Goal: Task Accomplishment & Management: Manage account settings

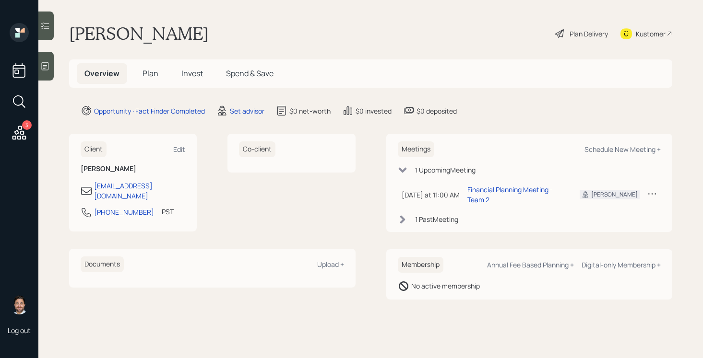
click at [250, 117] on main "[PERSON_NAME] Delivery Kustomer Overview Plan Invest Spend & Save Opportunity ·…" at bounding box center [370, 179] width 664 height 358
click at [250, 112] on div "Set advisor" at bounding box center [247, 111] width 35 height 10
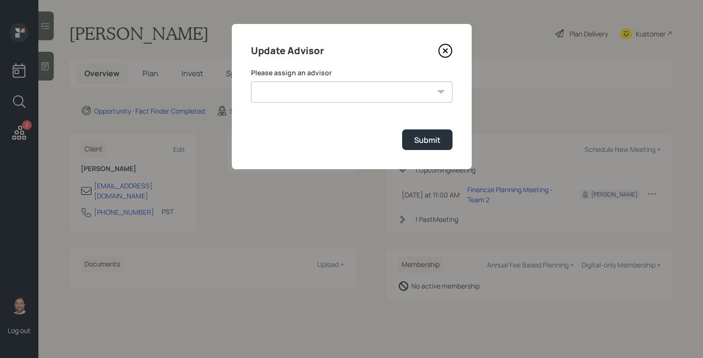
click at [306, 94] on select "[PERSON_NAME] [PERSON_NAME] [PERSON_NAME] End [PERSON_NAME] [PERSON_NAME] [PERS…" at bounding box center [351, 92] width 201 height 21
select select "bffa7908-1b2a-4c79-9bb6-f0ec9aed22d3"
click at [251, 82] on select "[PERSON_NAME] [PERSON_NAME] [PERSON_NAME] End [PERSON_NAME] [PERSON_NAME] [PERS…" at bounding box center [351, 92] width 201 height 21
click at [425, 138] on div "Submit" at bounding box center [427, 140] width 26 height 11
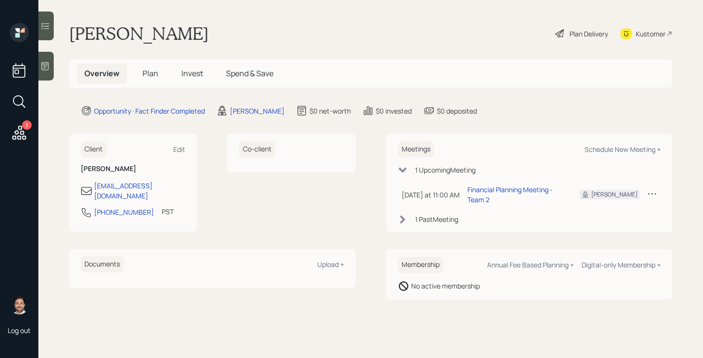
click at [150, 73] on span "Plan" at bounding box center [150, 73] width 16 height 11
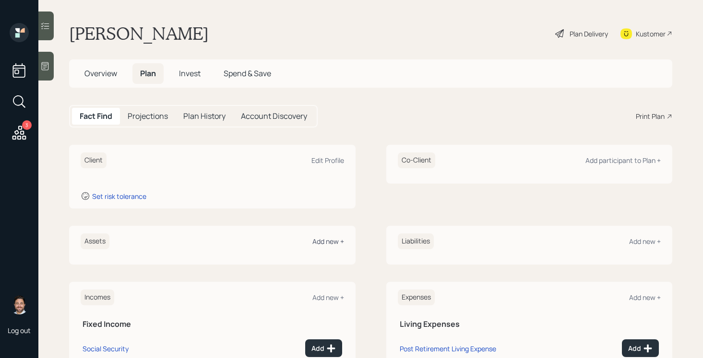
click at [327, 245] on div "Add new +" at bounding box center [328, 241] width 32 height 9
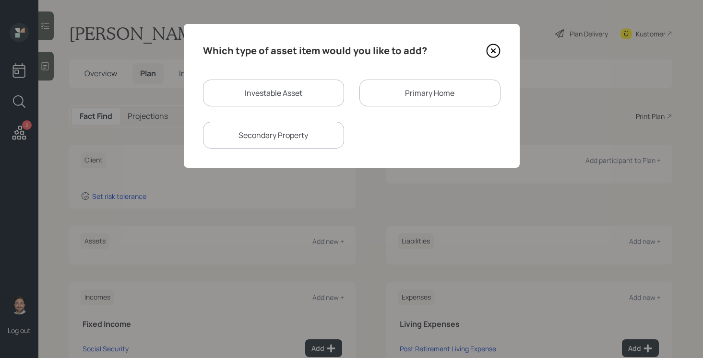
click at [281, 103] on div "Investable Asset" at bounding box center [273, 93] width 141 height 27
select select "taxable"
select select "balanced"
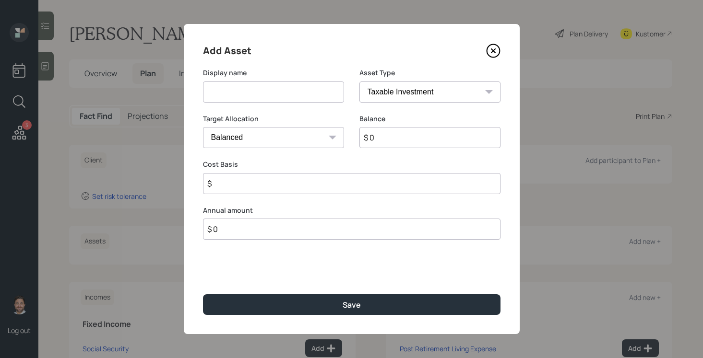
click at [281, 93] on input at bounding box center [273, 92] width 141 height 21
type input "Proceeds from the sale of the home"
click at [389, 135] on input "$ 0" at bounding box center [429, 137] width 141 height 21
type input "$ 368,000"
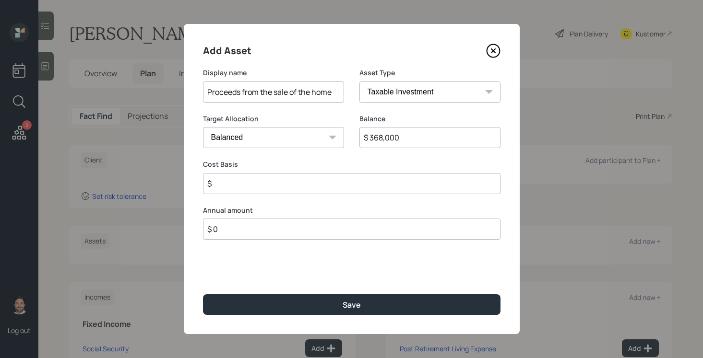
click at [349, 184] on input "$" at bounding box center [351, 183] width 297 height 21
click at [438, 85] on select "SEP [PERSON_NAME] IRA 401(k) [PERSON_NAME] 401(k) 403(b) [PERSON_NAME] 403(b) 4…" at bounding box center [429, 92] width 141 height 21
select select "cash"
click at [359, 82] on select "SEP [PERSON_NAME] IRA 401(k) [PERSON_NAME] 401(k) 403(b) [PERSON_NAME] 403(b) 4…" at bounding box center [429, 92] width 141 height 21
type input "$"
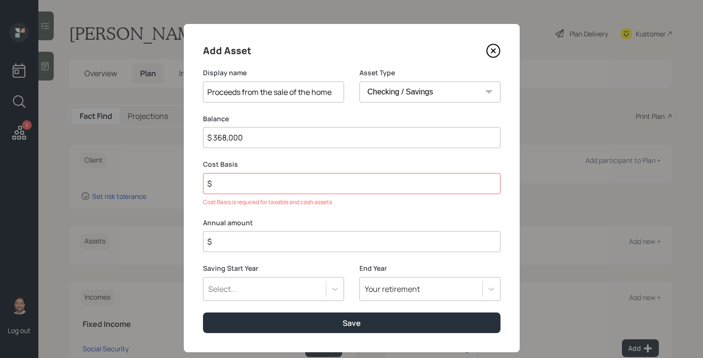
click at [344, 181] on input "$" at bounding box center [351, 183] width 297 height 21
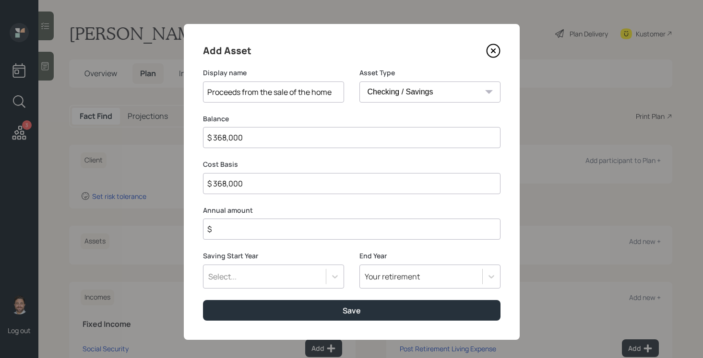
type input "$ 368,000"
click at [336, 230] on input "$" at bounding box center [351, 229] width 297 height 21
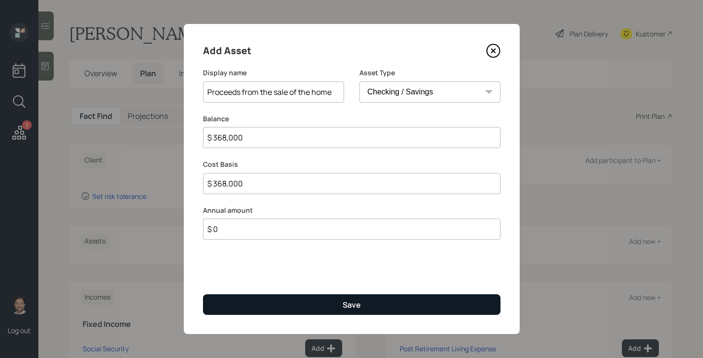
type input "$ 0"
click at [342, 306] on div "Save" at bounding box center [351, 305] width 18 height 11
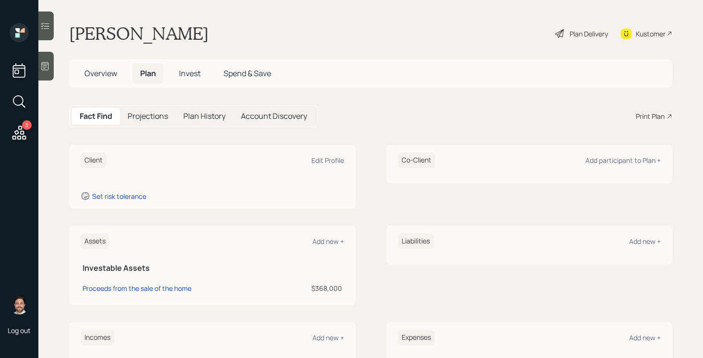
click at [24, 135] on icon at bounding box center [19, 132] width 17 height 17
click at [328, 166] on div "Client Edit Profile" at bounding box center [212, 161] width 263 height 16
click at [332, 160] on div "Edit Profile" at bounding box center [327, 160] width 33 height 9
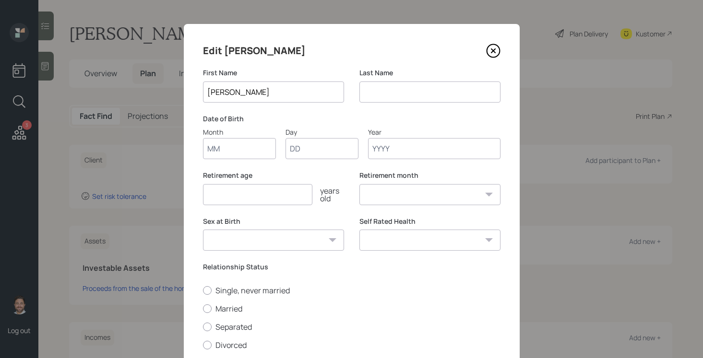
click at [394, 90] on input at bounding box center [429, 92] width 141 height 21
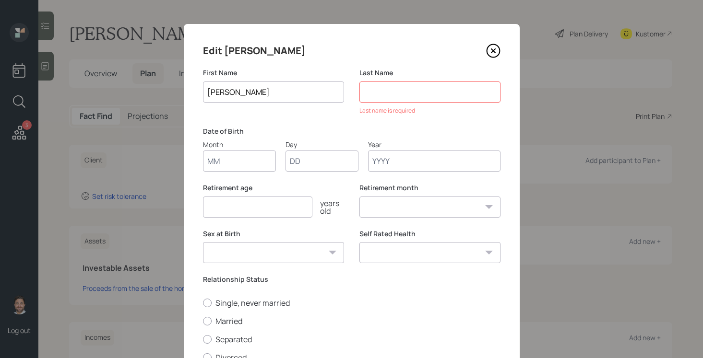
type input "R"
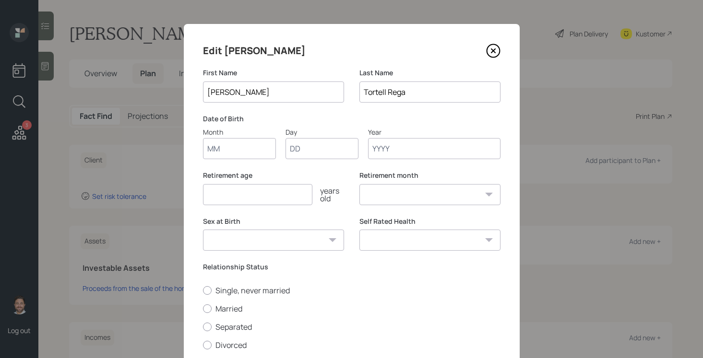
type input "Tortell Rega"
click at [252, 153] on input "Month" at bounding box center [239, 148] width 73 height 21
type input "06"
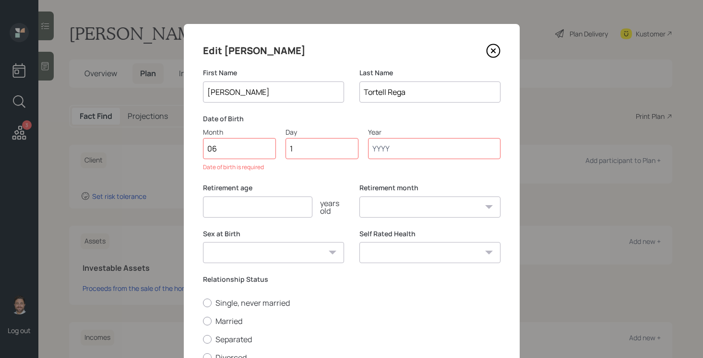
type input "19"
type input "1949"
select select "6"
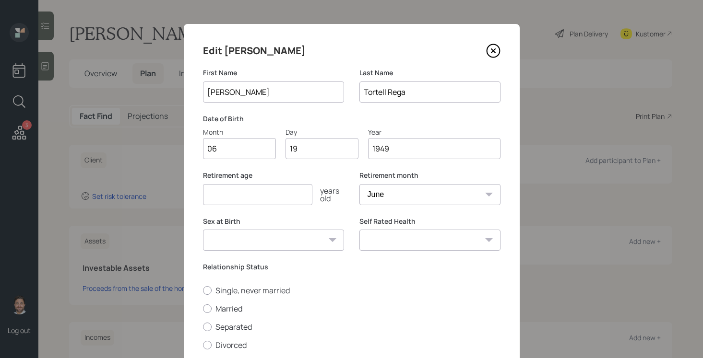
type input "1949"
click at [236, 199] on input "number" at bounding box center [257, 194] width 109 height 21
type input "67"
click at [257, 240] on select "[DEMOGRAPHIC_DATA] [DEMOGRAPHIC_DATA] Other / Prefer not to say" at bounding box center [273, 240] width 141 height 21
select select "[DEMOGRAPHIC_DATA]"
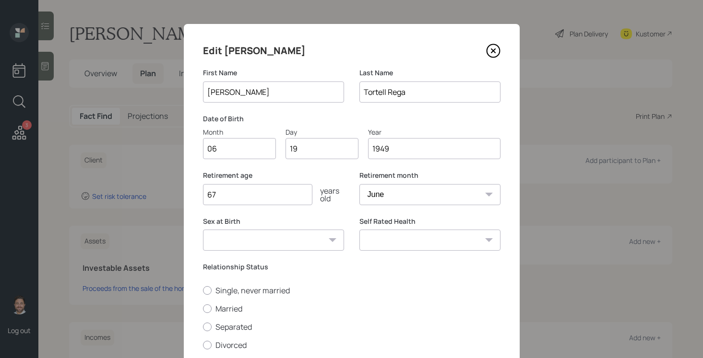
click at [203, 230] on select "[DEMOGRAPHIC_DATA] [DEMOGRAPHIC_DATA] Other / Prefer not to say" at bounding box center [273, 240] width 141 height 21
click at [393, 241] on select "Excellent Very Good Good Fair Poor" at bounding box center [429, 240] width 141 height 21
select select "excellent"
click at [359, 230] on select "Excellent Very Good Good Fair Poor" at bounding box center [429, 240] width 141 height 21
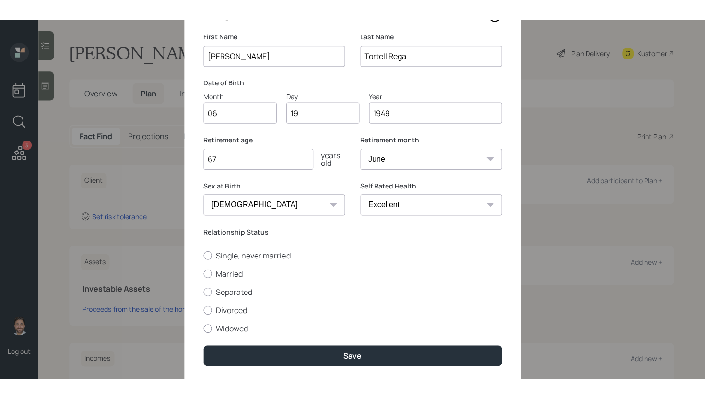
scroll to position [50, 0]
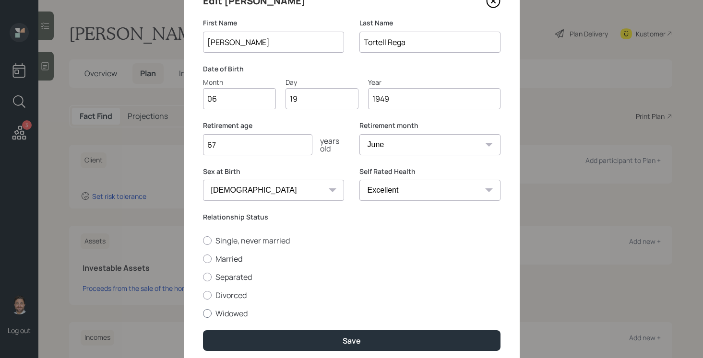
click at [207, 314] on div at bounding box center [207, 313] width 9 height 9
click at [203, 314] on input "Widowed" at bounding box center [202, 313] width 0 height 0
radio input "true"
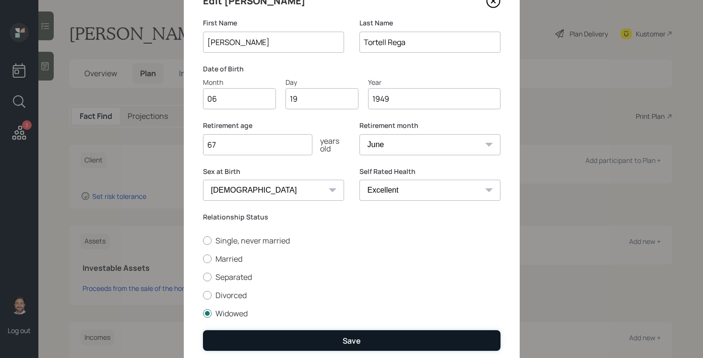
click at [278, 332] on button "Save" at bounding box center [351, 340] width 297 height 21
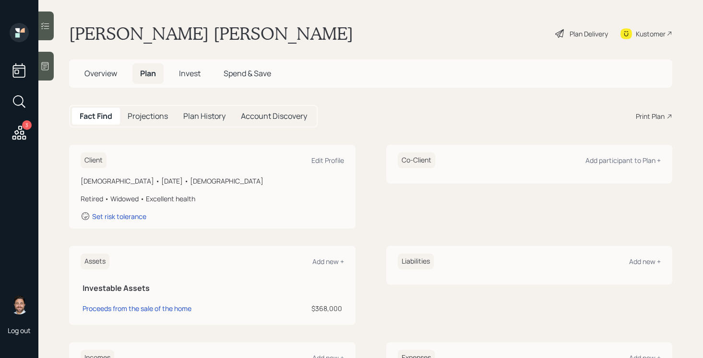
click at [583, 34] on div "Plan Delivery" at bounding box center [588, 34] width 38 height 10
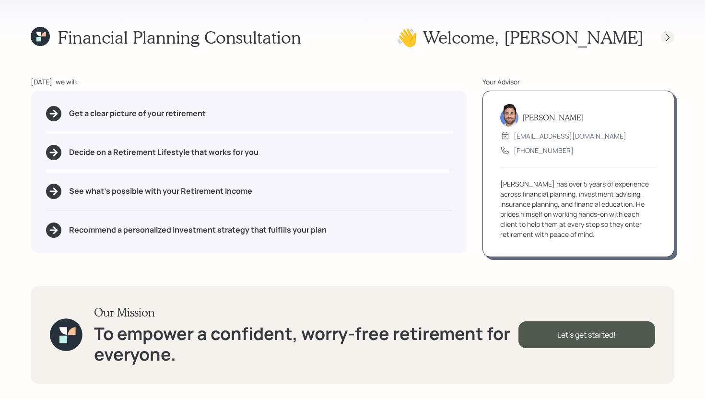
click at [668, 37] on icon at bounding box center [668, 38] width 10 height 10
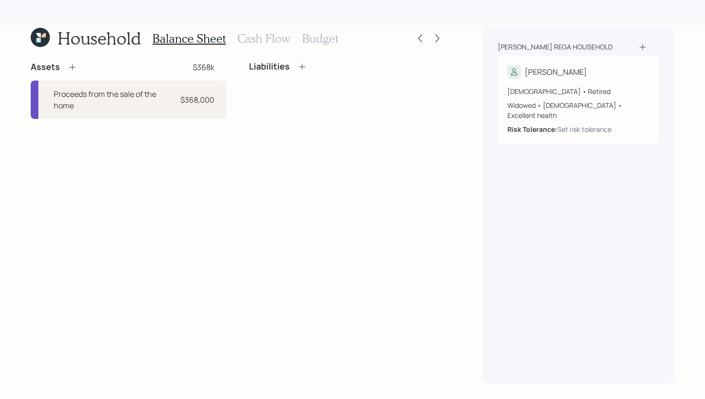
click at [73, 64] on icon at bounding box center [73, 67] width 10 height 10
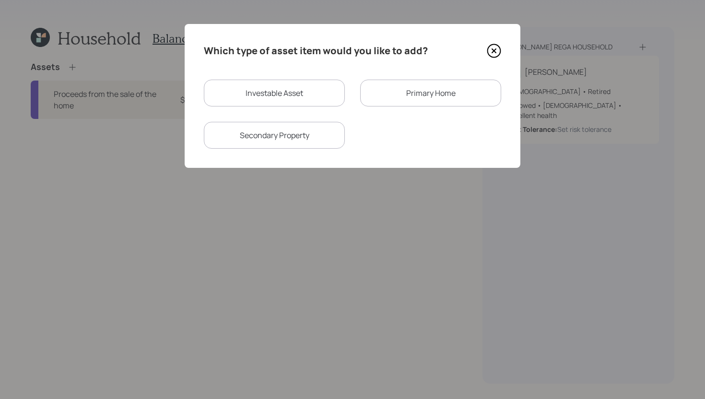
click at [256, 98] on div "Investable Asset" at bounding box center [274, 93] width 141 height 27
select select "taxable"
select select "balanced"
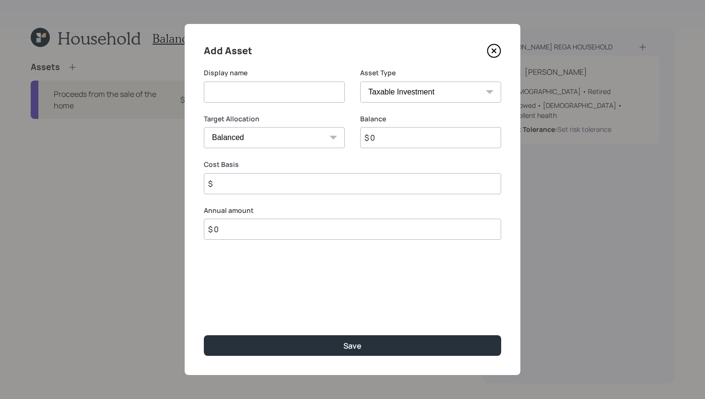
click at [256, 98] on input at bounding box center [274, 92] width 141 height 21
type input "Fidelity"
click at [387, 140] on input "$ 0" at bounding box center [430, 137] width 141 height 21
type input "$ 438"
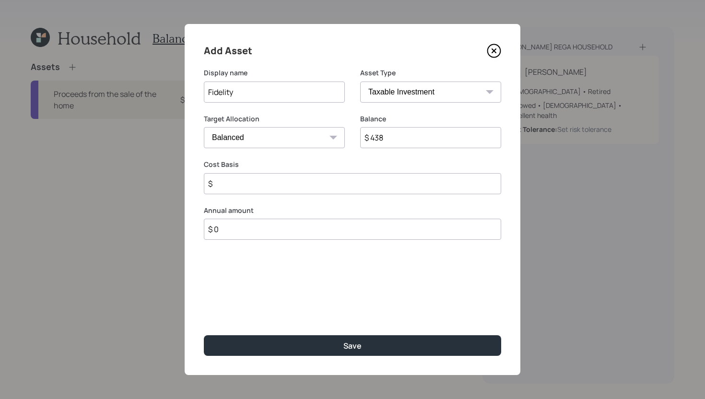
click at [315, 98] on input "Fidelity" at bounding box center [274, 92] width 141 height 21
type input "Fidelity Money Market"
click at [424, 94] on select "SEP [PERSON_NAME] IRA 401(k) [PERSON_NAME] 401(k) 403(b) [PERSON_NAME] 403(b) 4…" at bounding box center [430, 92] width 141 height 21
select select "ira"
click at [360, 82] on select "SEP [PERSON_NAME] IRA 401(k) [PERSON_NAME] 401(k) 403(b) [PERSON_NAME] 403(b) 4…" at bounding box center [430, 92] width 141 height 21
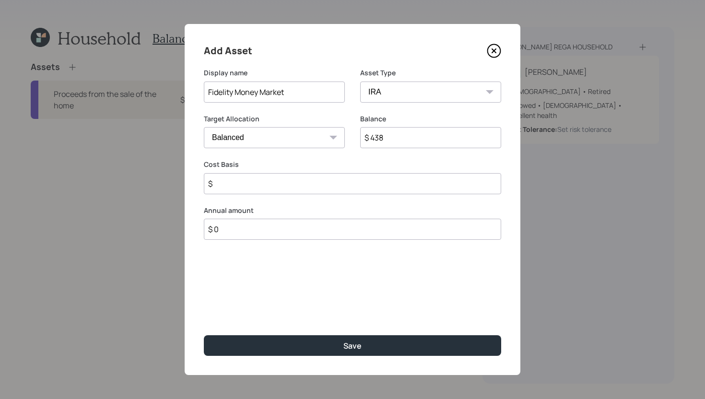
type input "$"
drag, startPoint x: 316, startPoint y: 91, endPoint x: 236, endPoint y: 94, distance: 79.7
click at [236, 94] on input "Fidelity Money Market" at bounding box center [274, 92] width 141 height 21
type input "Fidelity - Rollover IRA"
click at [261, 186] on input "$" at bounding box center [352, 183] width 297 height 21
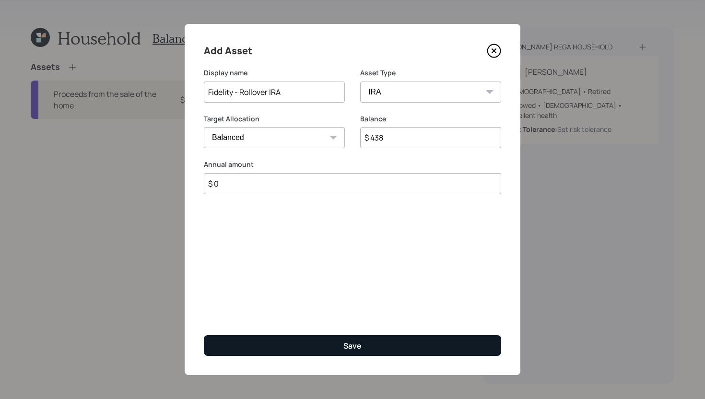
type input "$ 0"
click at [289, 346] on button "Save" at bounding box center [352, 345] width 297 height 21
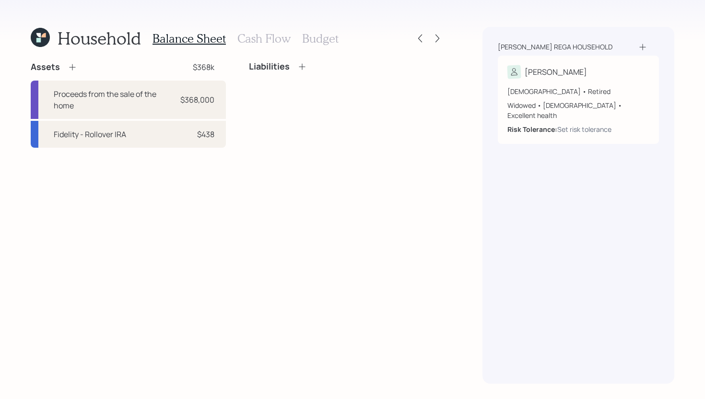
click at [72, 67] on icon at bounding box center [72, 67] width 6 height 6
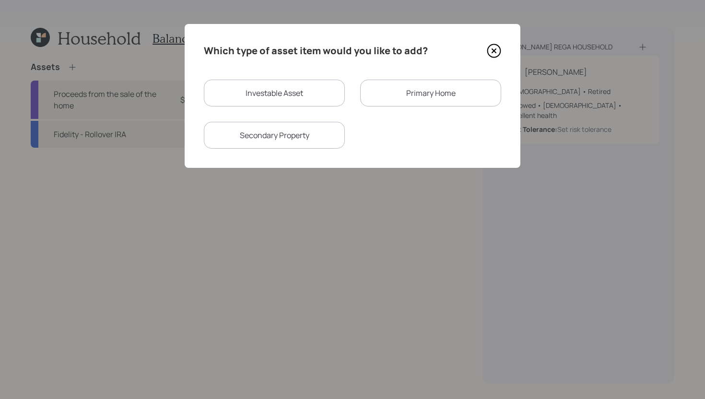
click at [404, 93] on div "Primary Home" at bounding box center [430, 93] width 141 height 27
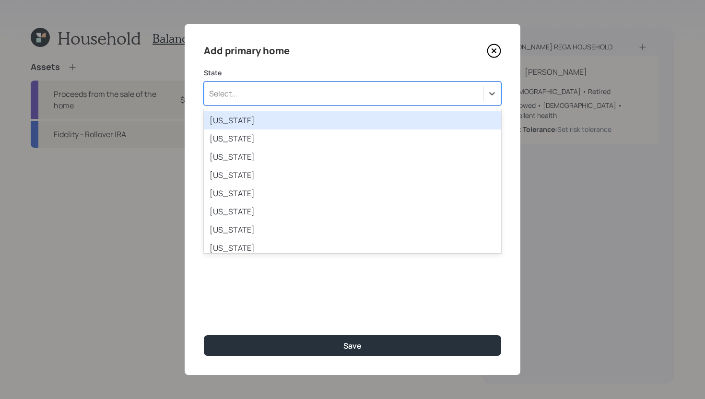
click at [374, 99] on div "Select..." at bounding box center [343, 93] width 279 height 16
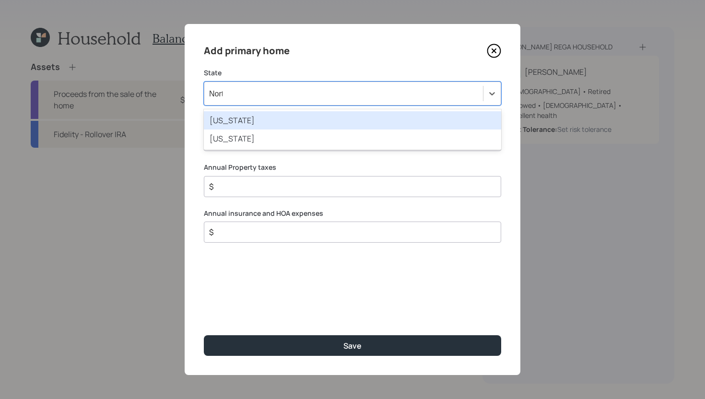
type input "North"
click at [345, 120] on div "[US_STATE]" at bounding box center [352, 120] width 297 height 18
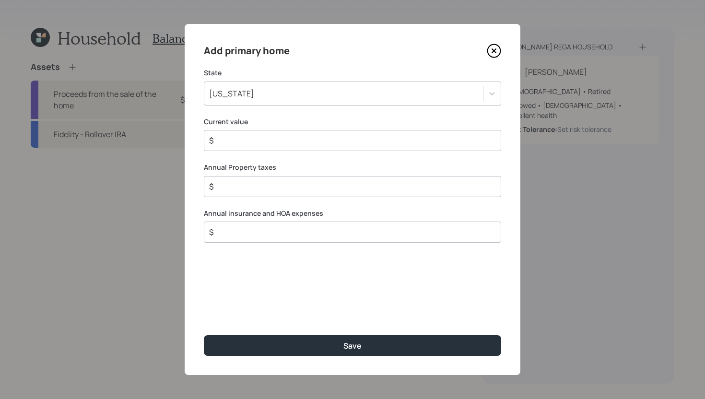
click at [302, 143] on input "$" at bounding box center [348, 141] width 281 height 12
type input "$ 485,000"
click at [296, 192] on div "$" at bounding box center [352, 186] width 297 height 21
click at [297, 188] on input "$" at bounding box center [348, 187] width 281 height 12
type input "$ 1,900"
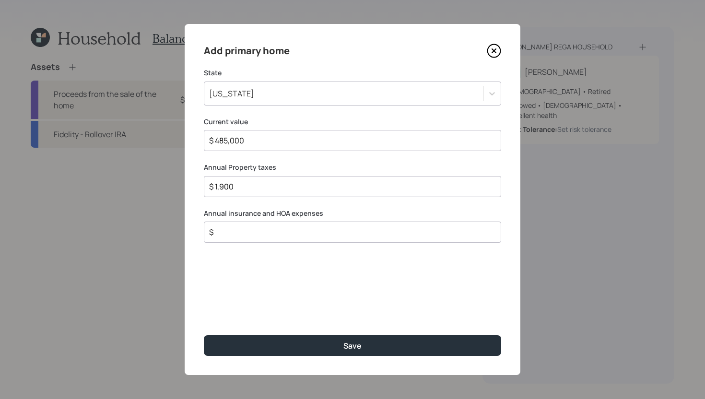
click at [311, 241] on div "$" at bounding box center [352, 232] width 297 height 21
click at [312, 228] on input "$" at bounding box center [348, 232] width 281 height 12
click at [312, 230] on input "$" at bounding box center [348, 232] width 281 height 12
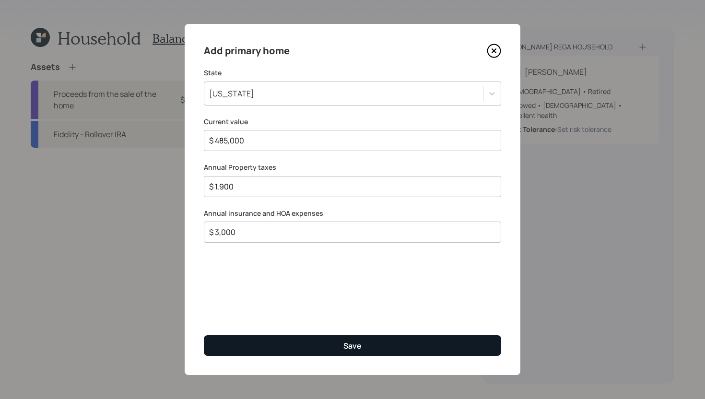
type input "$ 3,000"
click at [387, 346] on button "Save" at bounding box center [352, 345] width 297 height 21
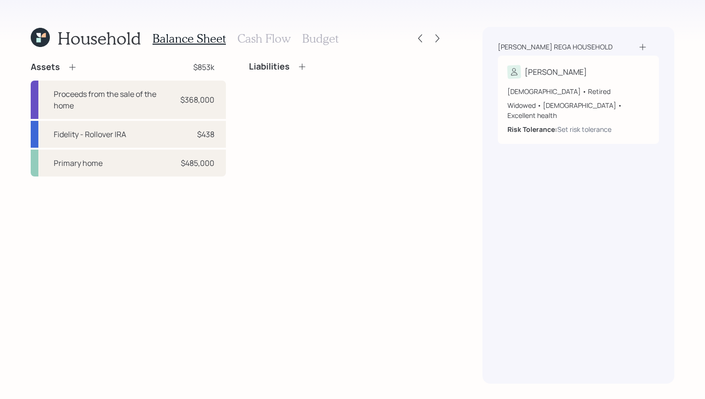
click at [265, 36] on h3 "Cash Flow" at bounding box center [263, 39] width 53 height 14
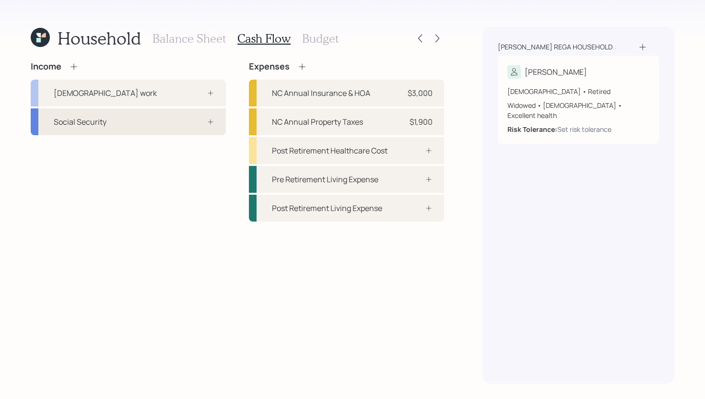
click at [168, 120] on div "Social Security" at bounding box center [128, 121] width 195 height 27
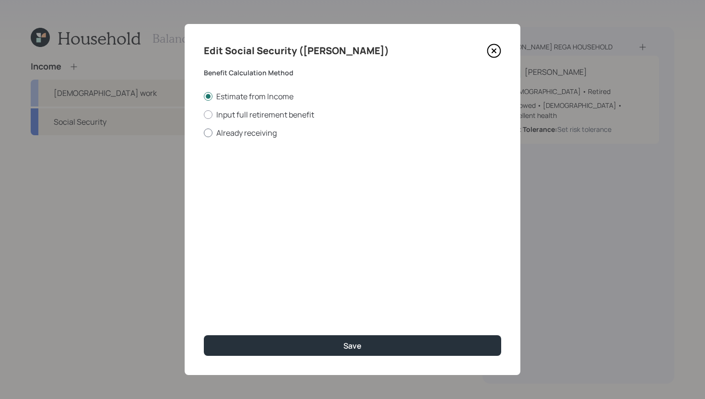
click at [265, 130] on label "Already receiving" at bounding box center [352, 133] width 297 height 11
click at [204, 132] on input "Already receiving" at bounding box center [203, 132] width 0 height 0
radio input "true"
click at [271, 173] on input "$" at bounding box center [352, 173] width 297 height 21
type input "$ 2,598"
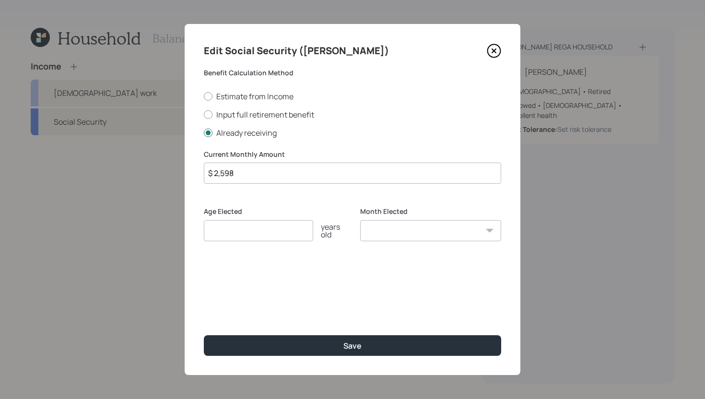
click at [269, 231] on input "number" at bounding box center [258, 230] width 109 height 21
type input "67"
click at [383, 231] on select "January February March April May June July August September October November De…" at bounding box center [430, 230] width 141 height 21
select select "12"
click at [360, 220] on select "January February March April May June July August September October November De…" at bounding box center [430, 230] width 141 height 21
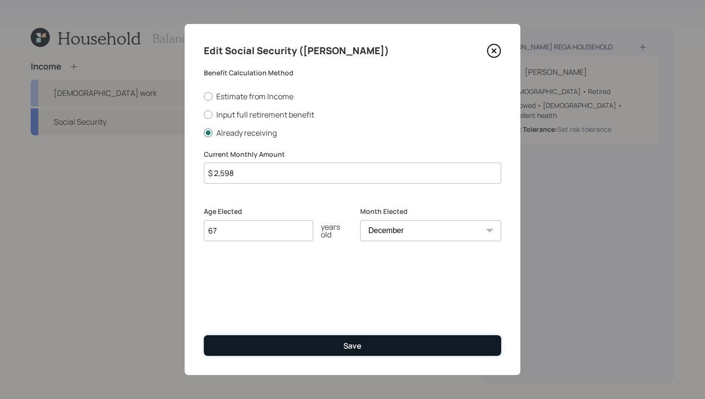
click at [412, 348] on button "Save" at bounding box center [352, 345] width 297 height 21
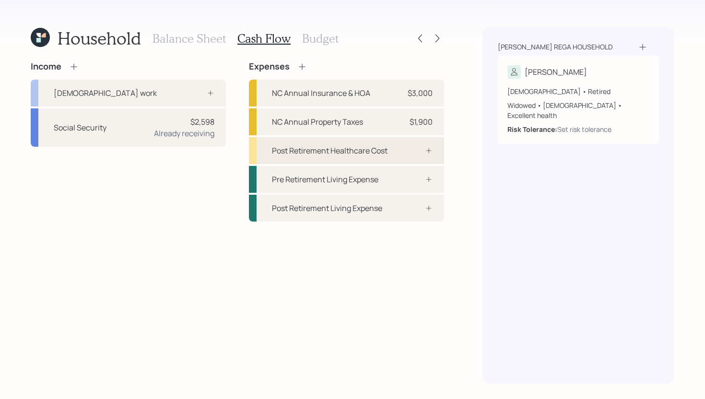
click at [354, 153] on div "Post Retirement Healthcare Cost" at bounding box center [330, 151] width 116 height 12
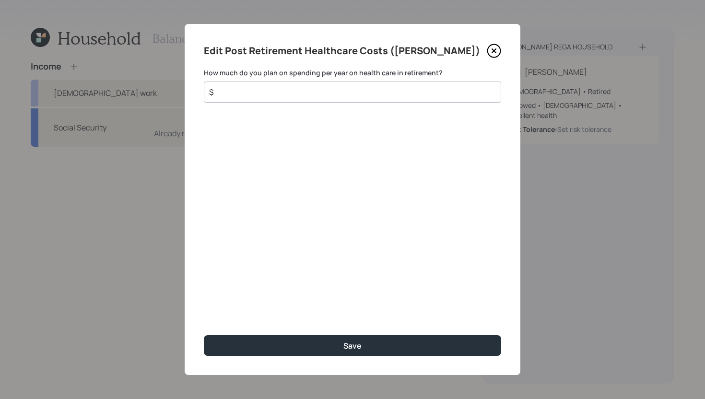
click at [286, 90] on input "$" at bounding box center [348, 92] width 281 height 12
click at [494, 54] on icon at bounding box center [494, 51] width 14 height 14
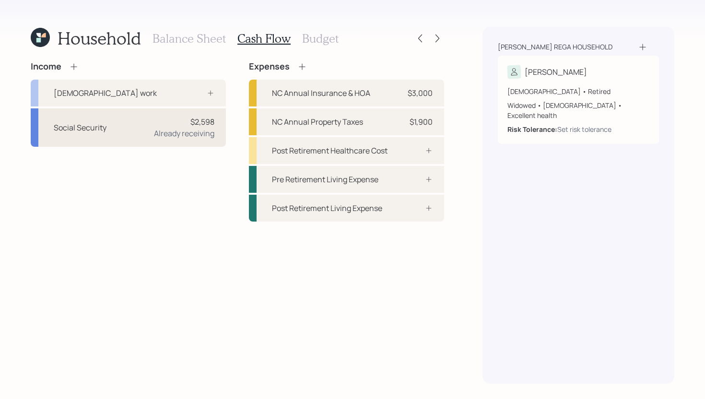
click at [163, 133] on div "Already receiving" at bounding box center [184, 134] width 60 height 12
select select "12"
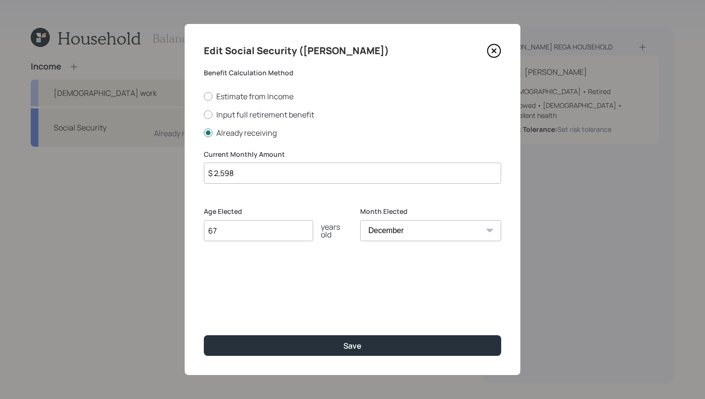
click at [334, 175] on input "$ 2,598" at bounding box center [352, 173] width 297 height 21
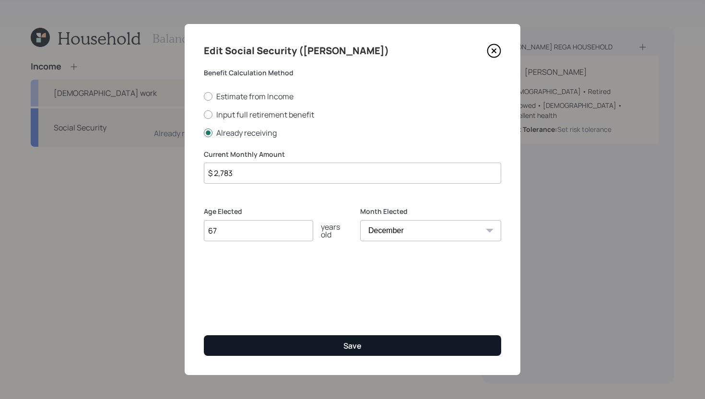
type input "$ 2,783"
click at [370, 345] on button "Save" at bounding box center [352, 345] width 297 height 21
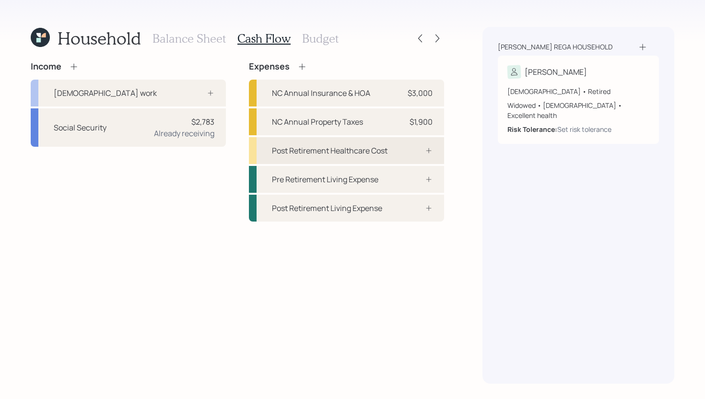
click at [334, 152] on div "Post Retirement Healthcare Cost" at bounding box center [330, 151] width 116 height 12
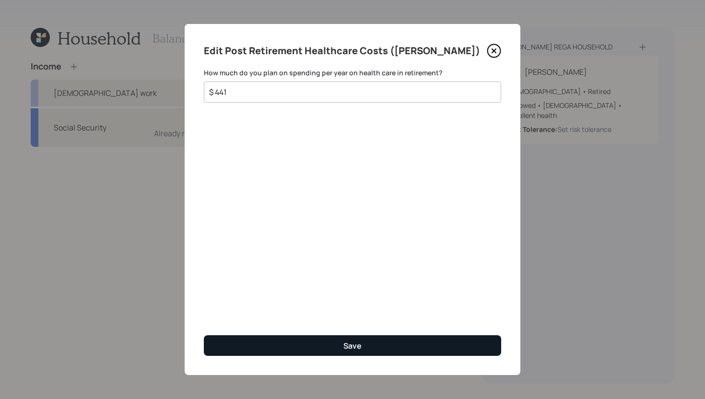
type input "$ 441"
click at [301, 348] on button "Save" at bounding box center [352, 345] width 297 height 21
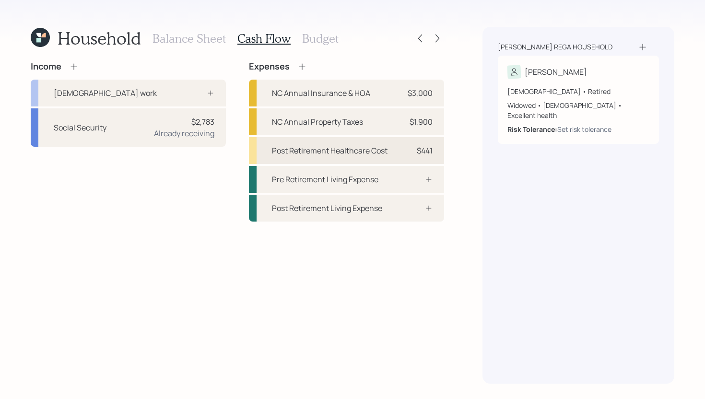
click at [365, 153] on div "Post Retirement Healthcare Cost" at bounding box center [330, 151] width 116 height 12
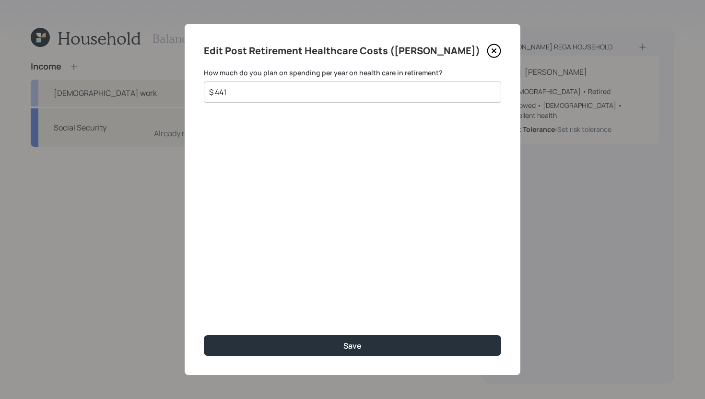
click at [337, 98] on div "$ 441" at bounding box center [352, 92] width 297 height 21
click at [337, 96] on input "$ 441" at bounding box center [348, 92] width 281 height 12
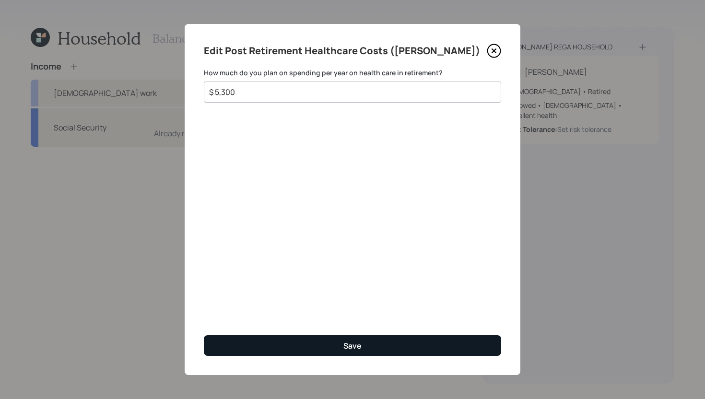
type input "$ 5,300"
click at [355, 342] on div "Save" at bounding box center [352, 346] width 18 height 11
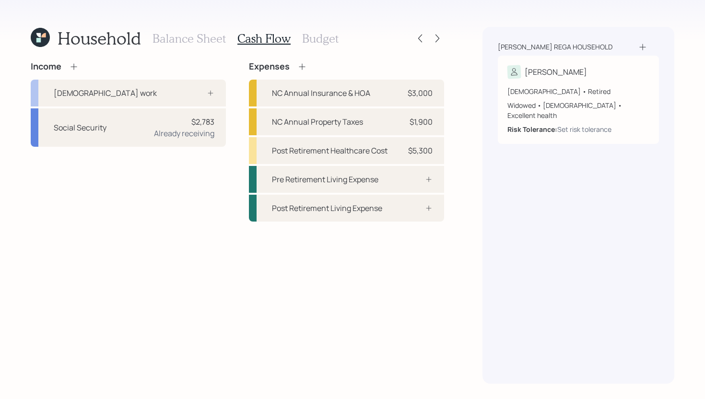
click at [76, 67] on icon at bounding box center [74, 67] width 10 height 10
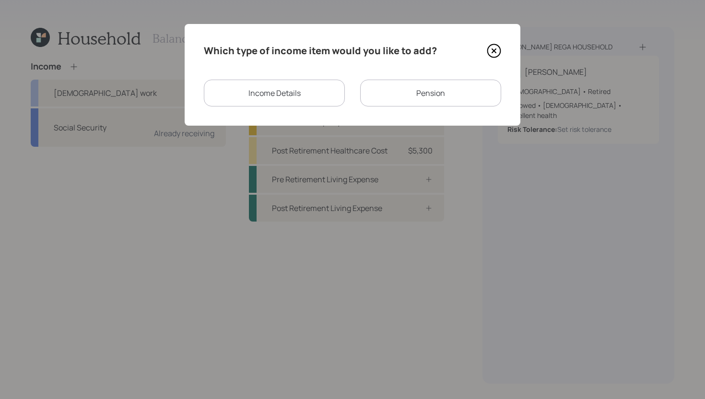
click at [438, 98] on div "Pension" at bounding box center [430, 93] width 141 height 27
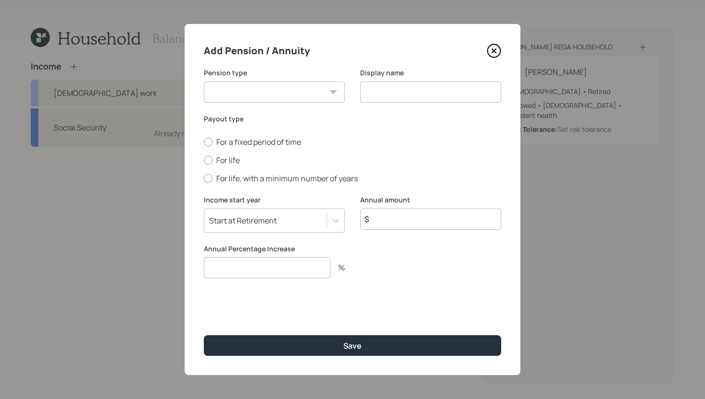
click at [320, 99] on select "Pension Annuity" at bounding box center [274, 92] width 141 height 21
select select "pension"
click at [204, 82] on select "Pension Annuity" at bounding box center [274, 92] width 141 height 21
click at [419, 87] on input at bounding box center [430, 92] width 141 height 21
type input "Pension"
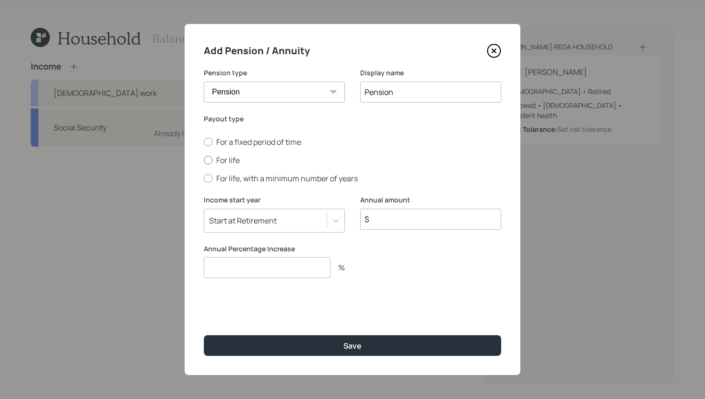
click at [225, 161] on label "For life" at bounding box center [352, 160] width 297 height 11
click at [204, 161] on input "For life" at bounding box center [203, 160] width 0 height 0
radio input "true"
click at [266, 268] on input "number" at bounding box center [267, 267] width 127 height 21
click at [418, 222] on input "$" at bounding box center [430, 219] width 141 height 21
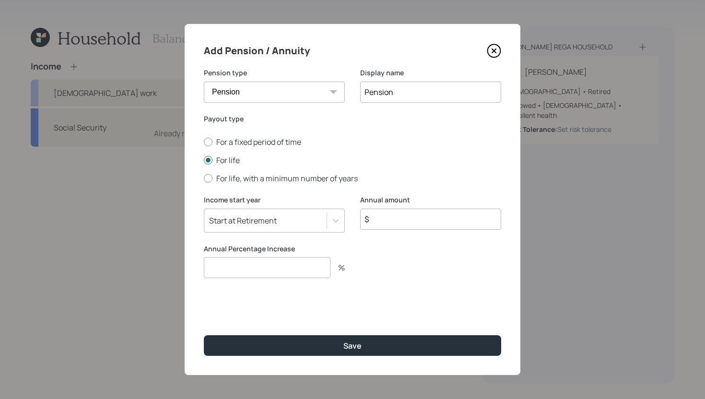
click at [418, 222] on input "$" at bounding box center [430, 219] width 141 height 21
type input "$ 2,152"
click at [316, 267] on input "number" at bounding box center [267, 267] width 127 height 21
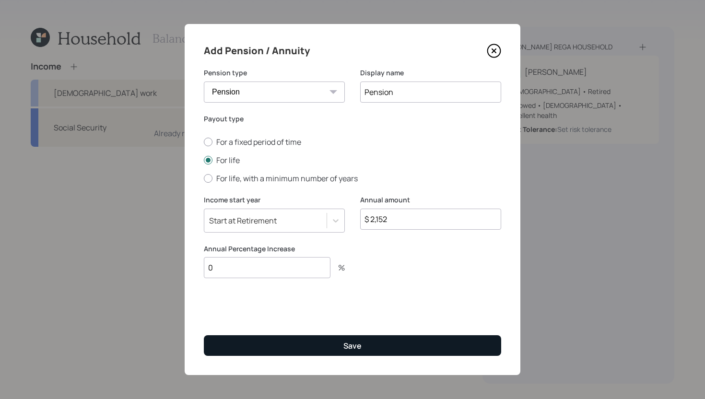
type input "0"
click at [366, 350] on button "Save" at bounding box center [352, 345] width 297 height 21
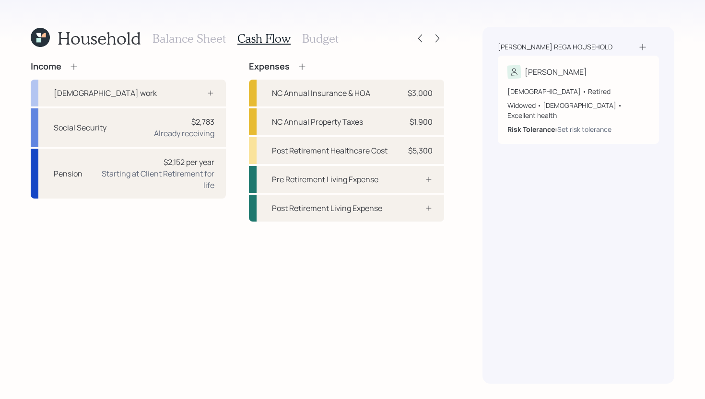
click at [320, 39] on h3 "Budget" at bounding box center [320, 39] width 36 height 14
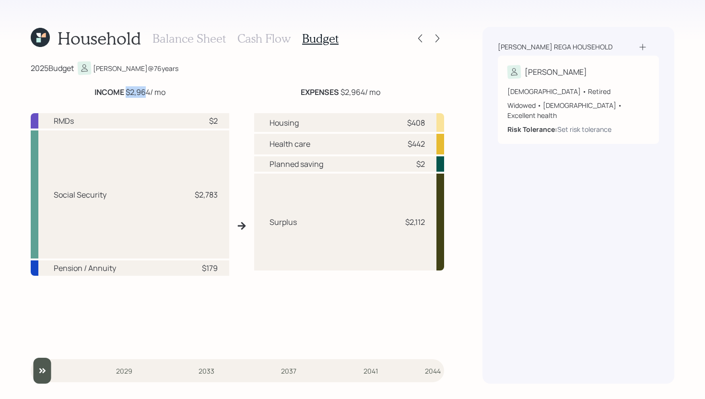
drag, startPoint x: 126, startPoint y: 92, endPoint x: 148, endPoint y: 92, distance: 22.1
click at [148, 92] on div "INCOME $2,964 / mo" at bounding box center [129, 92] width 71 height 12
drag, startPoint x: 405, startPoint y: 121, endPoint x: 432, endPoint y: 122, distance: 26.9
click at [432, 122] on div "Housing $408" at bounding box center [349, 122] width 190 height 19
drag, startPoint x: 404, startPoint y: 146, endPoint x: 426, endPoint y: 146, distance: 21.6
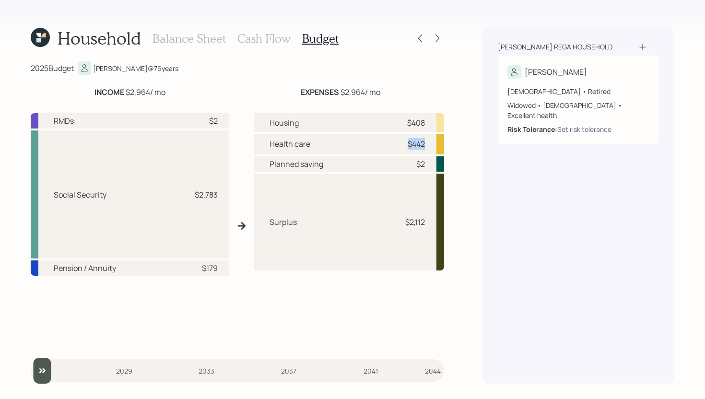
click at [426, 146] on div "Health care $442" at bounding box center [349, 144] width 190 height 20
drag, startPoint x: 400, startPoint y: 223, endPoint x: 429, endPoint y: 221, distance: 29.3
click at [429, 221] on div "Surplus $2,112" at bounding box center [349, 222] width 190 height 97
click at [276, 38] on h3 "Cash Flow" at bounding box center [263, 39] width 53 height 14
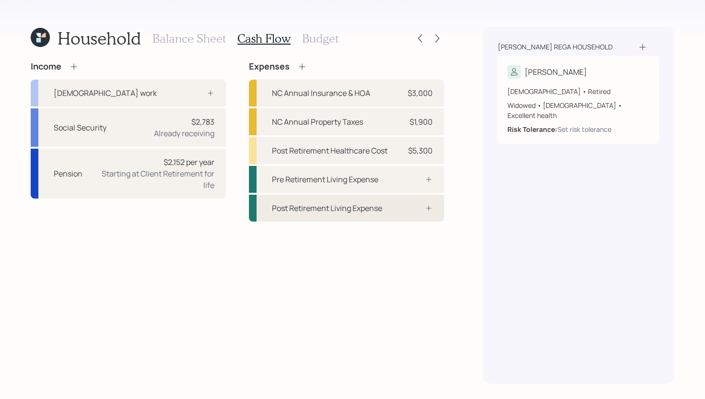
click at [373, 209] on div "Post Retirement Living Expense" at bounding box center [327, 208] width 110 height 12
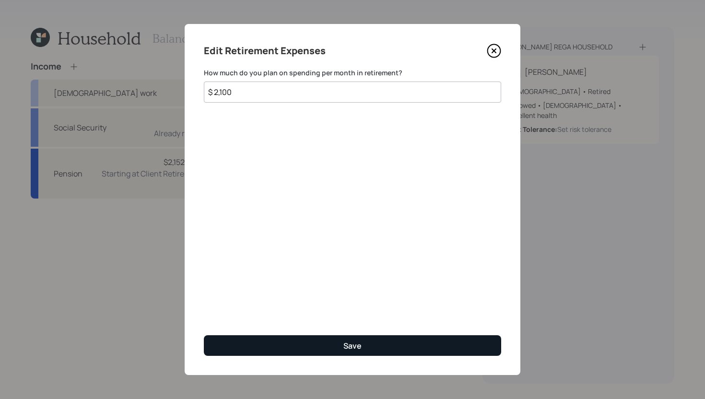
type input "$ 2,100"
click at [391, 350] on button "Save" at bounding box center [352, 345] width 297 height 21
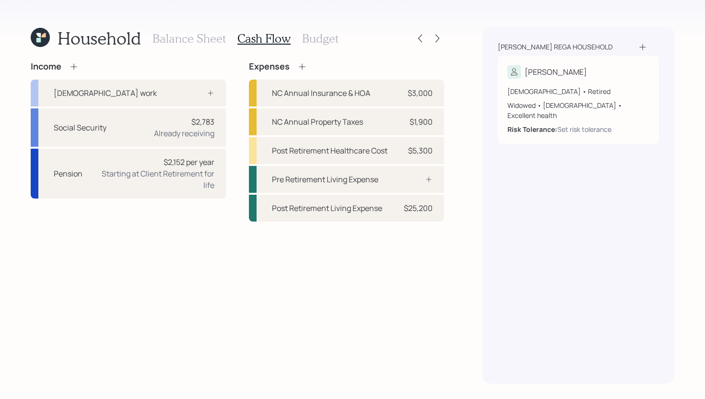
click at [330, 43] on h3 "Budget" at bounding box center [320, 39] width 36 height 14
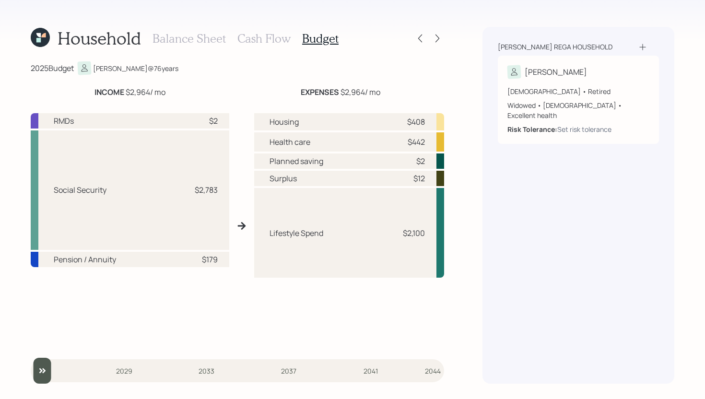
click at [279, 38] on h3 "Cash Flow" at bounding box center [263, 39] width 53 height 14
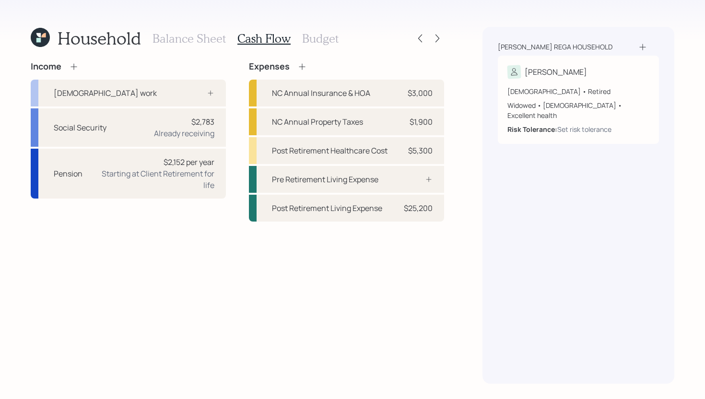
click at [309, 37] on h3 "Budget" at bounding box center [320, 39] width 36 height 14
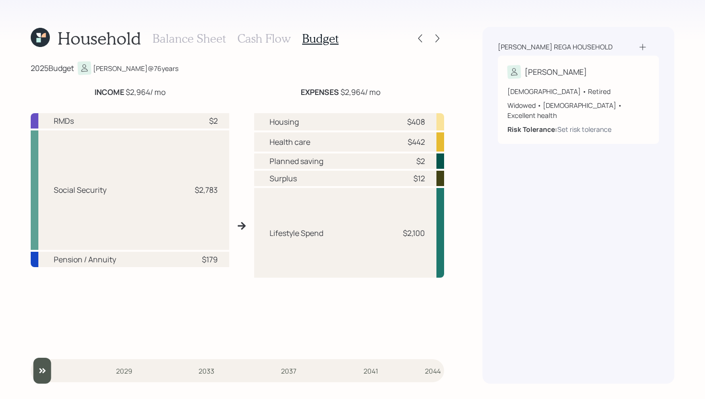
click at [265, 37] on h3 "Cash Flow" at bounding box center [263, 39] width 53 height 14
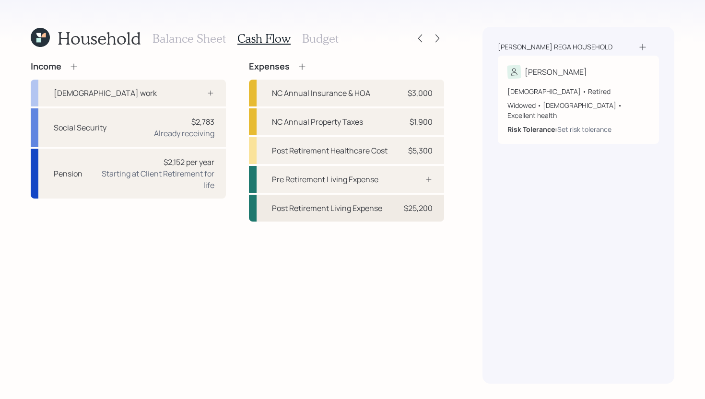
click at [365, 211] on div "Post Retirement Living Expense" at bounding box center [327, 208] width 110 height 12
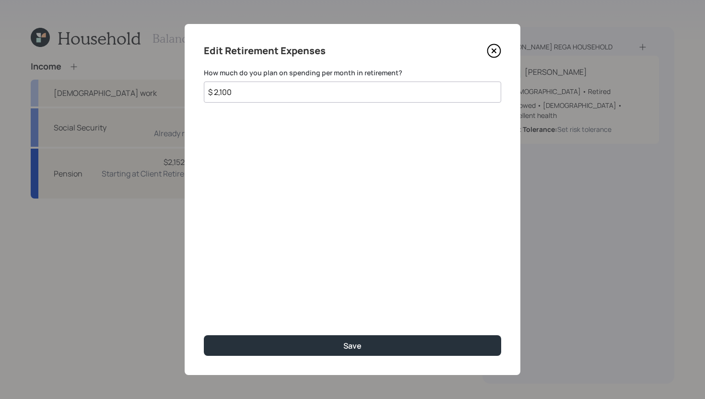
click at [306, 99] on input "$ 2,100" at bounding box center [352, 92] width 297 height 21
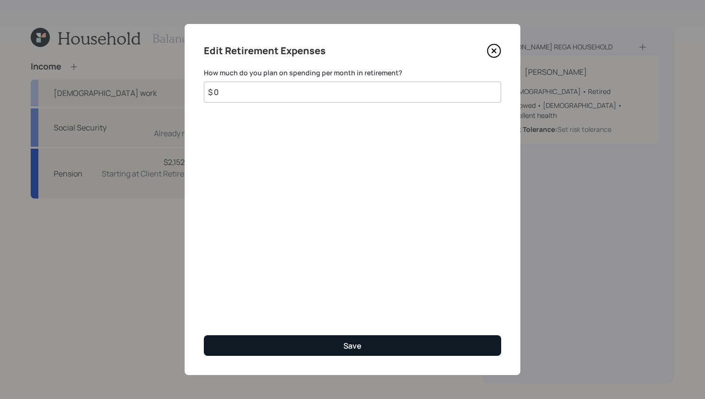
type input "$ 0"
click at [318, 350] on button "Save" at bounding box center [352, 345] width 297 height 21
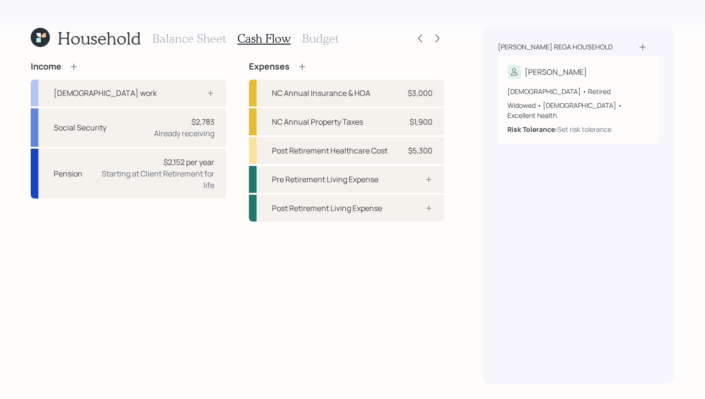
click at [325, 45] on h3 "Budget" at bounding box center [320, 39] width 36 height 14
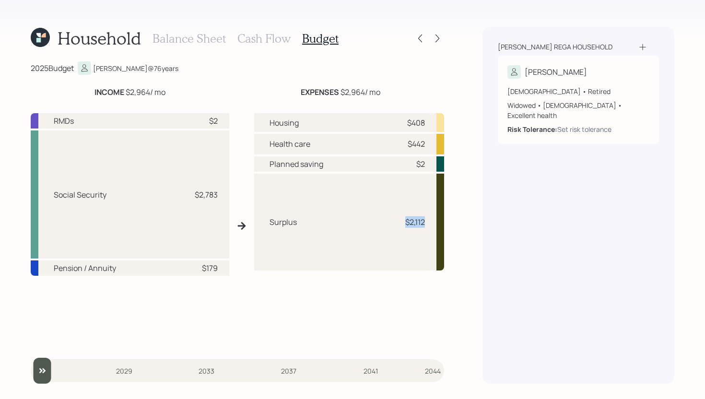
drag, startPoint x: 405, startPoint y: 224, endPoint x: 432, endPoint y: 222, distance: 26.9
click at [432, 222] on div "Surplus $2,112" at bounding box center [349, 222] width 190 height 97
drag, startPoint x: 415, startPoint y: 164, endPoint x: 425, endPoint y: 164, distance: 10.1
click at [425, 164] on div "Planned saving $2" at bounding box center [349, 163] width 190 height 15
drag, startPoint x: 405, startPoint y: 221, endPoint x: 424, endPoint y: 217, distance: 19.1
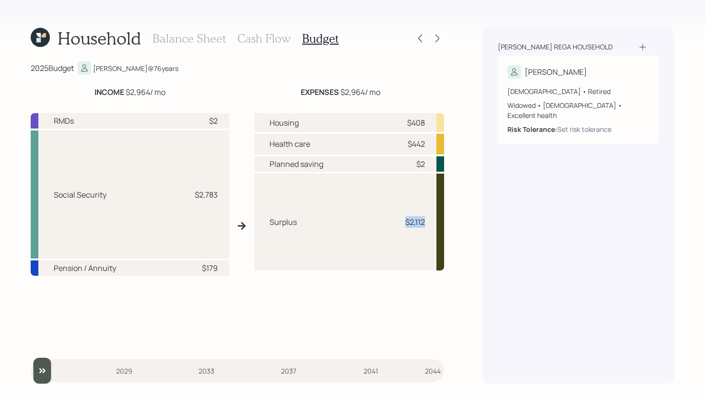
click at [424, 217] on div "$2,112" at bounding box center [415, 222] width 20 height 12
click at [418, 238] on div "Surplus $2,112" at bounding box center [349, 222] width 190 height 97
click at [259, 38] on h3 "Cash Flow" at bounding box center [263, 39] width 53 height 14
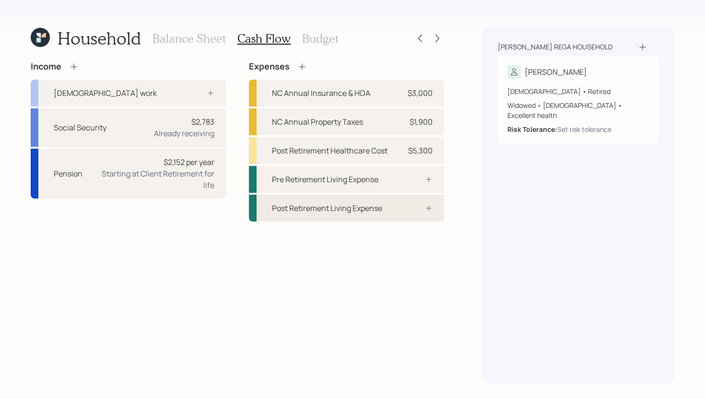
click at [399, 209] on div "Post Retirement Living Expense" at bounding box center [346, 208] width 195 height 27
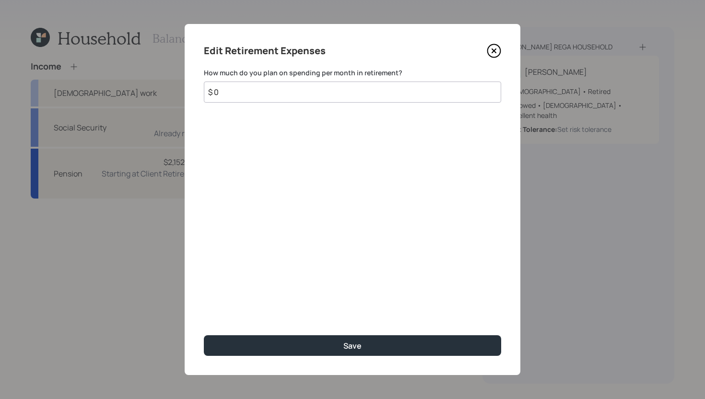
click at [359, 99] on input "$ 0" at bounding box center [352, 92] width 297 height 21
drag, startPoint x: 273, startPoint y: 92, endPoint x: 213, endPoint y: 92, distance: 60.0
click at [213, 92] on input "$ 2,100" at bounding box center [352, 92] width 297 height 21
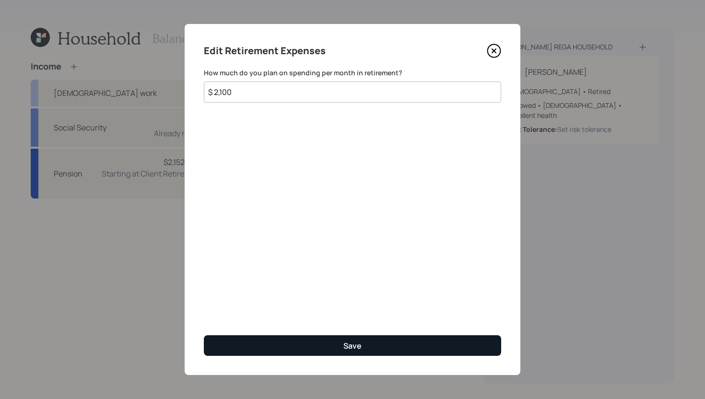
type input "$ 2,100"
click at [346, 345] on div "Save" at bounding box center [352, 346] width 18 height 11
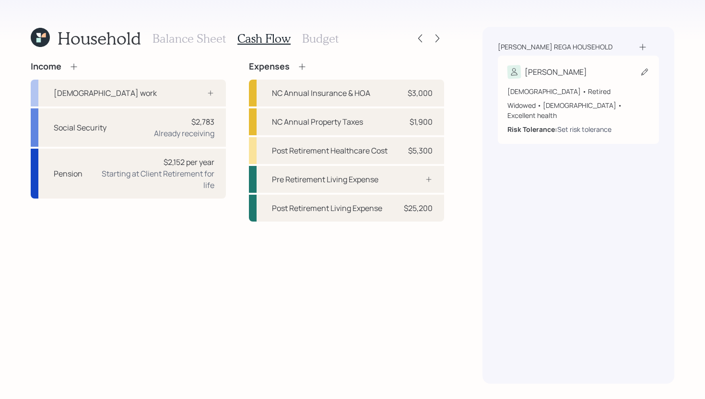
click at [582, 124] on div "Set risk tolerance" at bounding box center [584, 129] width 54 height 10
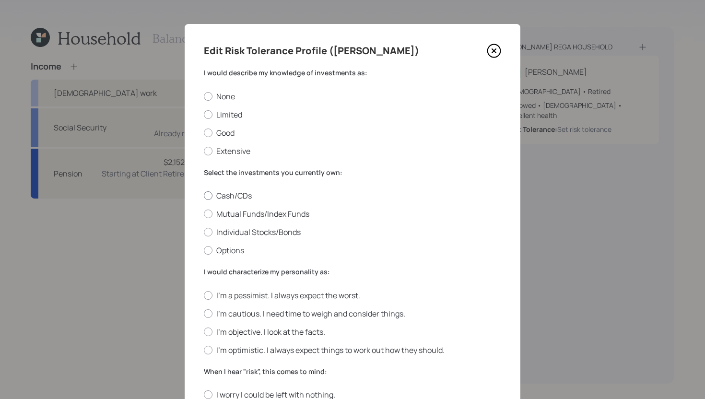
scroll to position [24, 0]
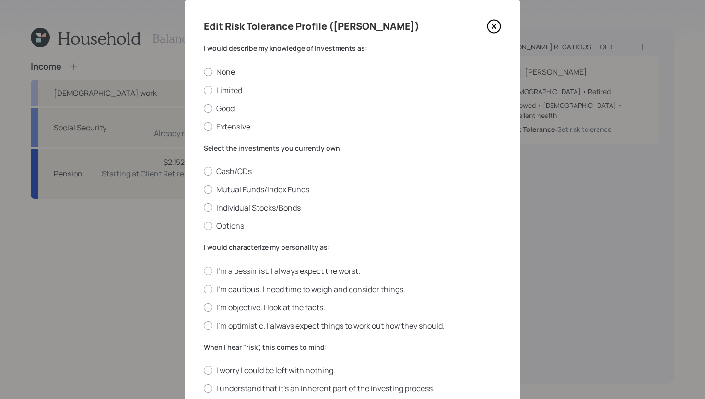
click at [219, 72] on label "None" at bounding box center [352, 72] width 297 height 11
click at [204, 72] on input "None" at bounding box center [203, 71] width 0 height 0
radio input "true"
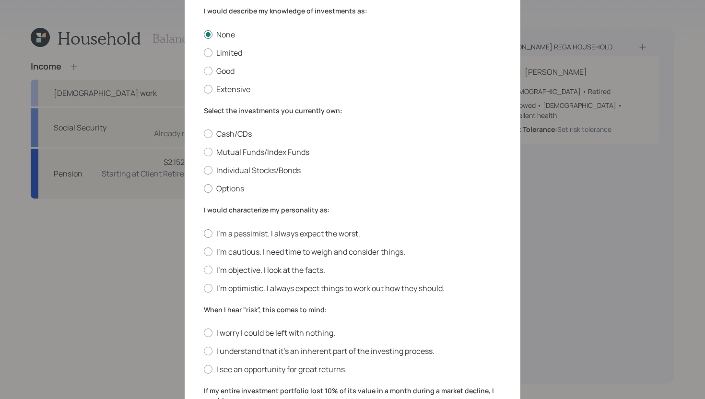
scroll to position [60, 0]
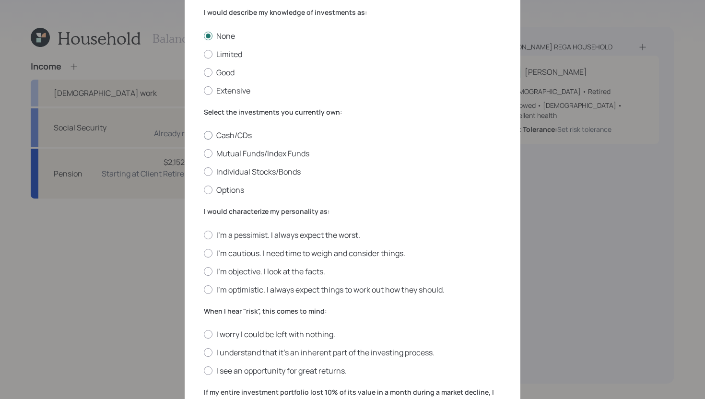
click at [222, 137] on label "Cash/CDs" at bounding box center [352, 135] width 297 height 11
click at [204, 136] on input "Cash/CDs" at bounding box center [203, 135] width 0 height 0
radio input "true"
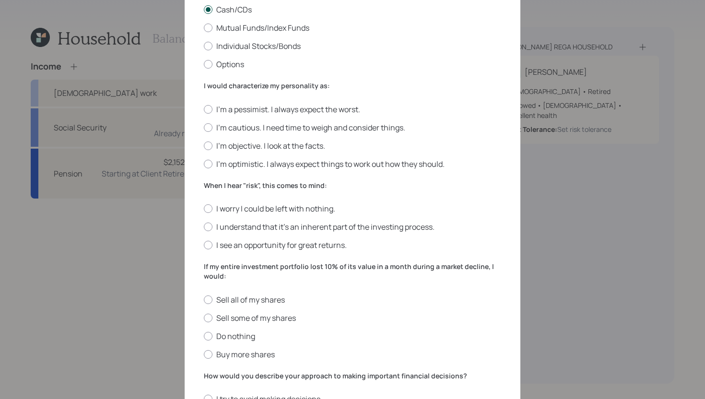
scroll to position [188, 0]
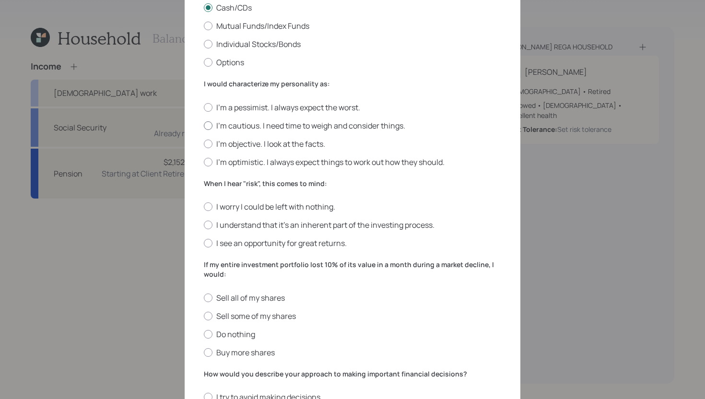
click at [332, 128] on label "I'm cautious. I need time to weigh and consider things." at bounding box center [352, 125] width 297 height 11
click at [204, 126] on input "I'm cautious. I need time to weigh and consider things." at bounding box center [203, 125] width 0 height 0
radio input "true"
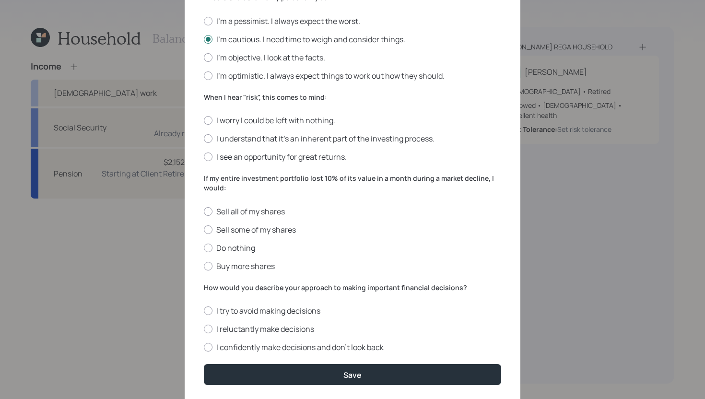
scroll to position [273, 0]
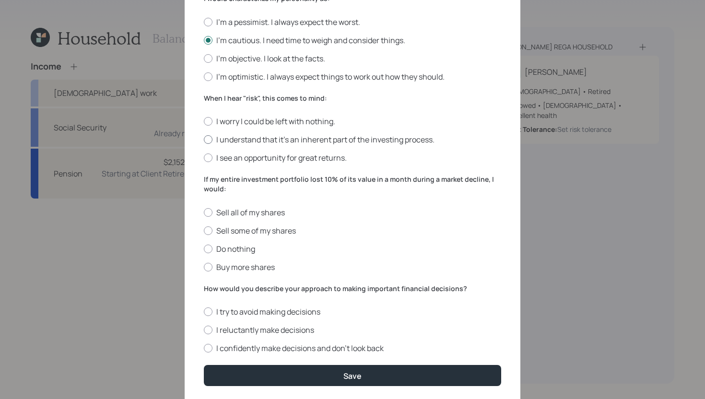
click at [210, 139] on div at bounding box center [208, 139] width 9 height 9
click at [204, 140] on input "I understand that it’s an inherent part of the investing process." at bounding box center [203, 140] width 0 height 0
radio input "true"
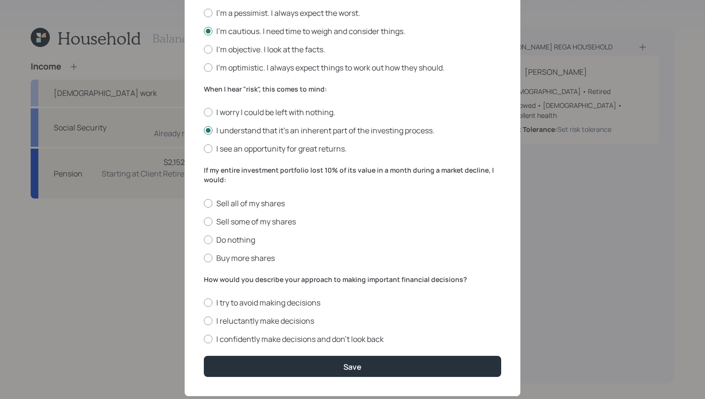
scroll to position [304, 0]
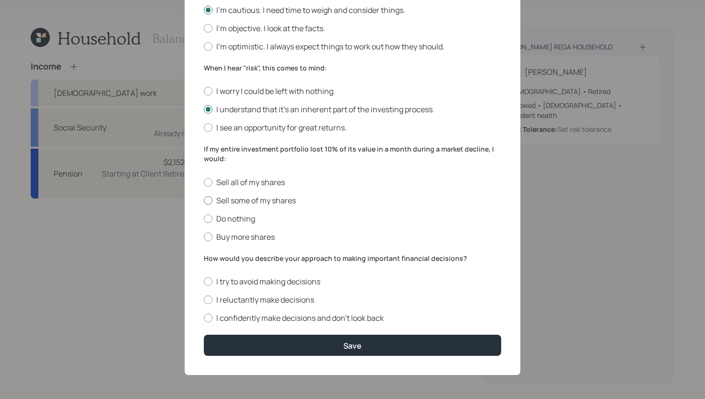
click at [277, 201] on label "Sell some of my shares" at bounding box center [352, 200] width 297 height 11
click at [204, 200] on input "Sell some of my shares" at bounding box center [203, 200] width 0 height 0
radio input "true"
click at [293, 299] on label "I reluctantly make decisions" at bounding box center [352, 299] width 297 height 11
click at [204, 300] on input "I reluctantly make decisions" at bounding box center [203, 300] width 0 height 0
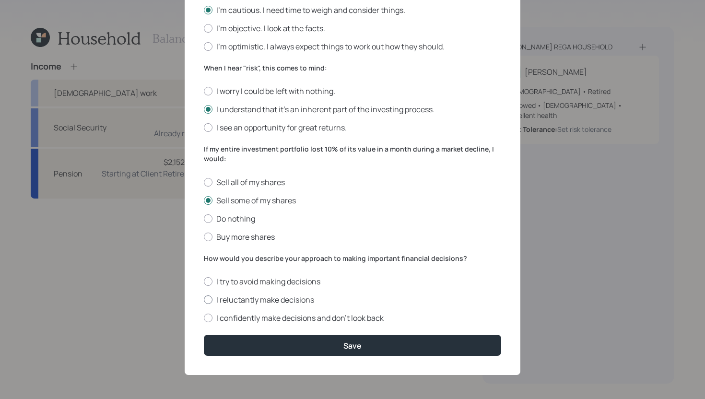
radio input "true"
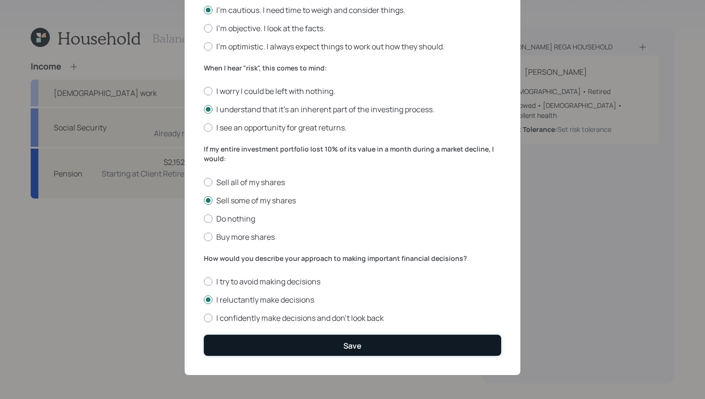
click at [309, 338] on button "Save" at bounding box center [352, 345] width 297 height 21
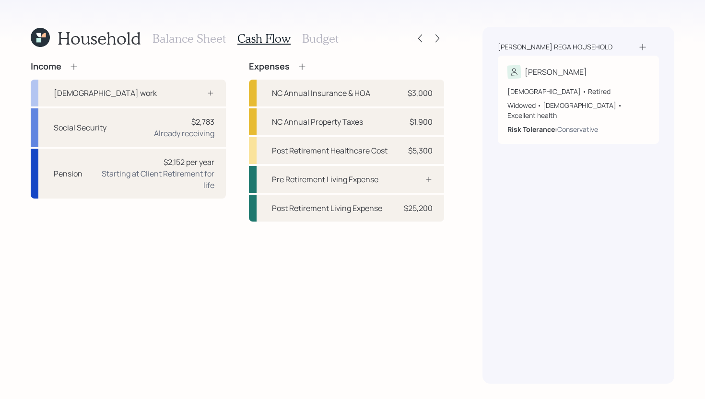
click at [330, 43] on h3 "Budget" at bounding box center [320, 39] width 36 height 14
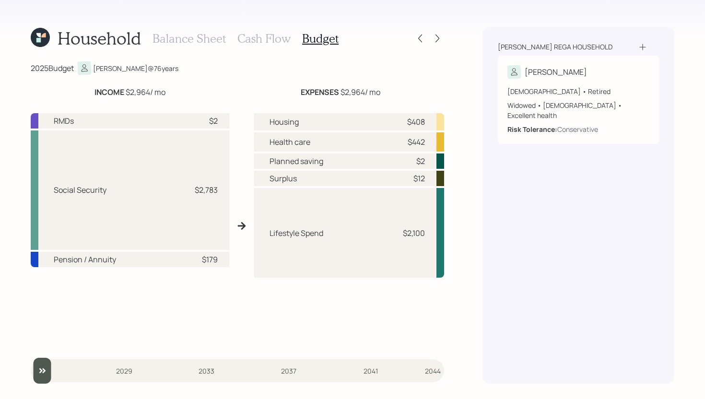
click at [220, 42] on h3 "Balance Sheet" at bounding box center [189, 39] width 73 height 14
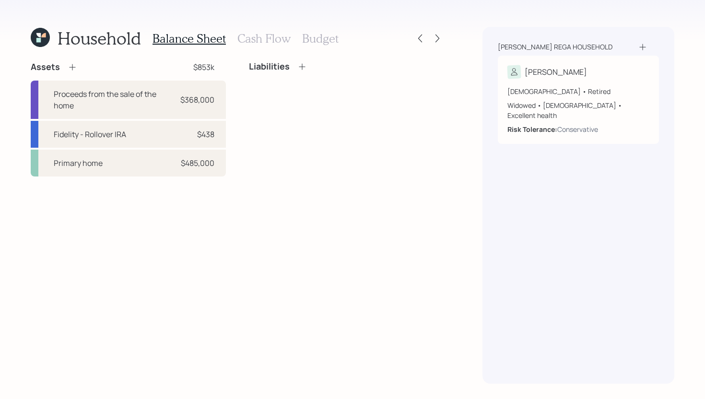
click at [263, 42] on h3 "Cash Flow" at bounding box center [263, 39] width 53 height 14
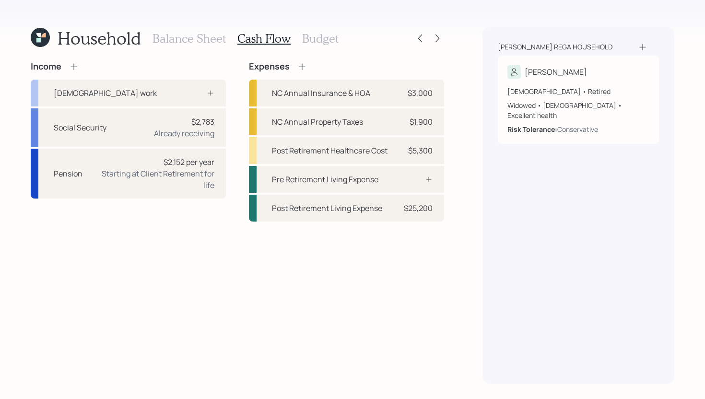
click at [312, 39] on h3 "Budget" at bounding box center [320, 39] width 36 height 14
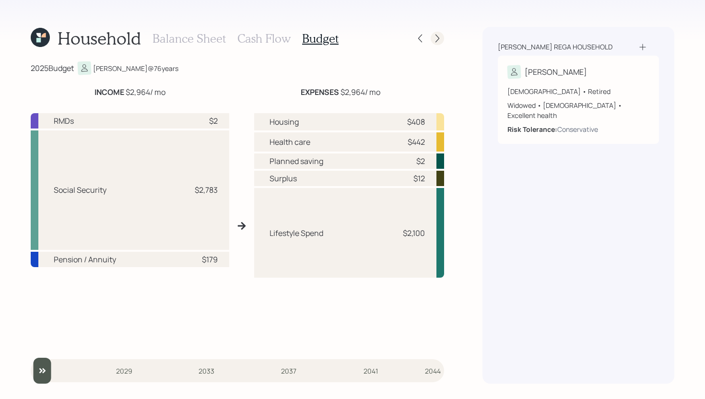
click at [437, 37] on icon at bounding box center [438, 39] width 10 height 10
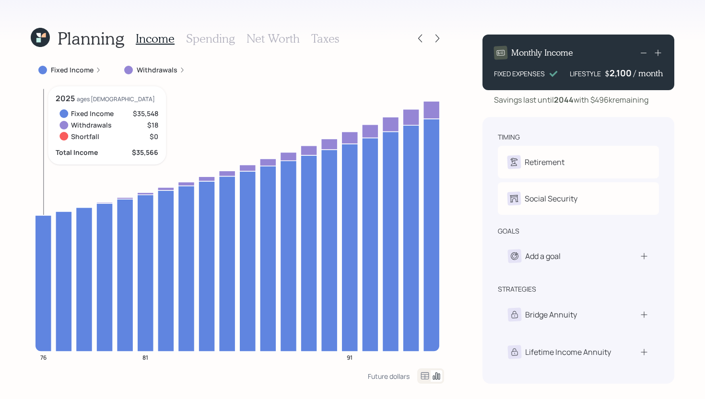
click at [37, 239] on icon at bounding box center [43, 283] width 16 height 136
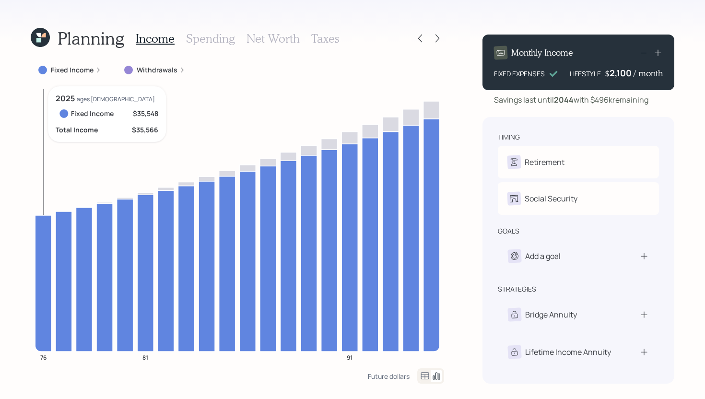
click at [41, 237] on icon at bounding box center [43, 283] width 16 height 136
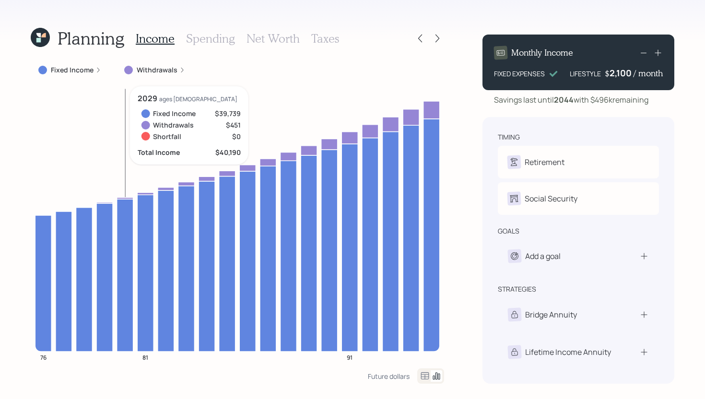
click at [124, 198] on icon at bounding box center [125, 198] width 16 height 2
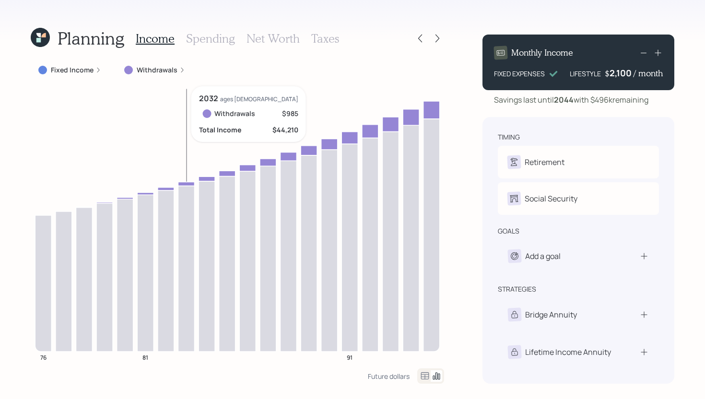
click at [188, 182] on icon at bounding box center [186, 184] width 16 height 4
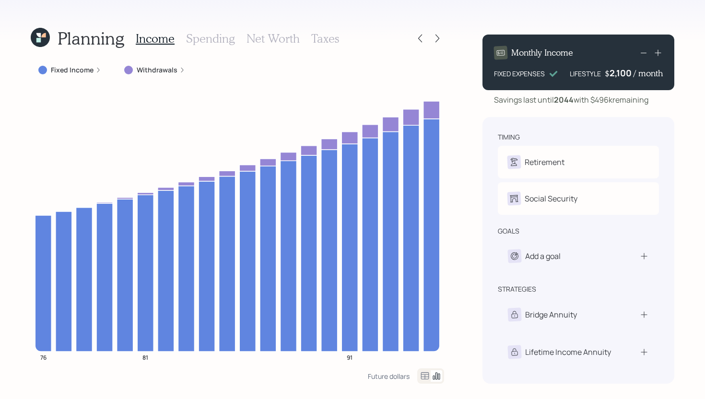
click at [165, 71] on label "Withdrawals" at bounding box center [157, 70] width 41 height 10
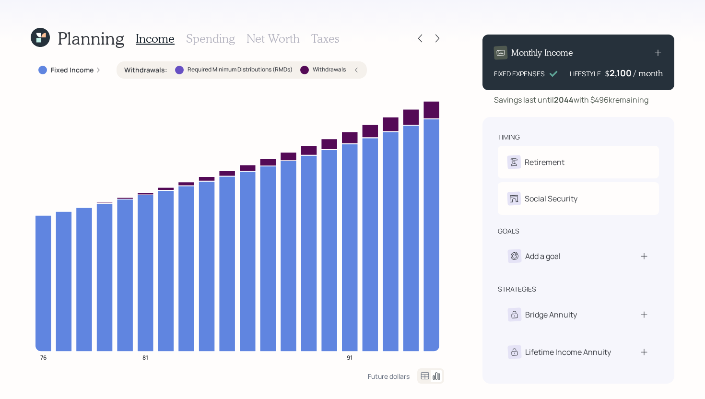
click at [165, 71] on div "Withdrawals : Required Minimum Distributions (RMDs) Withdrawals" at bounding box center [241, 70] width 235 height 10
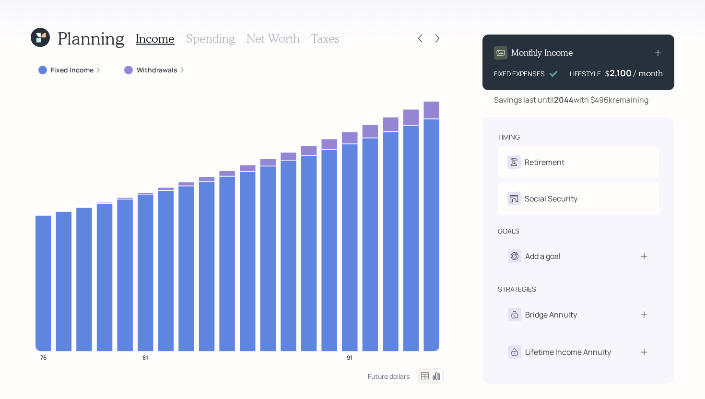
click at [631, 74] on div "2,100" at bounding box center [622, 73] width 24 height 12
click at [631, 74] on div "2100" at bounding box center [622, 73] width 24 height 12
drag, startPoint x: 631, startPoint y: 74, endPoint x: 610, endPoint y: 74, distance: 20.6
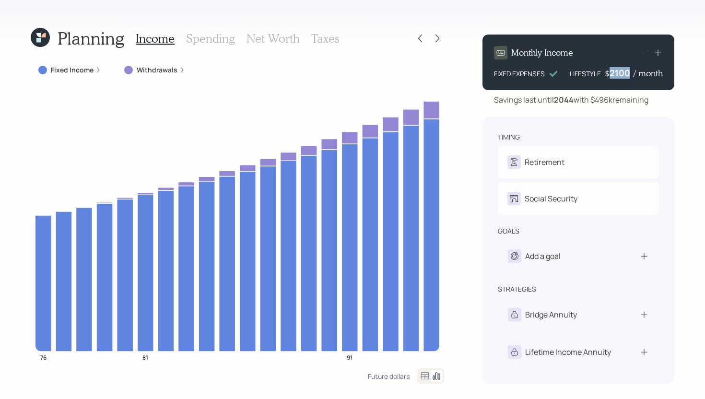
click at [610, 74] on div "2100" at bounding box center [622, 73] width 24 height 12
click at [463, 198] on div "Planning Income Spending Net Worth Taxes Fixed Income Withdrawals 76 81 91 Futu…" at bounding box center [352, 199] width 705 height 399
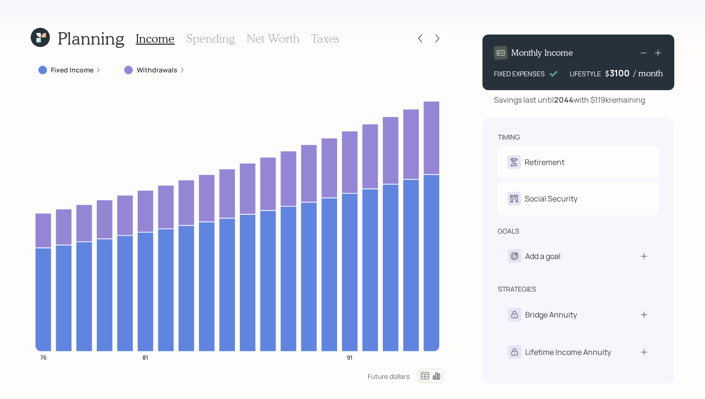
click at [624, 75] on div "3100" at bounding box center [622, 73] width 24 height 12
click at [474, 184] on div "Planning Income Spending Net Worth Taxes Fixed Income Withdrawals 76 81 91 Futu…" at bounding box center [352, 199] width 705 height 399
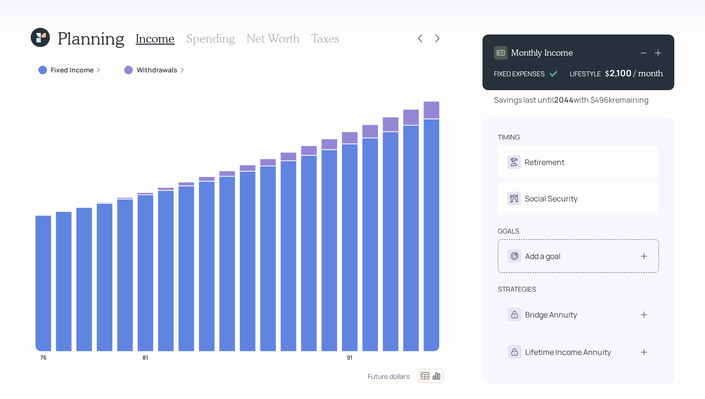
click at [557, 252] on div "Add a goal" at bounding box center [542, 256] width 35 height 12
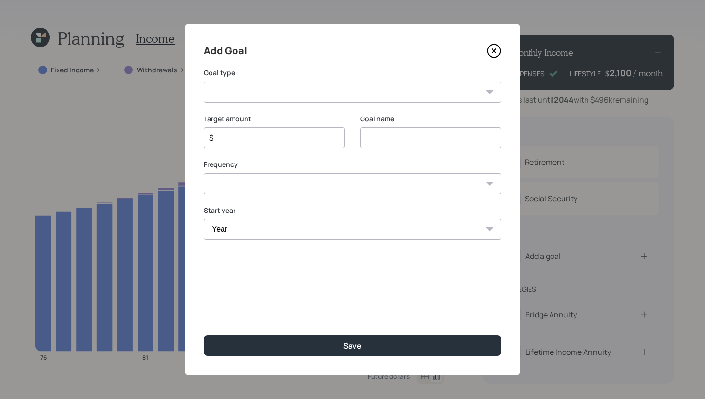
click at [387, 94] on select "Create an emergency fund Donate to charity Purchase a home Make a purchase Supp…" at bounding box center [352, 92] width 297 height 21
click at [496, 50] on icon at bounding box center [494, 51] width 14 height 14
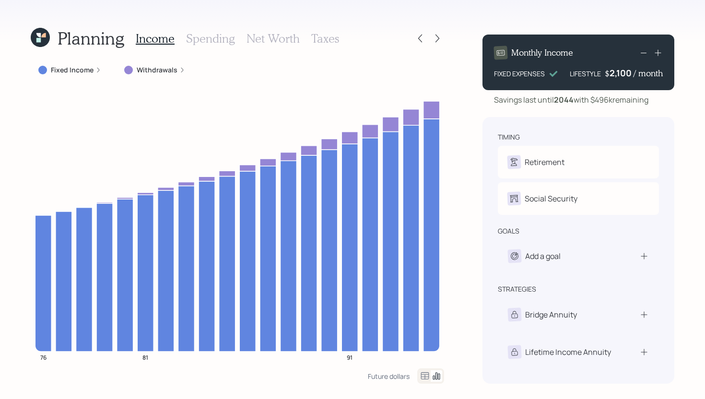
click at [221, 43] on h3 "Spending" at bounding box center [210, 39] width 49 height 14
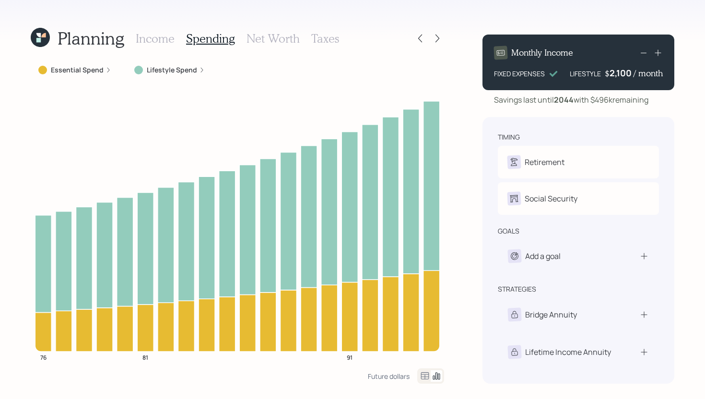
click at [283, 36] on h3 "Net Worth" at bounding box center [273, 39] width 53 height 14
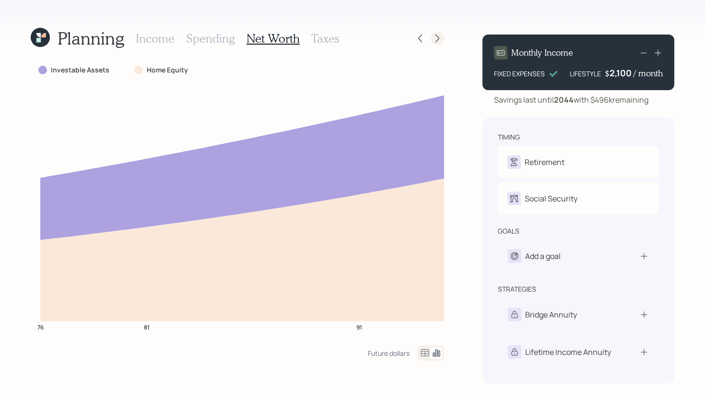
click at [436, 40] on icon at bounding box center [438, 39] width 10 height 10
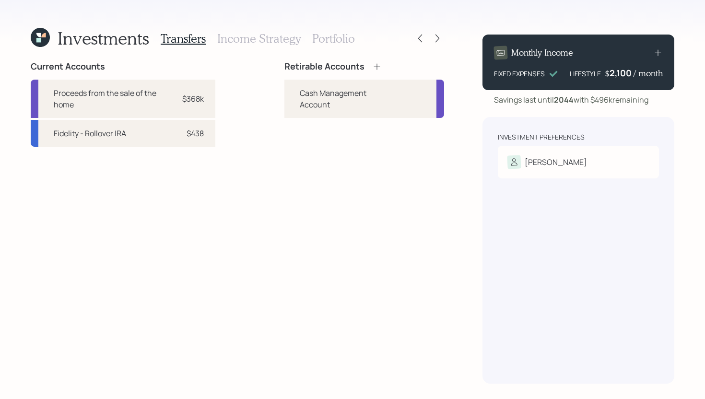
click at [47, 43] on icon at bounding box center [40, 37] width 19 height 19
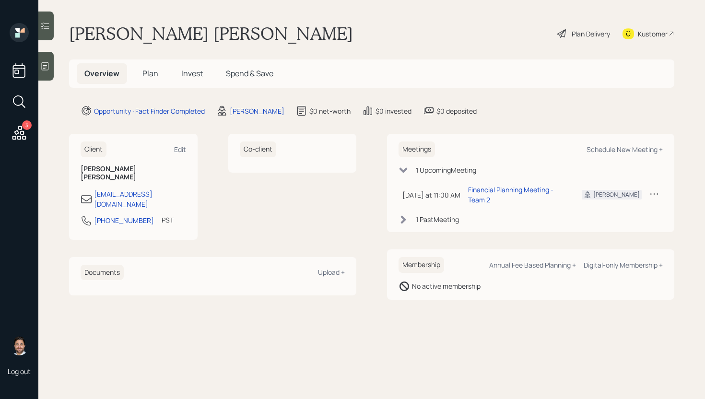
click at [591, 38] on div "Plan Delivery" at bounding box center [591, 34] width 38 height 10
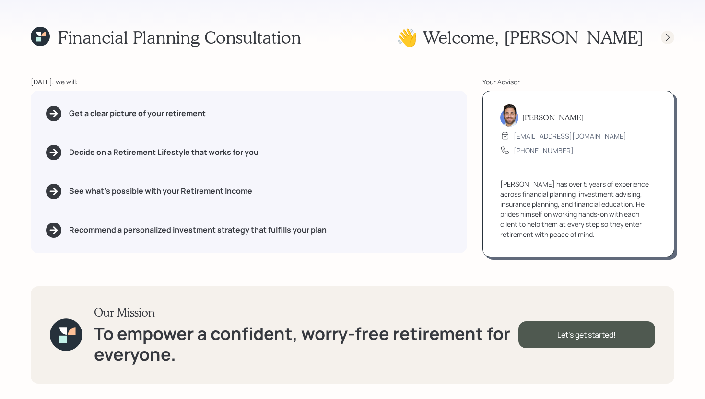
click at [668, 38] on icon at bounding box center [668, 38] width 10 height 10
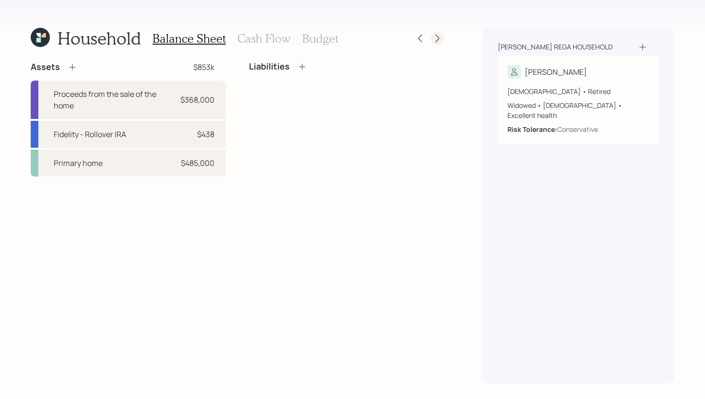
click at [437, 39] on icon at bounding box center [438, 39] width 10 height 10
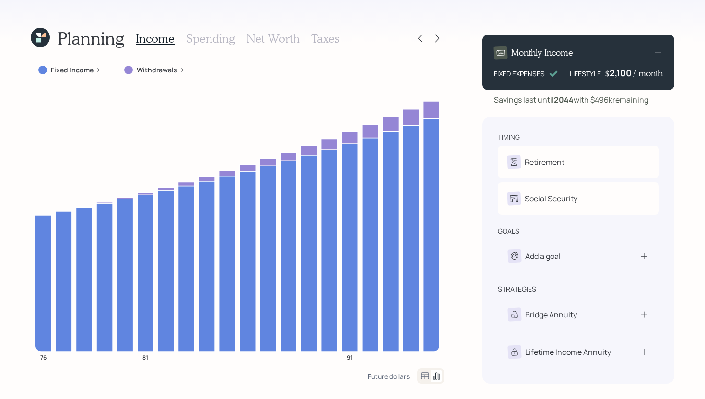
click at [222, 34] on h3 "Spending" at bounding box center [210, 39] width 49 height 14
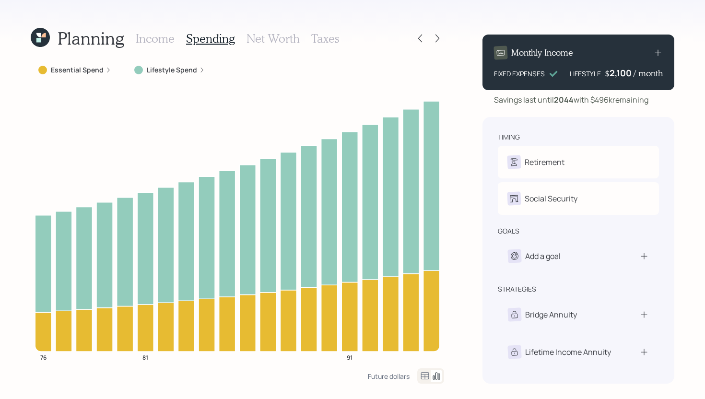
click at [421, 376] on icon at bounding box center [425, 376] width 12 height 12
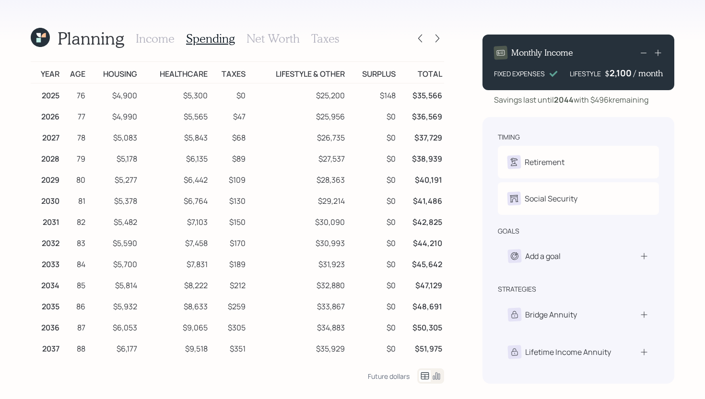
click at [162, 42] on h3 "Income" at bounding box center [155, 39] width 39 height 14
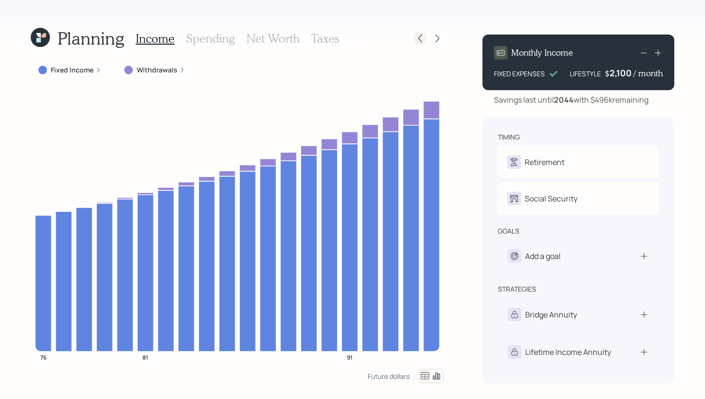
click at [420, 43] on icon at bounding box center [420, 39] width 10 height 10
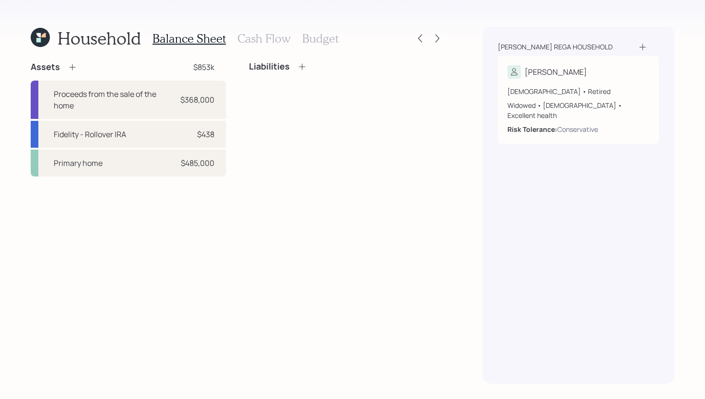
click at [71, 71] on icon at bounding box center [73, 67] width 10 height 10
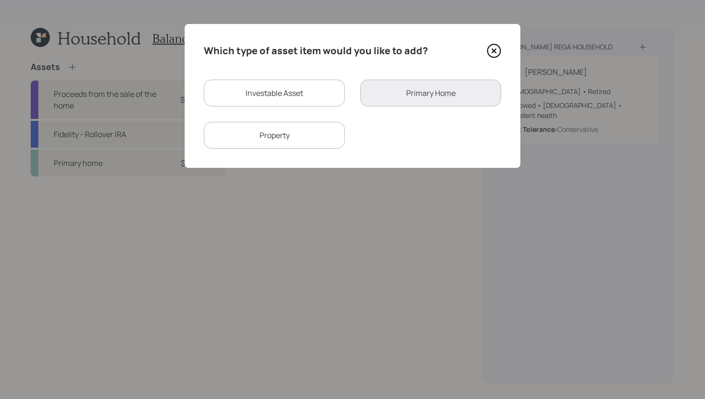
click at [294, 95] on div "Investable Asset" at bounding box center [274, 93] width 141 height 27
select select "taxable"
select select "balanced"
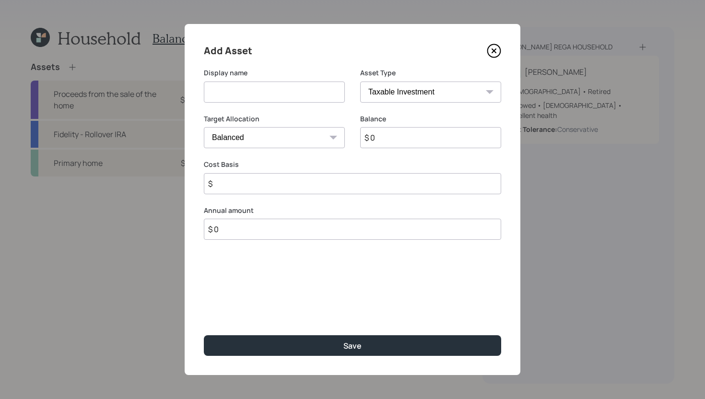
click at [264, 95] on input at bounding box center [274, 92] width 141 height 21
type input "Emergency Fund"
click at [377, 138] on input "$ 0" at bounding box center [430, 137] width 141 height 21
type input "$ 18,000"
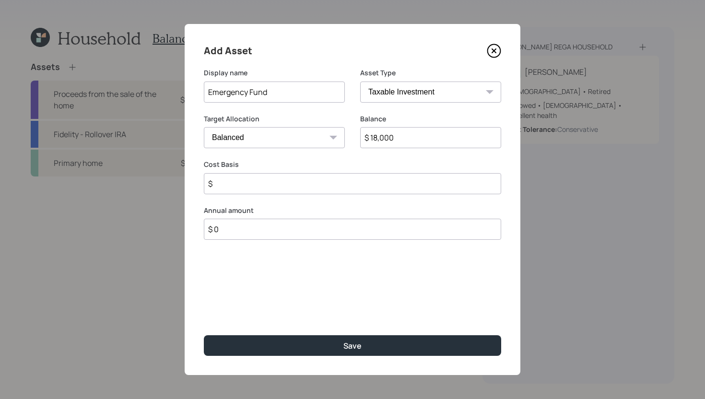
click at [416, 99] on select "SEP [PERSON_NAME] IRA 401(k) [PERSON_NAME] 401(k) 403(b) [PERSON_NAME] 403(b) 4…" at bounding box center [430, 92] width 141 height 21
select select "emergency_fund"
click at [360, 82] on select "SEP [PERSON_NAME] IRA 401(k) [PERSON_NAME] 401(k) 403(b) [PERSON_NAME] 403(b) 4…" at bounding box center [430, 92] width 141 height 21
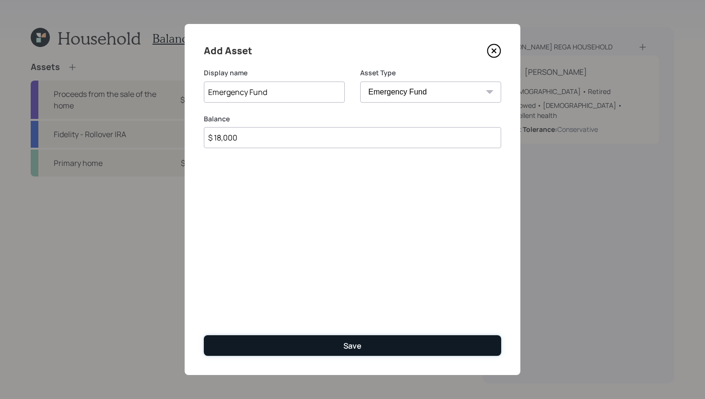
click at [348, 347] on div "Save" at bounding box center [352, 346] width 18 height 11
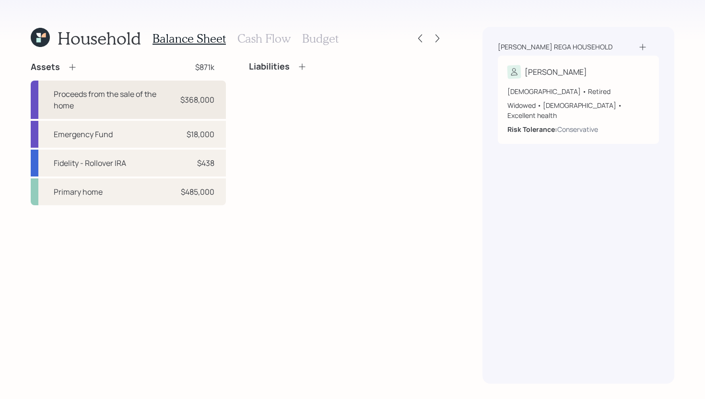
click at [196, 110] on div "Proceeds from the sale of the home $368,000" at bounding box center [128, 100] width 195 height 38
select select "cash"
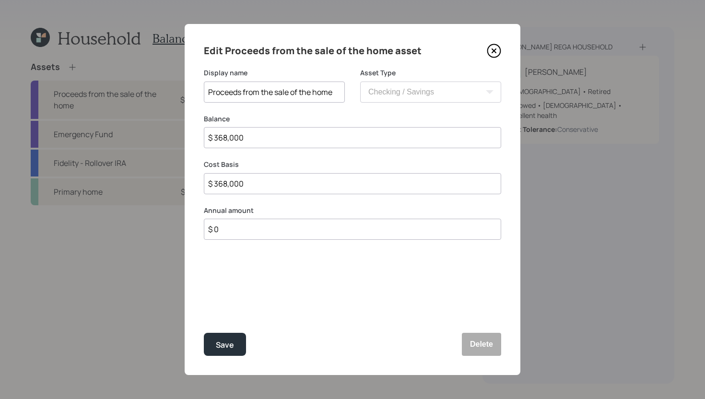
click at [303, 142] on input "$ 368,000" at bounding box center [352, 137] width 297 height 21
type input "$ 3"
type input "$ 35"
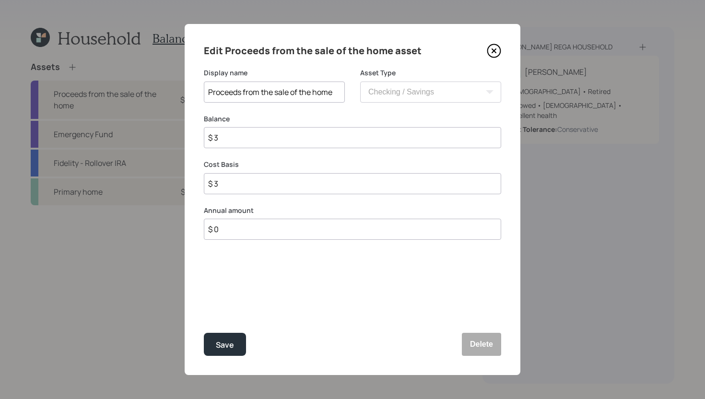
type input "$ 35"
type input "$ 350"
type input "$ 3,500"
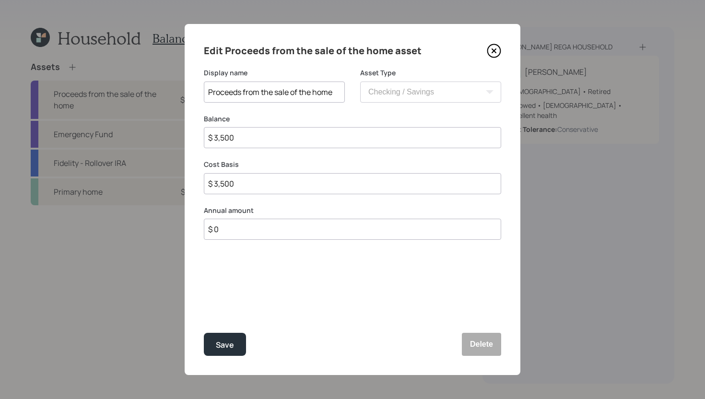
type input "$ 35,000"
type input "$ 350,000"
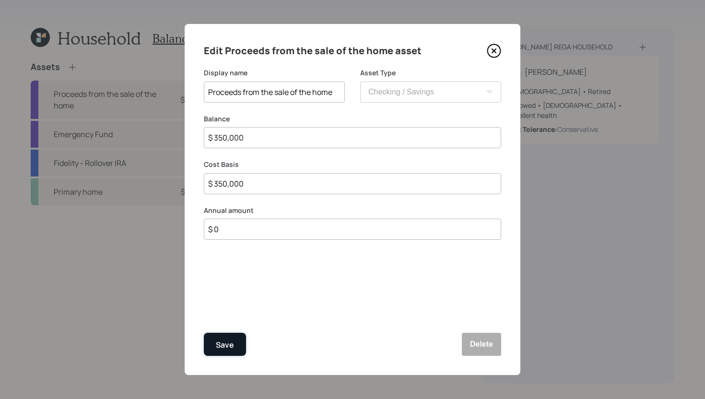
click at [236, 342] on button "Save" at bounding box center [225, 344] width 42 height 23
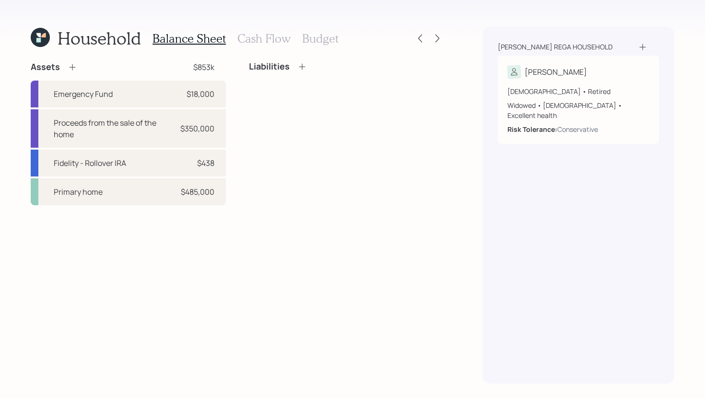
click at [329, 37] on h3 "Budget" at bounding box center [320, 39] width 36 height 14
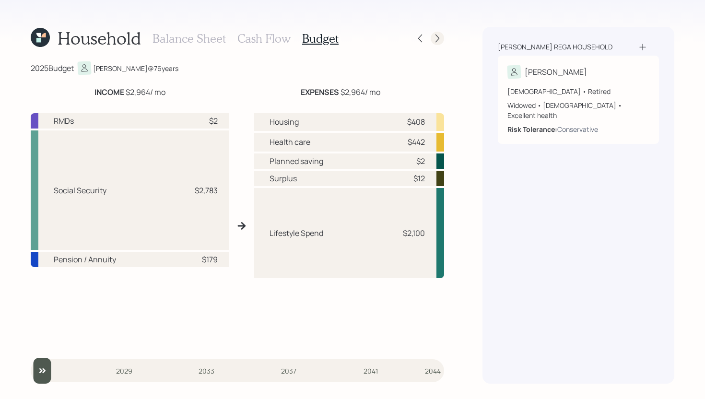
click at [437, 41] on icon at bounding box center [438, 39] width 10 height 10
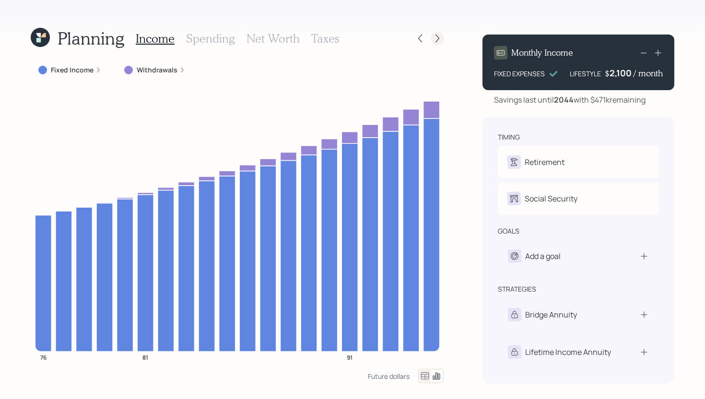
click at [436, 37] on icon at bounding box center [438, 39] width 10 height 10
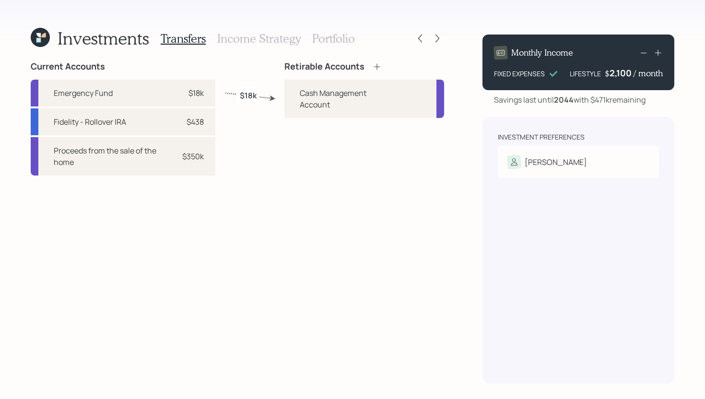
click at [376, 66] on icon at bounding box center [377, 67] width 10 height 10
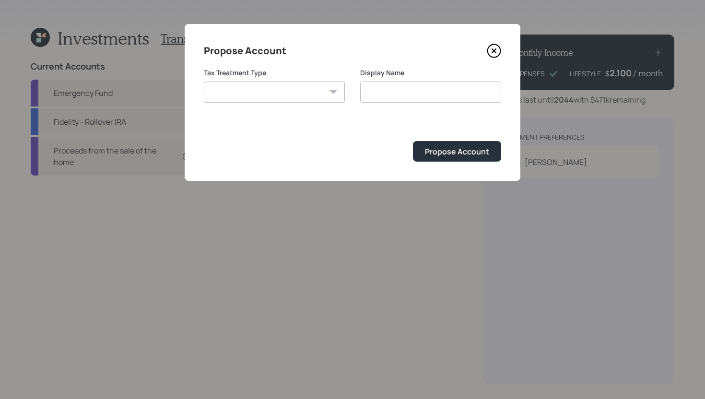
click at [294, 95] on select "[PERSON_NAME] Taxable Traditional" at bounding box center [274, 92] width 141 height 21
select select "taxable"
click at [204, 82] on select "[PERSON_NAME] Taxable Traditional" at bounding box center [274, 92] width 141 height 21
click at [392, 96] on input "Taxable" at bounding box center [430, 92] width 141 height 21
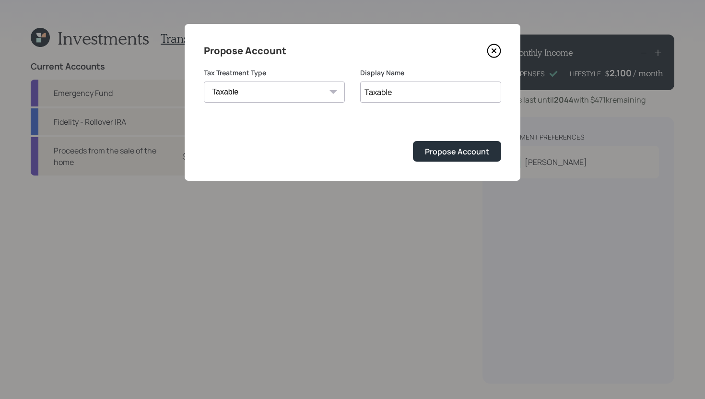
click at [392, 96] on input "Taxable" at bounding box center [430, 92] width 141 height 21
type input "I"
type input "Brokerage"
click at [440, 158] on button "Propose Account" at bounding box center [457, 151] width 88 height 21
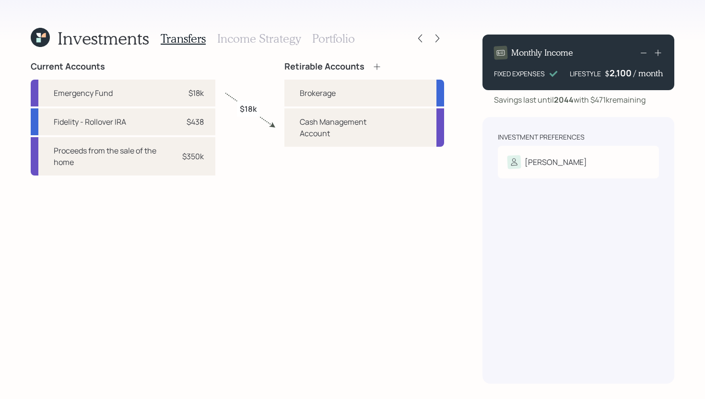
click at [376, 68] on icon at bounding box center [377, 67] width 10 height 10
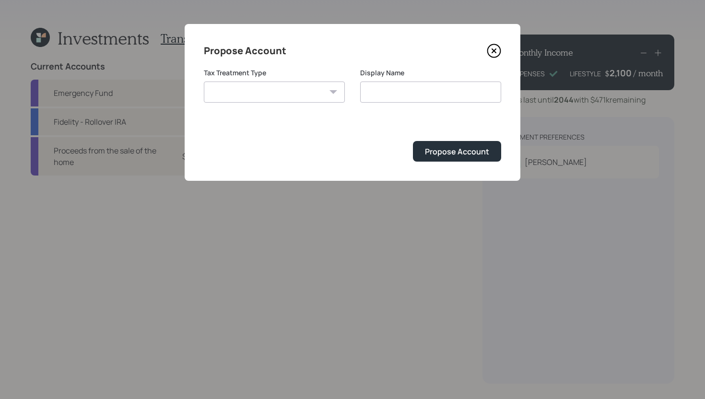
click at [296, 96] on select "[PERSON_NAME] Taxable Traditional" at bounding box center [274, 92] width 141 height 21
select select "traditional"
click at [204, 82] on select "[PERSON_NAME] Taxable Traditional" at bounding box center [274, 92] width 141 height 21
click at [426, 93] on input "Traditional" at bounding box center [430, 92] width 141 height 21
type input "Traditional IRA"
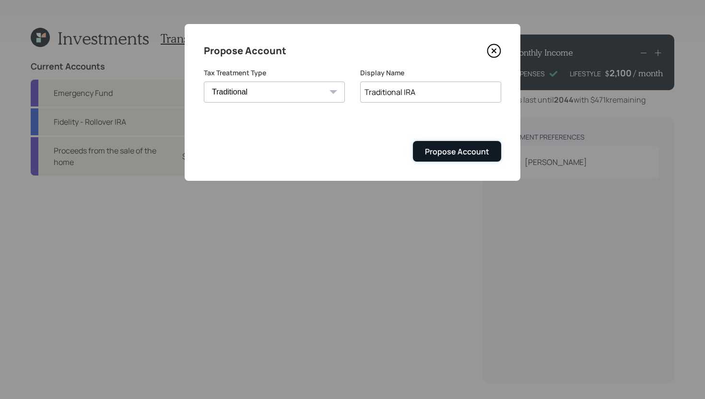
click at [439, 155] on div "Propose Account" at bounding box center [457, 151] width 64 height 11
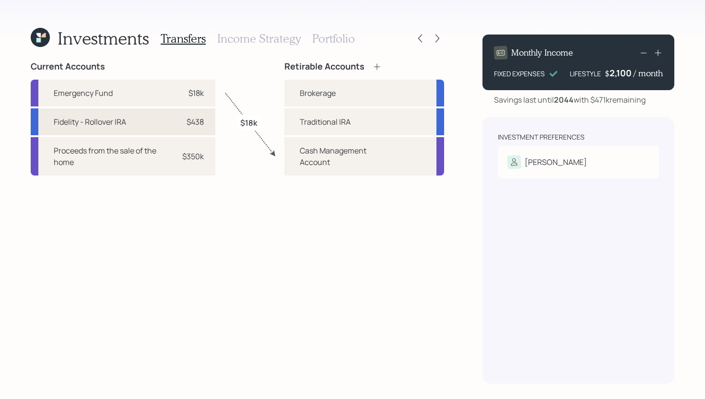
click at [207, 123] on div "Fidelity - Rollover IRA $438" at bounding box center [123, 121] width 185 height 27
click at [298, 121] on div "Traditional IRA" at bounding box center [364, 121] width 160 height 27
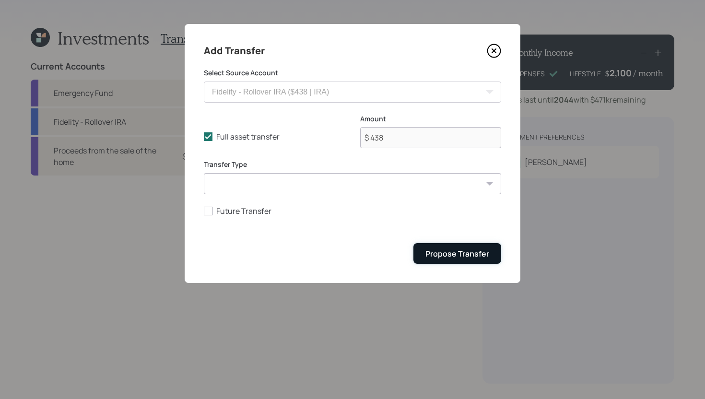
click at [468, 254] on div "Propose Transfer" at bounding box center [457, 253] width 64 height 11
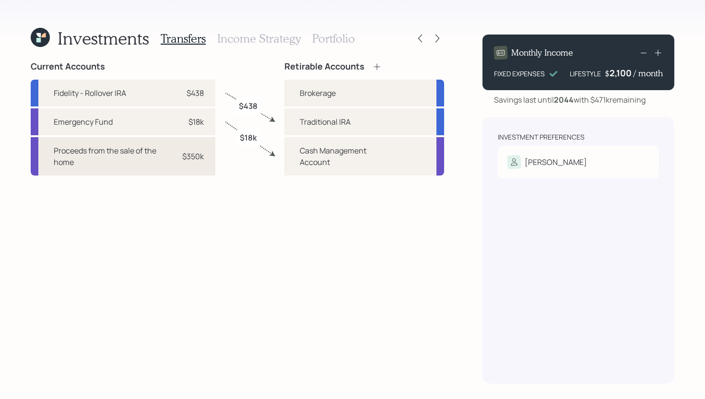
click at [206, 165] on div "Proceeds from the sale of the home $350k" at bounding box center [123, 156] width 185 height 38
click at [291, 97] on div "Brokerage" at bounding box center [364, 93] width 160 height 27
select select "7110d850-32c8-4d7d-85fc-75a137452fe7"
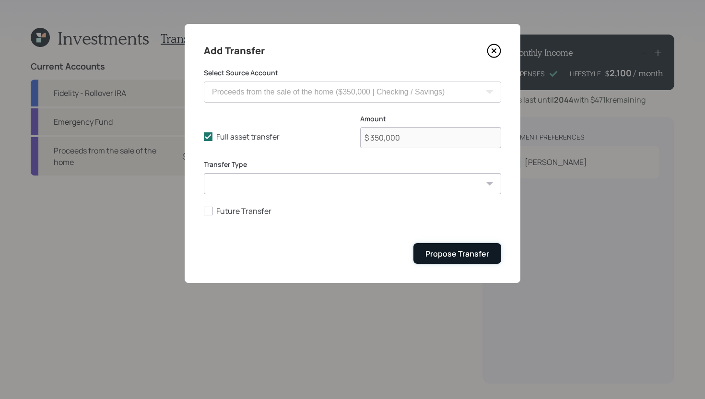
click at [462, 256] on div "Propose Transfer" at bounding box center [457, 253] width 64 height 11
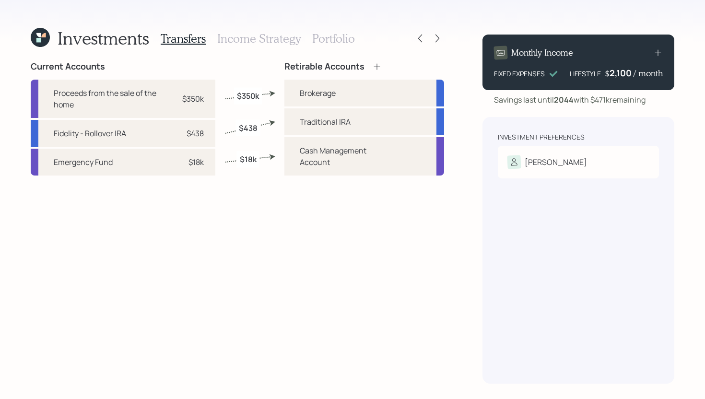
click at [266, 40] on h3 "Income Strategy" at bounding box center [258, 39] width 83 height 14
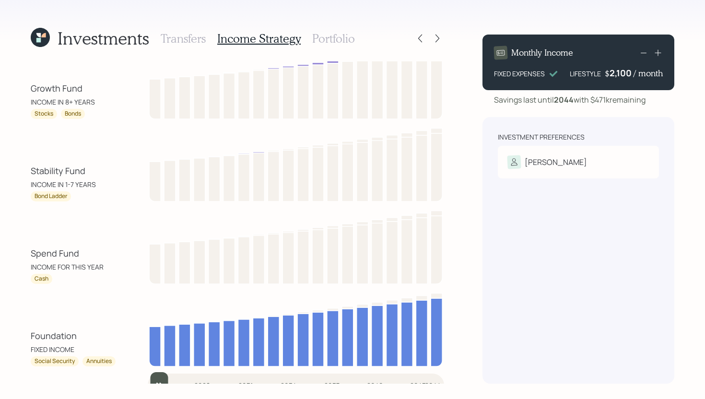
scroll to position [28, 0]
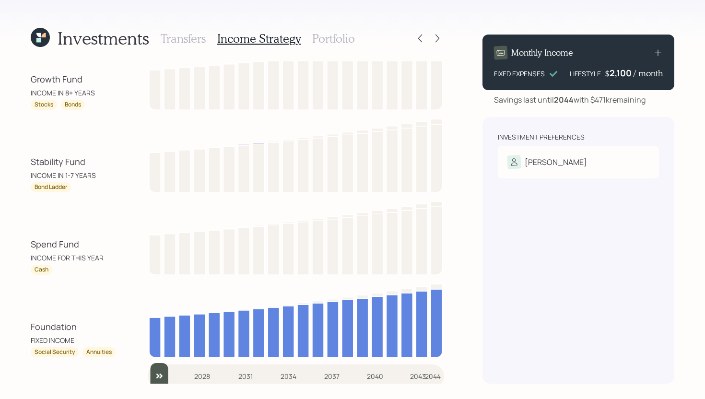
click at [162, 374] on input "slider" at bounding box center [296, 376] width 296 height 26
click at [177, 374] on input "slider" at bounding box center [296, 376] width 296 height 26
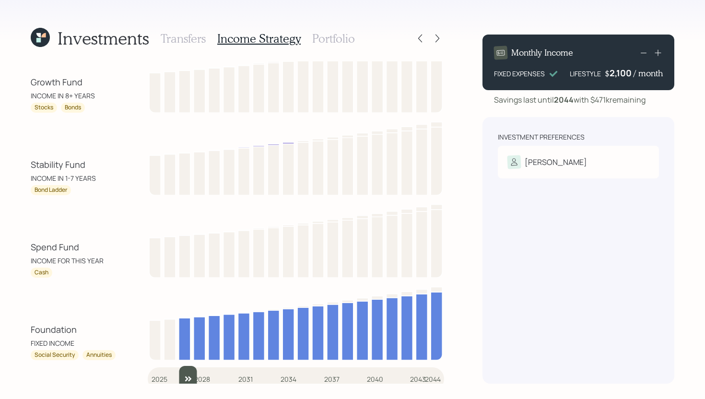
scroll to position [34, 0]
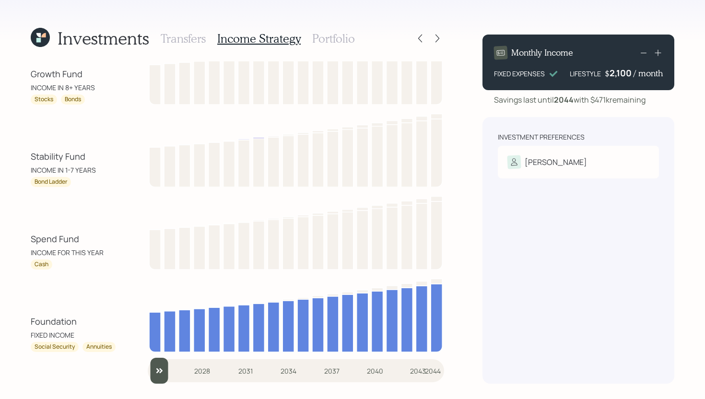
type input "2025"
drag, startPoint x: 187, startPoint y: 374, endPoint x: 137, endPoint y: 377, distance: 50.0
click at [137, 377] on div "Growth Fund INCOME IN 8+ YEARS Stocks Bonds Stability Fund INCOME IN 1-7 YEARS …" at bounding box center [237, 222] width 413 height 322
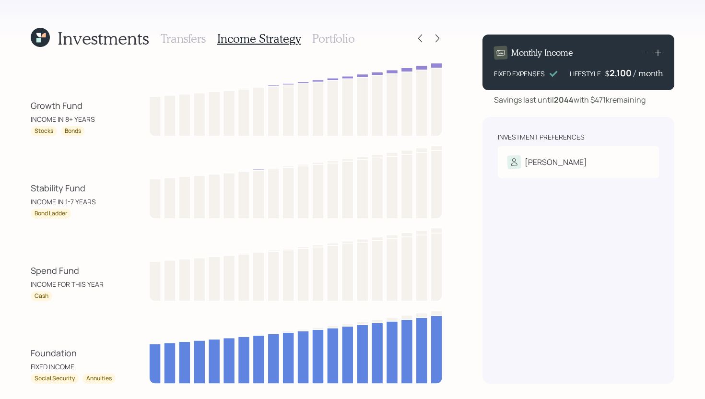
scroll to position [0, 0]
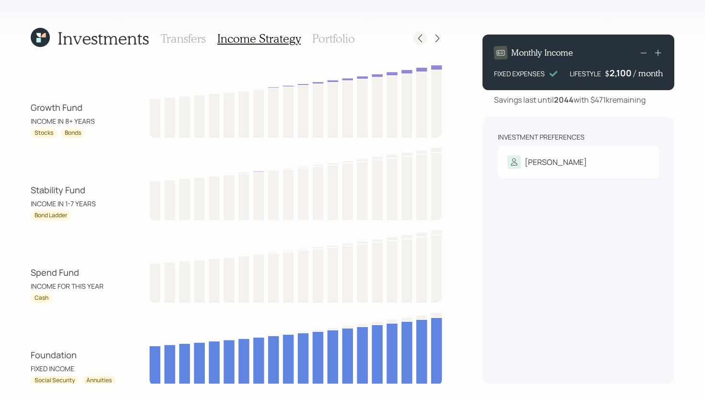
click at [419, 43] on div at bounding box center [419, 38] width 13 height 13
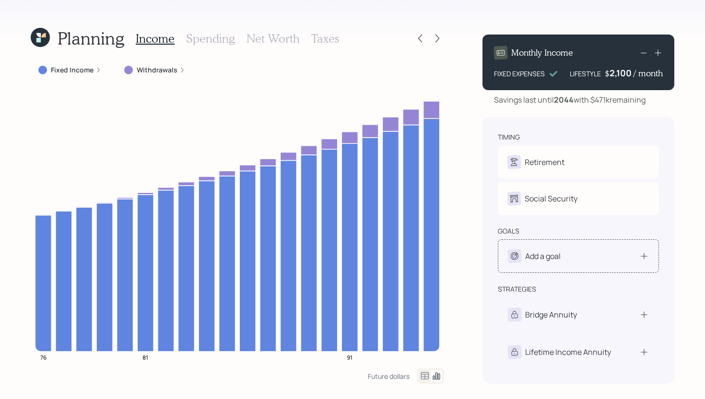
click at [563, 263] on div "Add a goal" at bounding box center [578, 256] width 161 height 34
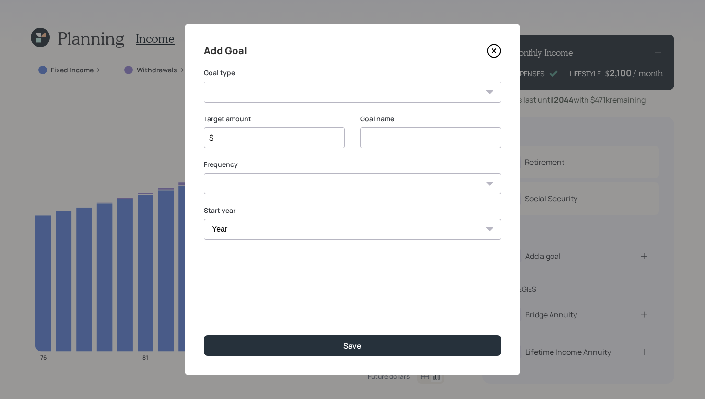
click at [384, 98] on select "Create an emergency fund Donate to charity Purchase a home Make a purchase Supp…" at bounding box center [352, 92] width 297 height 21
select select "other"
click at [204, 82] on select "Create an emergency fund Donate to charity Purchase a home Make a purchase Supp…" at bounding box center [352, 92] width 297 height 21
click at [404, 135] on input "Other" at bounding box center [430, 137] width 141 height 21
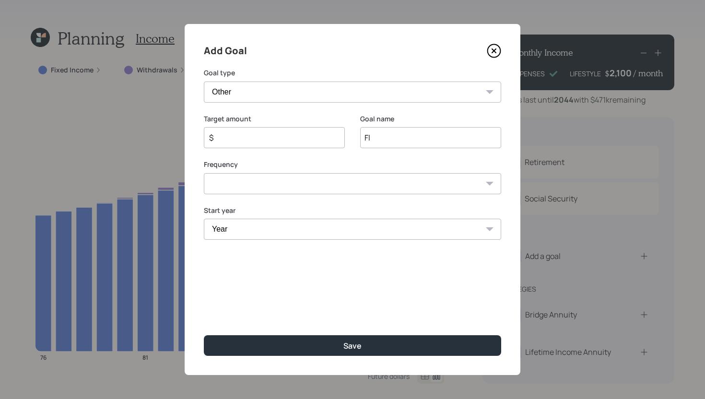
type input "F"
type input "Home Renovation - Flooring"
click at [297, 138] on input "$" at bounding box center [270, 138] width 125 height 12
type input "$ 10,000"
click at [349, 185] on select "One time Every 1 year Every 2 years Every 3 years Every 4 years Every 5 years E…" at bounding box center [352, 183] width 297 height 21
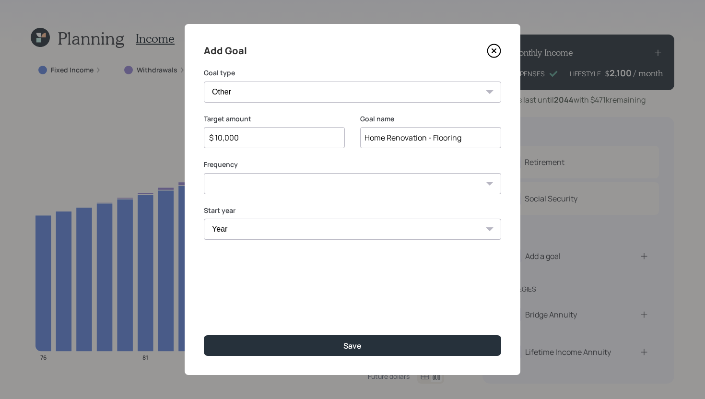
select select "0"
click at [204, 173] on select "One time Every 1 year Every 2 years Every 3 years Every 4 years Every 5 years E…" at bounding box center [352, 183] width 297 height 21
click at [302, 225] on select "Year [DATE] 2026 2027 2028 2029 2030 2031 2032 2033 2034 2035 2036 2037 2038 20…" at bounding box center [352, 229] width 297 height 21
select select "2026"
click at [204, 219] on select "Year [DATE] 2026 2027 2028 2029 2030 2031 2032 2033 2034 2035 2036 2037 2038 20…" at bounding box center [352, 229] width 297 height 21
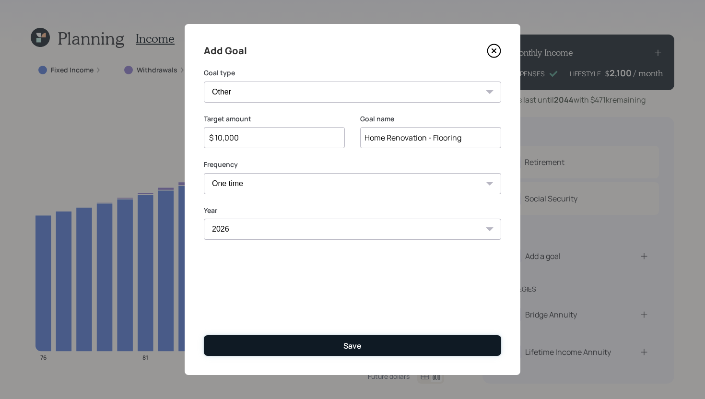
click at [302, 351] on button "Save" at bounding box center [352, 345] width 297 height 21
type input "$"
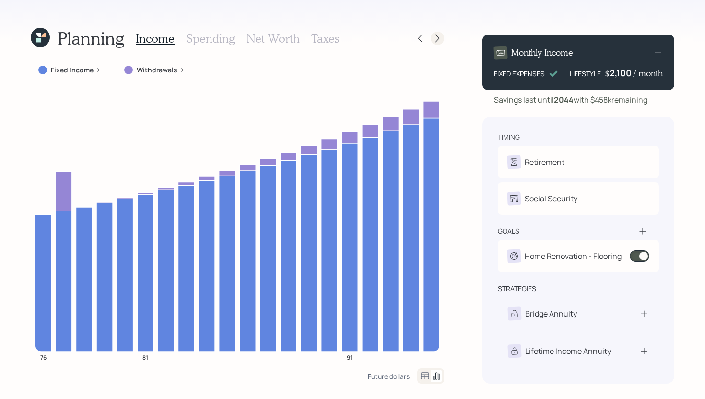
click at [441, 38] on icon at bounding box center [438, 39] width 10 height 10
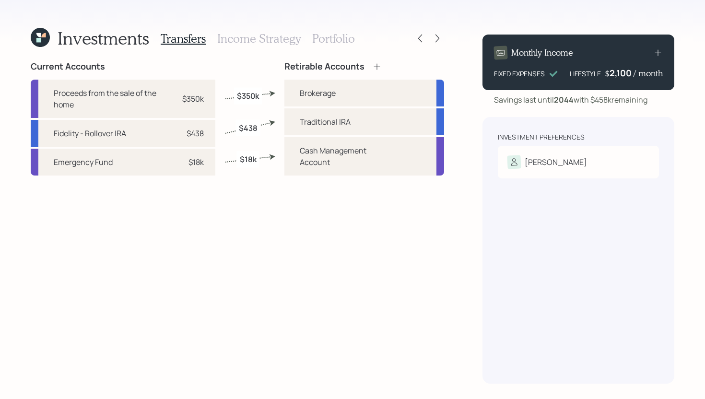
click at [252, 36] on h3 "Income Strategy" at bounding box center [258, 39] width 83 height 14
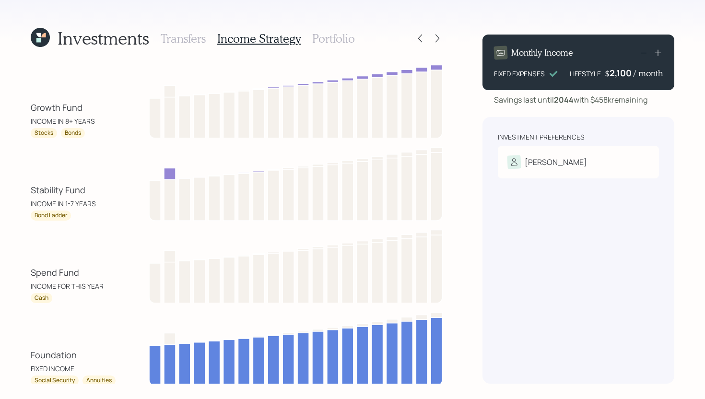
click at [193, 40] on h3 "Transfers" at bounding box center [183, 39] width 45 height 14
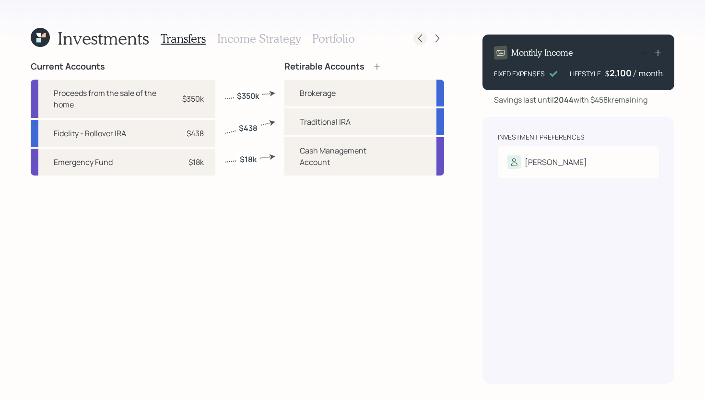
click at [421, 45] on div at bounding box center [419, 38] width 13 height 13
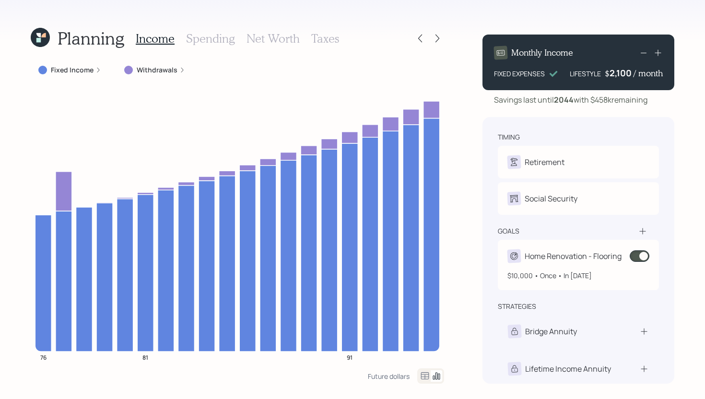
click at [640, 256] on span at bounding box center [640, 256] width 20 height 12
click at [601, 254] on div "Home Renovation - Flooring" at bounding box center [573, 256] width 97 height 12
select select "0"
select select "2026"
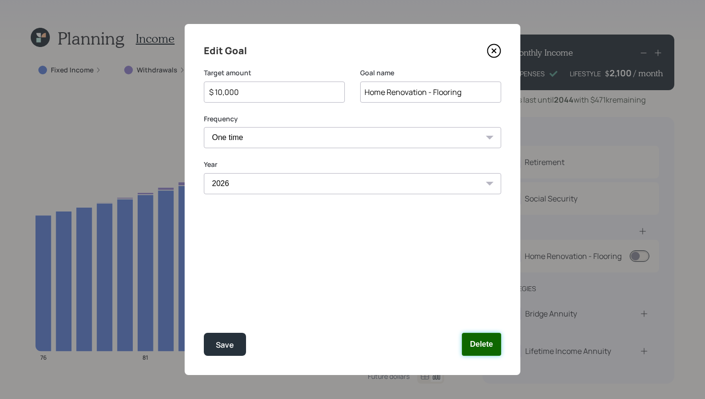
click at [491, 345] on button "Delete" at bounding box center [481, 344] width 39 height 23
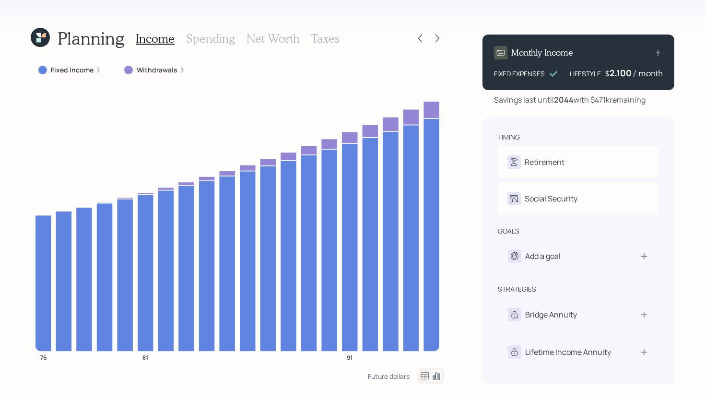
click at [332, 40] on h3 "Taxes" at bounding box center [325, 39] width 28 height 14
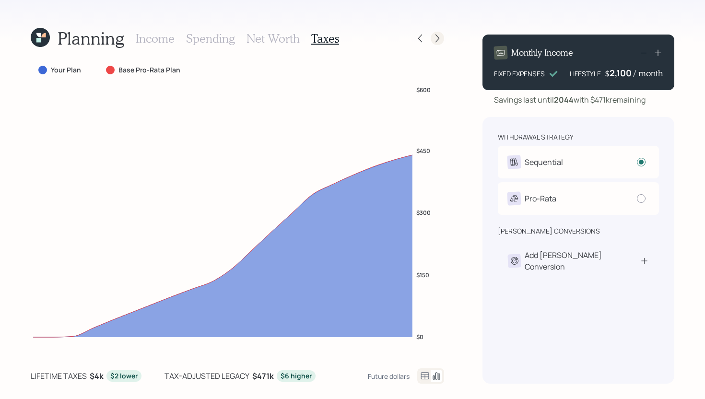
click at [439, 37] on icon at bounding box center [438, 39] width 10 height 10
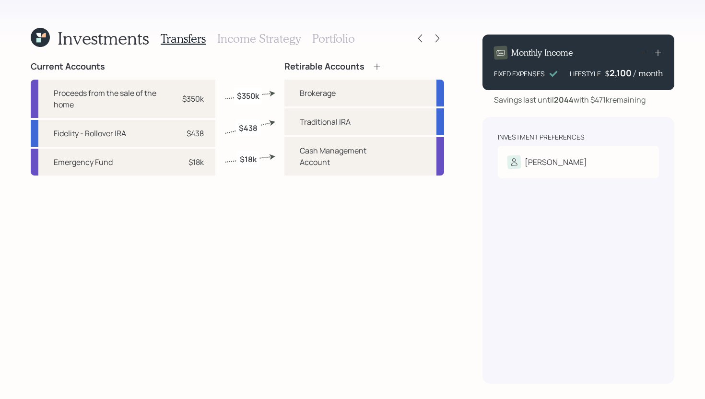
click at [287, 35] on h3 "Income Strategy" at bounding box center [258, 39] width 83 height 14
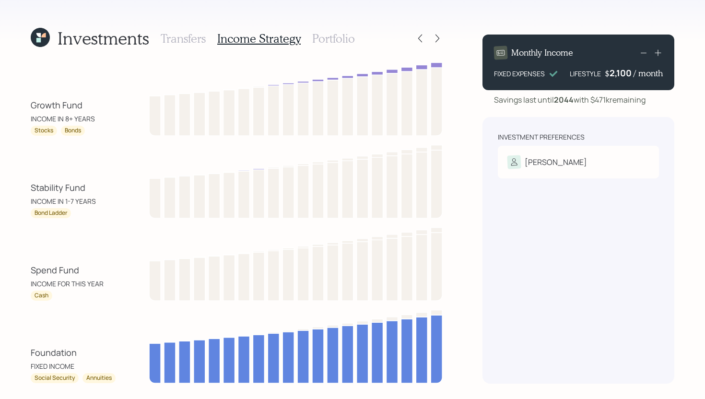
scroll to position [2, 0]
click at [424, 42] on icon at bounding box center [420, 39] width 10 height 10
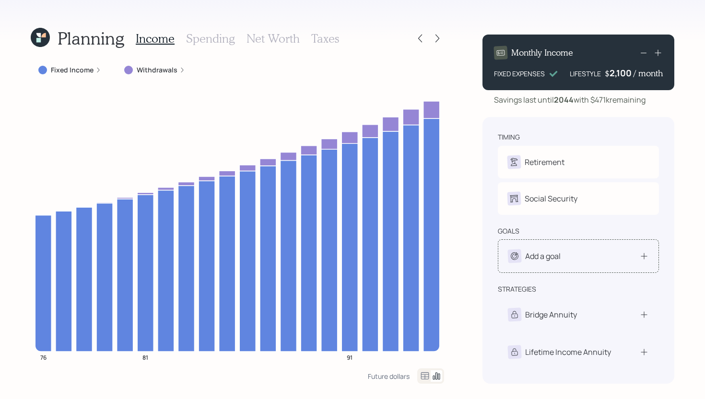
click at [545, 257] on div "Add a goal" at bounding box center [542, 256] width 35 height 12
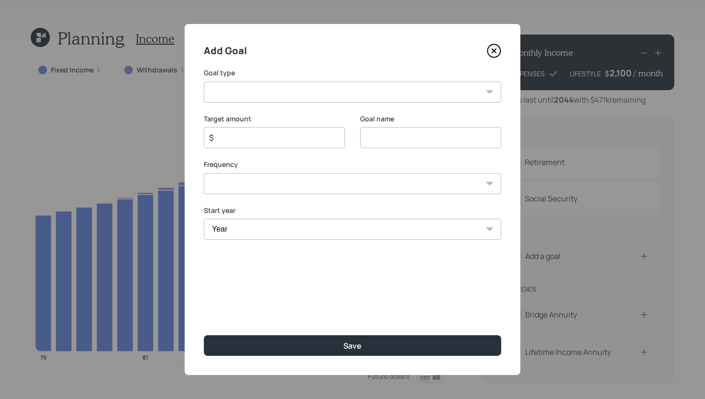
click at [342, 90] on select "Create an emergency fund Donate to charity Purchase a home Make a purchase Supp…" at bounding box center [352, 92] width 297 height 21
select select "other"
click at [204, 82] on select "Create an emergency fund Donate to charity Purchase a home Make a purchase Supp…" at bounding box center [352, 92] width 297 height 21
click at [407, 143] on input "Other" at bounding box center [430, 137] width 141 height 21
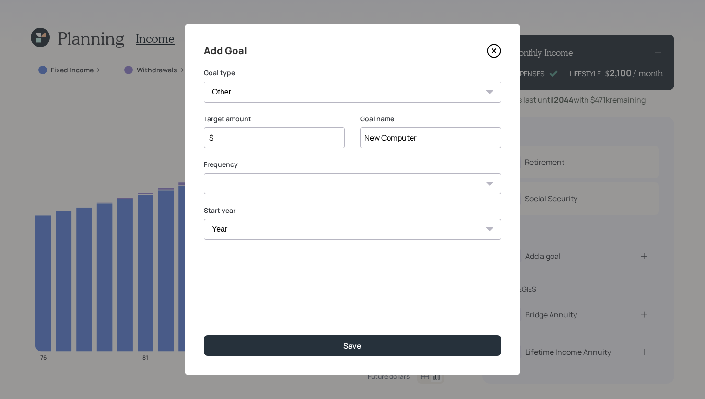
type input "New Computer"
click at [294, 144] on div "$" at bounding box center [274, 137] width 141 height 21
click at [295, 141] on input "$" at bounding box center [270, 138] width 125 height 12
type input "$ 2,000"
click at [314, 179] on select "One time Every 1 year Every 2 years Every 3 years Every 4 years Every 5 years E…" at bounding box center [352, 183] width 297 height 21
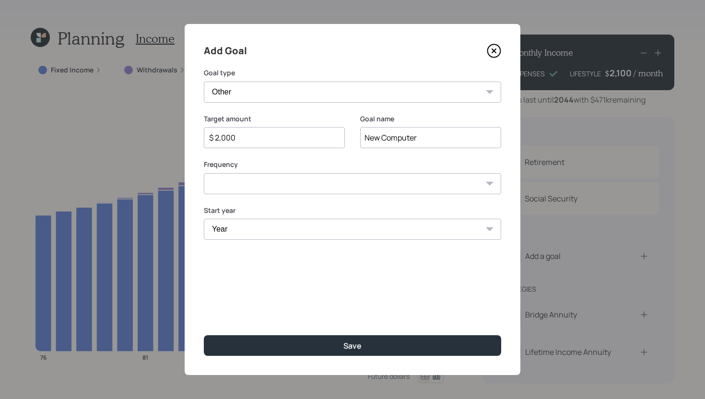
select select "0"
click at [204, 173] on select "One time Every 1 year Every 2 years Every 3 years Every 4 years Every 5 years E…" at bounding box center [352, 183] width 297 height 21
click at [299, 225] on select "Year [DATE] 2026 2027 2028 2029 2030 2031 2032 2033 2034 2035 2036 2037 2038 20…" at bounding box center [352, 229] width 297 height 21
select select "2026"
click at [204, 219] on select "Year [DATE] 2026 2027 2028 2029 2030 2031 2032 2033 2034 2035 2036 2037 2038 20…" at bounding box center [352, 229] width 297 height 21
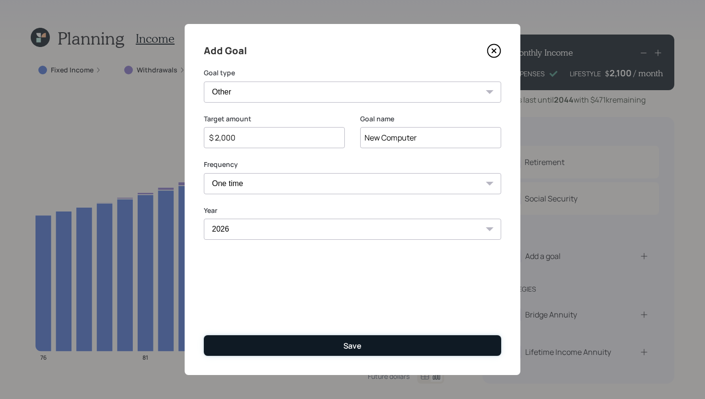
click at [319, 345] on button "Save" at bounding box center [352, 345] width 297 height 21
type input "$"
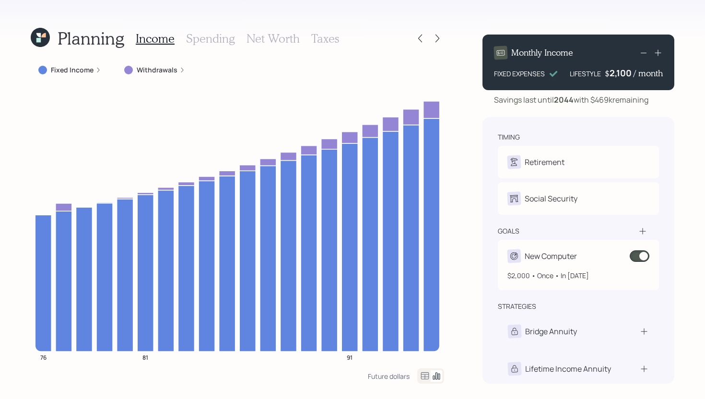
click at [530, 255] on div "New Computer" at bounding box center [551, 256] width 52 height 12
select select "0"
select select "2026"
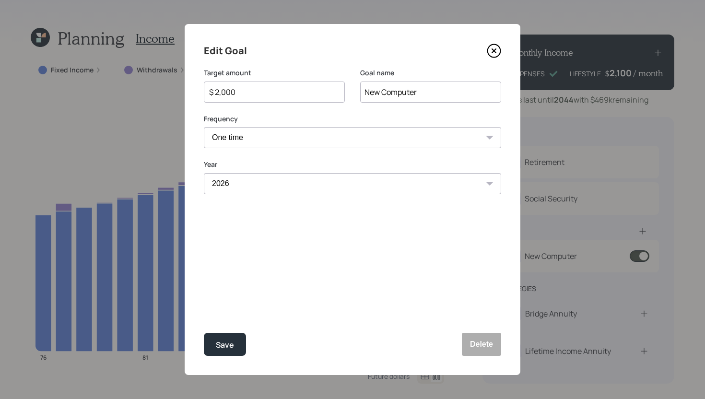
click at [260, 97] on div "$ 2,000" at bounding box center [274, 92] width 141 height 21
click at [261, 94] on input "$ 2,000" at bounding box center [270, 92] width 125 height 12
click at [226, 338] on button "Save" at bounding box center [225, 344] width 42 height 23
type input "$ 2,000"
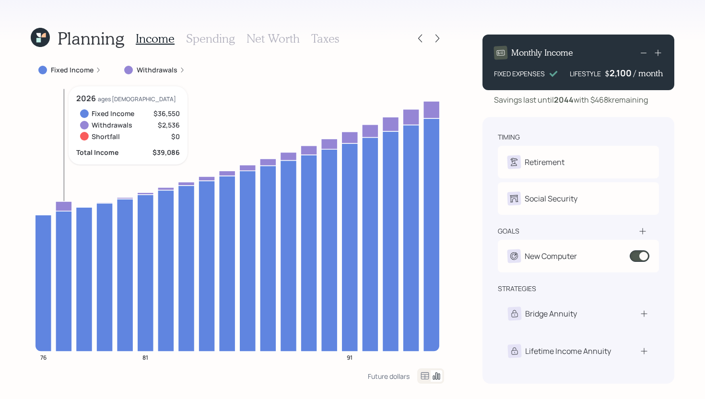
click at [65, 204] on icon at bounding box center [64, 206] width 16 height 10
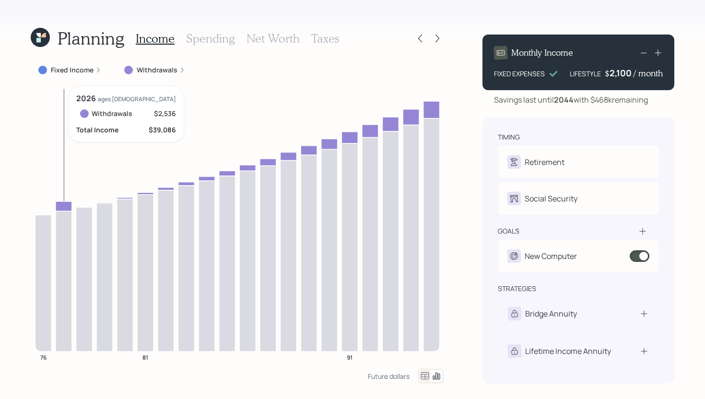
click at [65, 204] on icon at bounding box center [64, 206] width 16 height 10
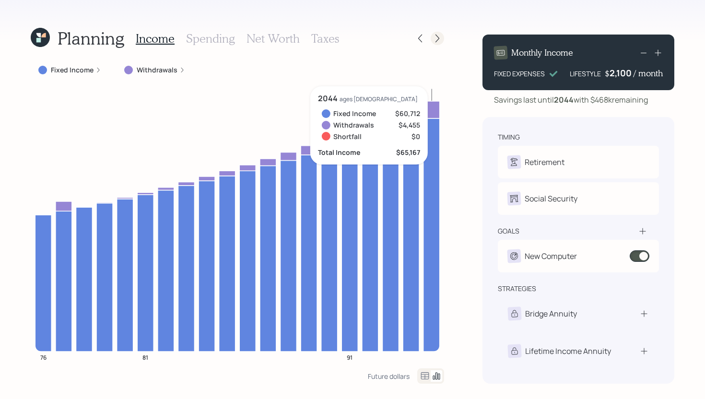
click at [440, 40] on icon at bounding box center [438, 39] width 10 height 10
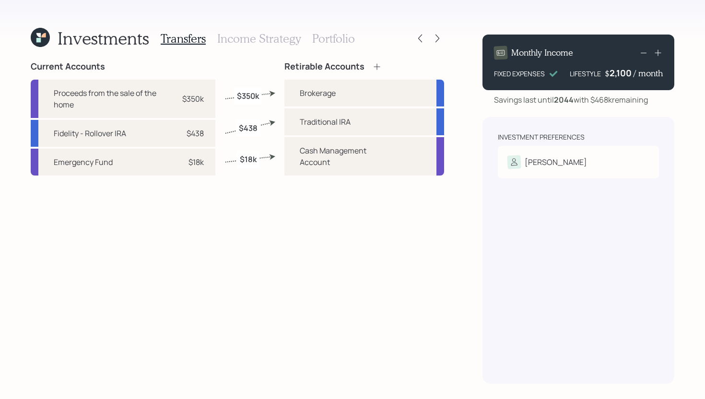
click at [253, 39] on h3 "Income Strategy" at bounding box center [258, 39] width 83 height 14
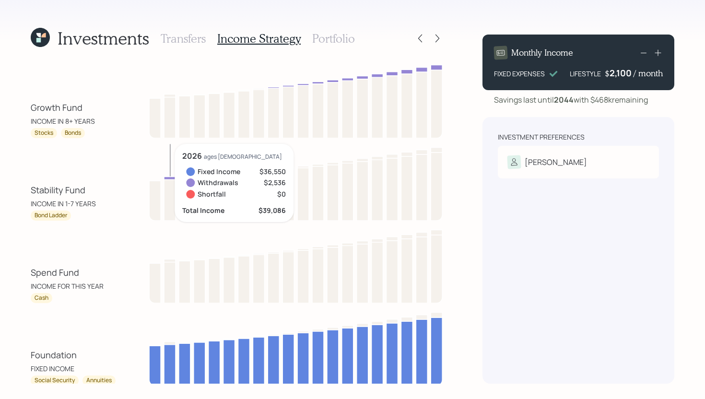
click at [172, 178] on icon at bounding box center [170, 178] width 12 height 3
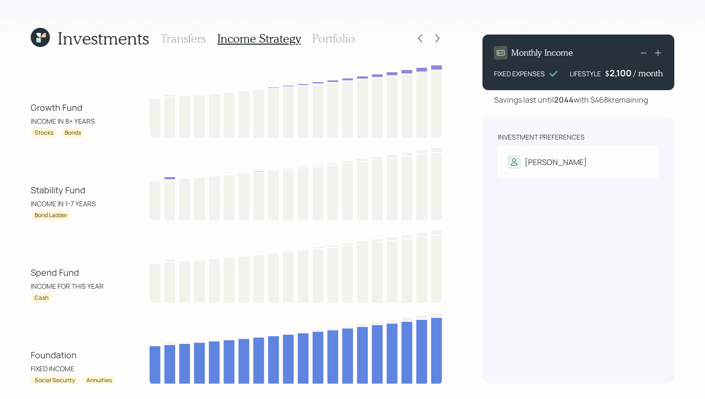
click at [342, 37] on h3 "Portfolio" at bounding box center [333, 39] width 43 height 14
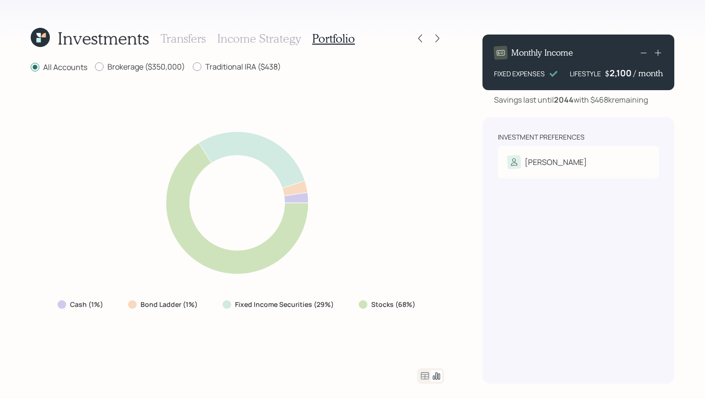
click at [422, 374] on icon at bounding box center [425, 376] width 12 height 12
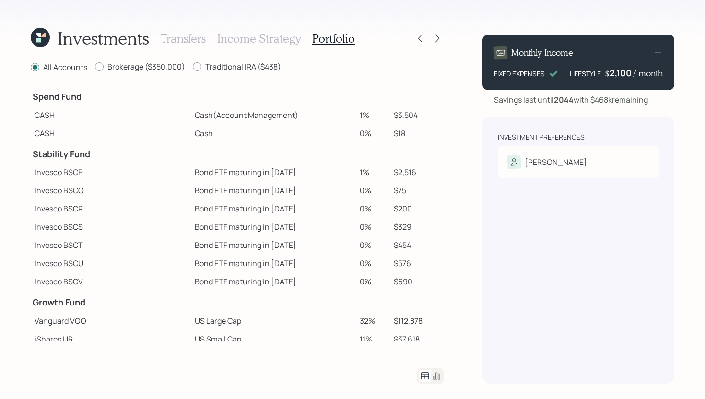
drag, startPoint x: 364, startPoint y: 113, endPoint x: 324, endPoint y: 113, distance: 39.8
click at [324, 113] on tr "CASH Cash (Account Management) 1% $3,504" at bounding box center [237, 115] width 413 height 18
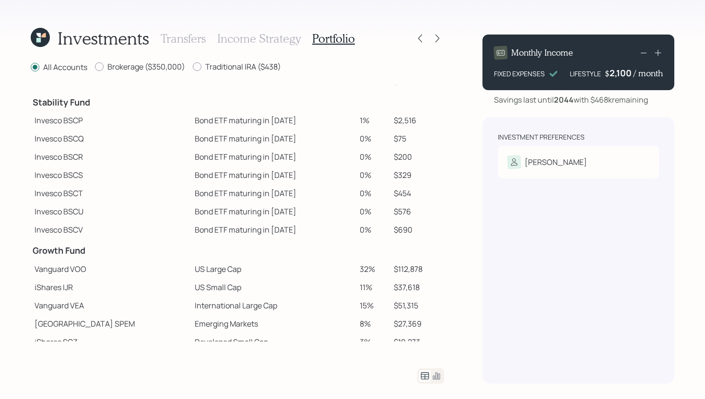
scroll to position [51, 0]
drag, startPoint x: 414, startPoint y: 121, endPoint x: 360, endPoint y: 119, distance: 54.2
click at [360, 119] on tr "Invesco BSCP Bond ETF maturing in [DATE] 1% $2,516" at bounding box center [237, 121] width 413 height 18
click at [133, 70] on label "Brokerage ($350,000)" at bounding box center [140, 66] width 90 height 11
click at [95, 67] on input "Brokerage ($350,000)" at bounding box center [94, 67] width 0 height 0
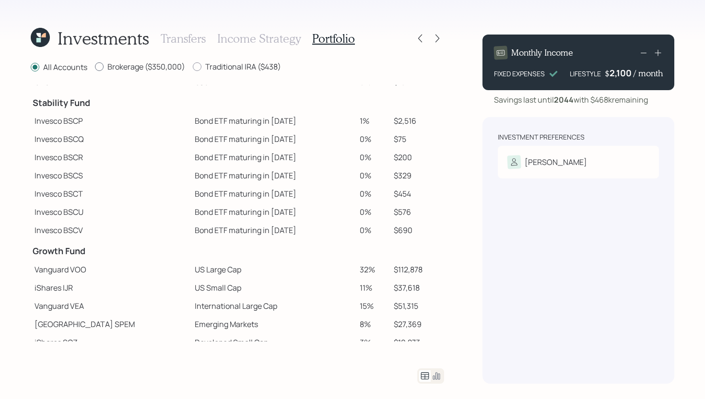
radio input "true"
radio input "false"
drag, startPoint x: 415, startPoint y: 125, endPoint x: 342, endPoint y: 122, distance: 73.4
click at [341, 122] on tr "Invesco BSCP Bond ETF maturing in [DATE] 1% $2,497" at bounding box center [237, 121] width 413 height 18
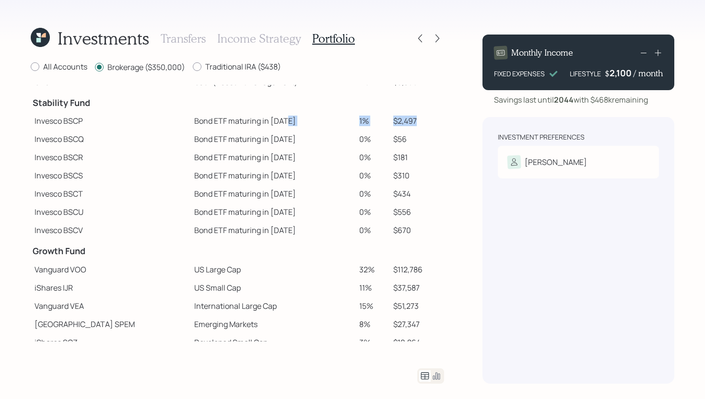
click at [360, 119] on td "1%" at bounding box center [372, 121] width 34 height 18
click at [421, 118] on td "$2,497" at bounding box center [416, 121] width 55 height 18
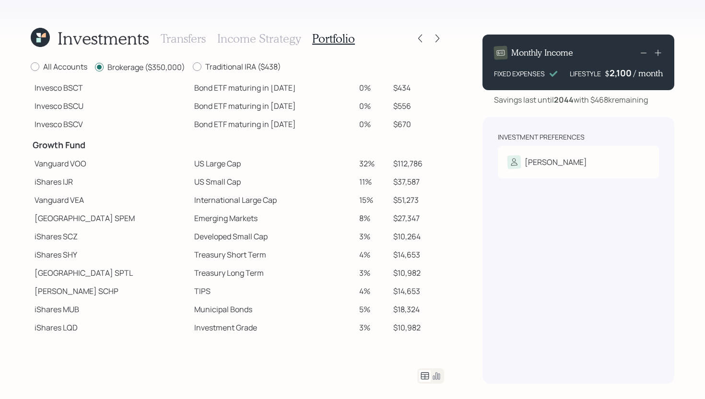
scroll to position [189, 0]
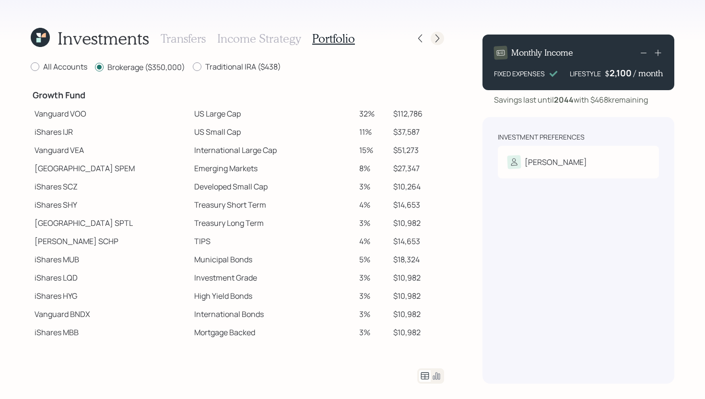
click at [441, 37] on icon at bounding box center [438, 39] width 10 height 10
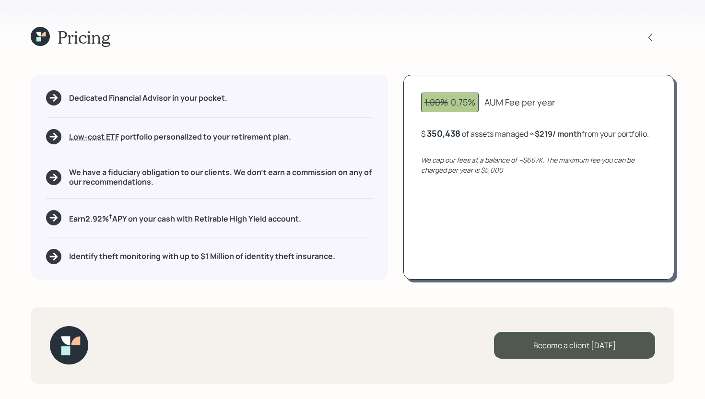
drag, startPoint x: 308, startPoint y: 220, endPoint x: 60, endPoint y: 224, distance: 248.0
click at [60, 224] on div "Earn 2.92 % † APY on your cash with Retirable High Yield account." at bounding box center [209, 217] width 327 height 15
click at [75, 230] on div "Dedicated Financial Advisor in your pocket. Low-cost ETF Retirable uses diversi…" at bounding box center [209, 177] width 357 height 204
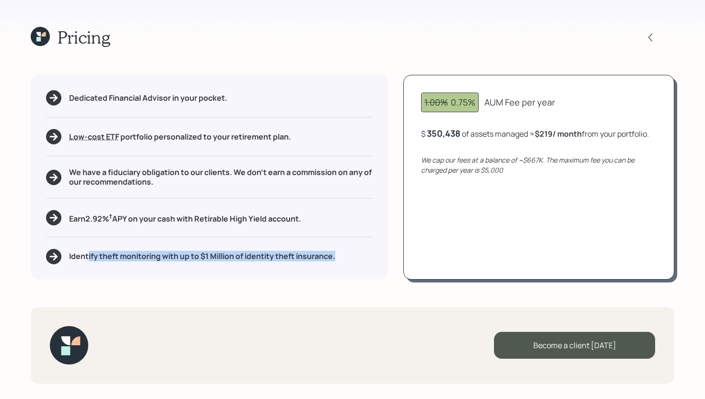
drag, startPoint x: 345, startPoint y: 261, endPoint x: 88, endPoint y: 258, distance: 257.6
click at [88, 258] on div "Identify theft monitoring with up to $1 Million of identity theft insurance." at bounding box center [209, 256] width 327 height 15
click at [142, 257] on h5 "Identify theft monitoring with up to $1 Million of identity theft insurance." at bounding box center [202, 256] width 266 height 9
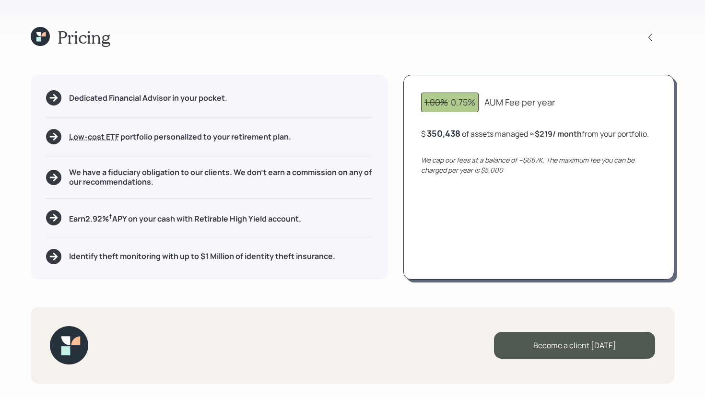
click at [45, 32] on icon at bounding box center [43, 34] width 4 height 4
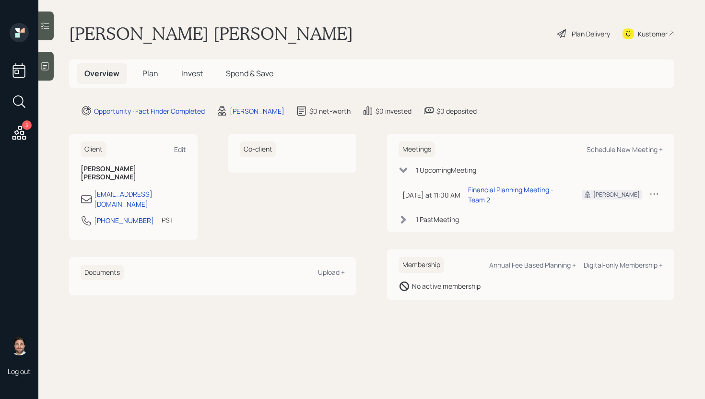
click at [141, 77] on h5 "Plan" at bounding box center [150, 73] width 31 height 21
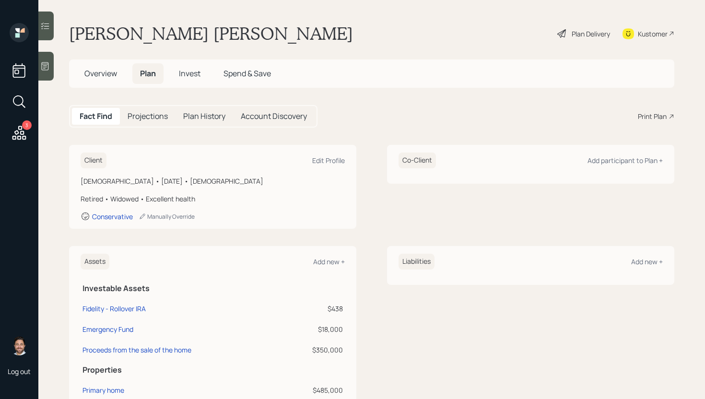
click at [662, 120] on div "Print Plan" at bounding box center [652, 116] width 29 height 10
click at [100, 78] on span "Overview" at bounding box center [100, 73] width 33 height 11
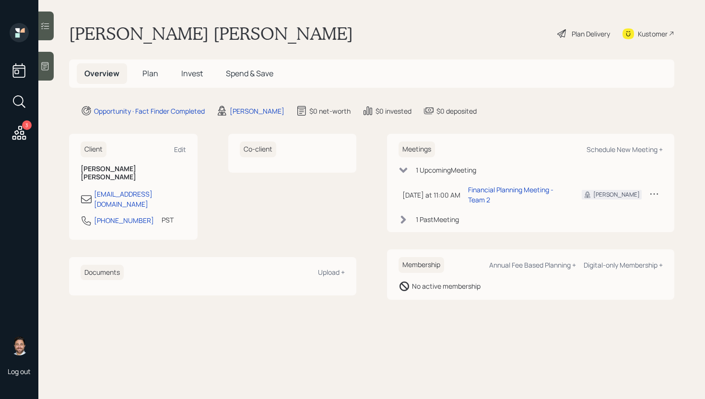
click at [157, 74] on h5 "Plan" at bounding box center [150, 73] width 31 height 21
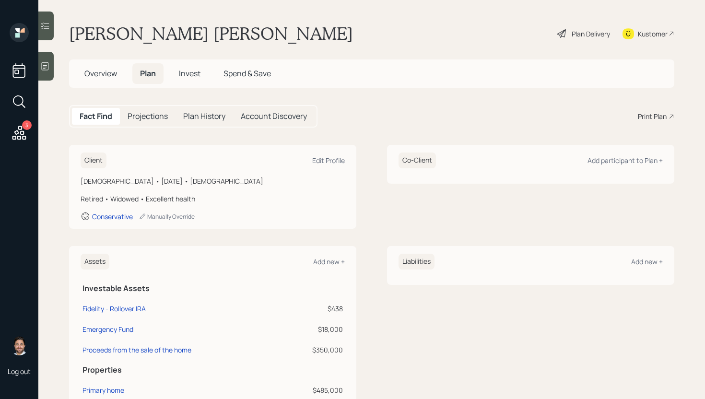
click at [334, 154] on div "Client Edit Profile" at bounding box center [213, 161] width 264 height 16
click at [334, 161] on div "Edit Profile" at bounding box center [328, 160] width 33 height 9
select select "6"
select select "[DEMOGRAPHIC_DATA]"
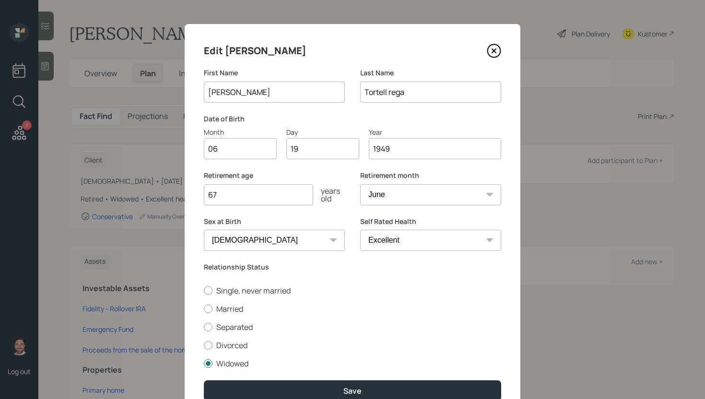
click at [391, 94] on input "Tortell rega" at bounding box center [430, 92] width 141 height 21
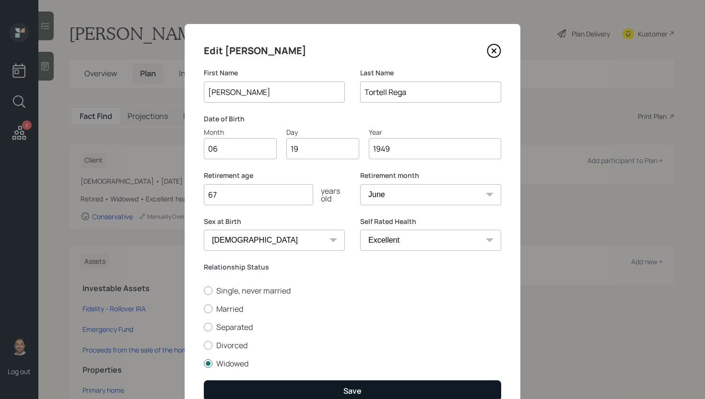
type input "Tortell Rega"
click at [370, 392] on button "Save" at bounding box center [352, 390] width 297 height 21
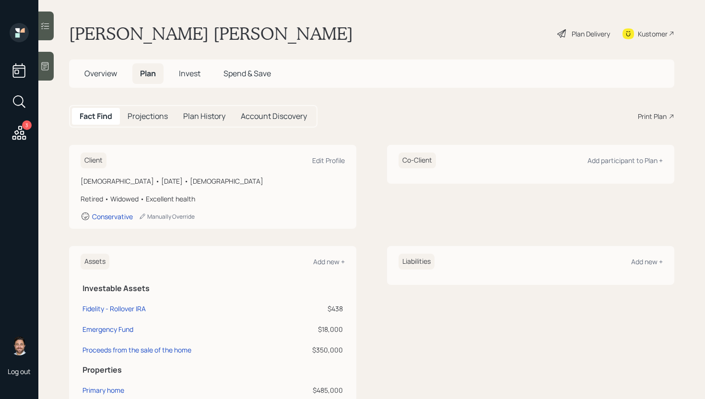
click at [115, 75] on span "Overview" at bounding box center [100, 73] width 33 height 11
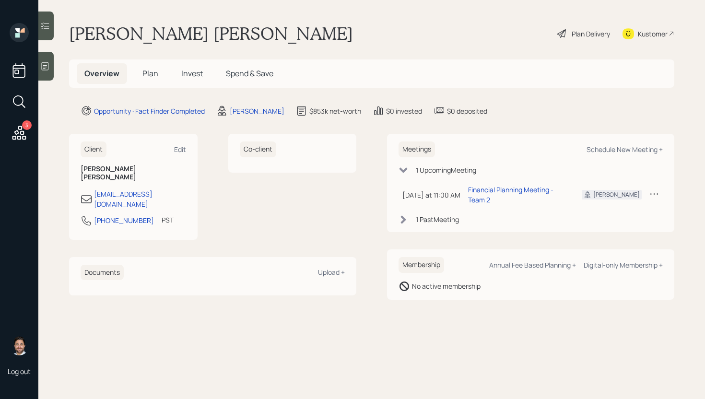
click at [173, 149] on div "Client Edit" at bounding box center [134, 149] width 106 height 16
click at [181, 150] on div "Edit" at bounding box center [180, 149] width 12 height 9
select select "America/Los_Angeles"
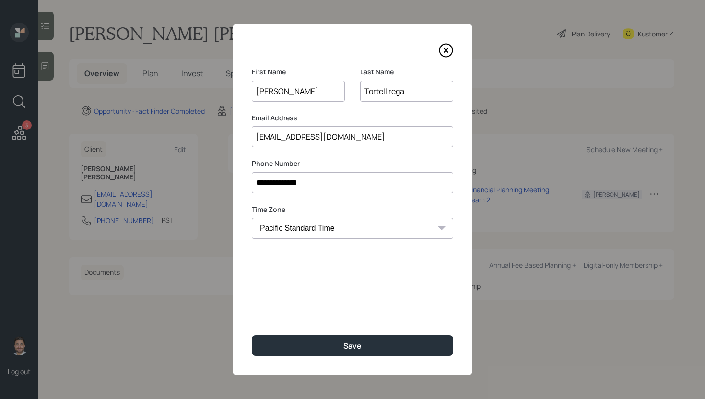
click at [390, 92] on input "Tortell rega" at bounding box center [406, 91] width 93 height 21
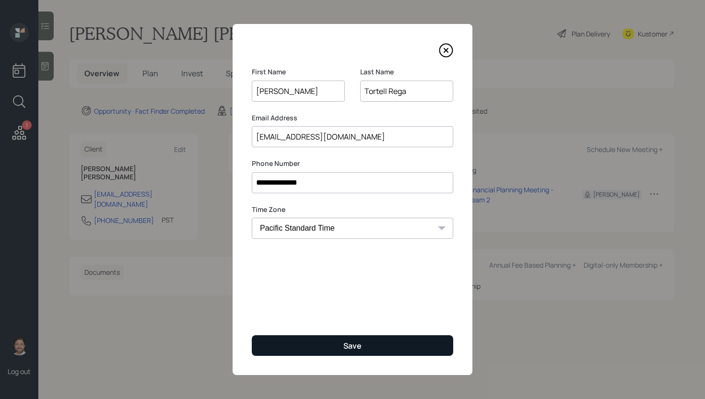
type input "Tortell Rega"
click at [354, 342] on div "Save" at bounding box center [352, 346] width 18 height 11
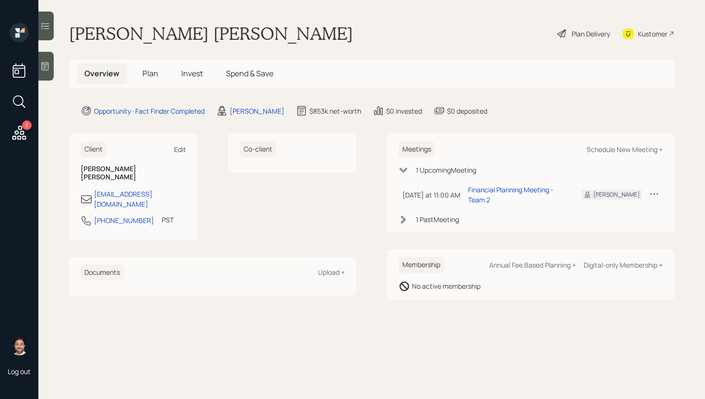
click at [181, 148] on div "Edit" at bounding box center [180, 149] width 12 height 9
select select "America/Los_Angeles"
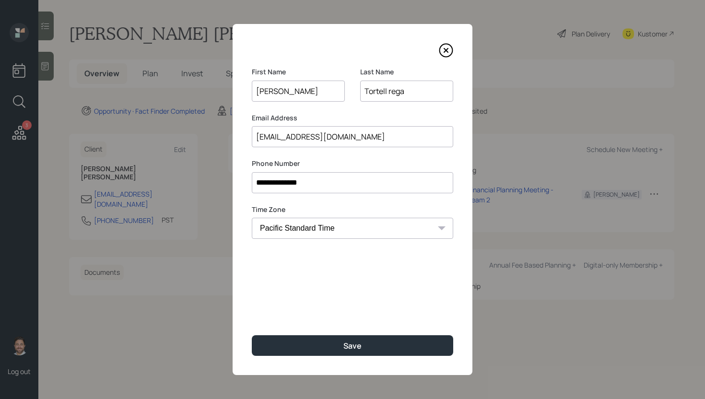
click at [391, 93] on input "Tortell rega" at bounding box center [406, 91] width 93 height 21
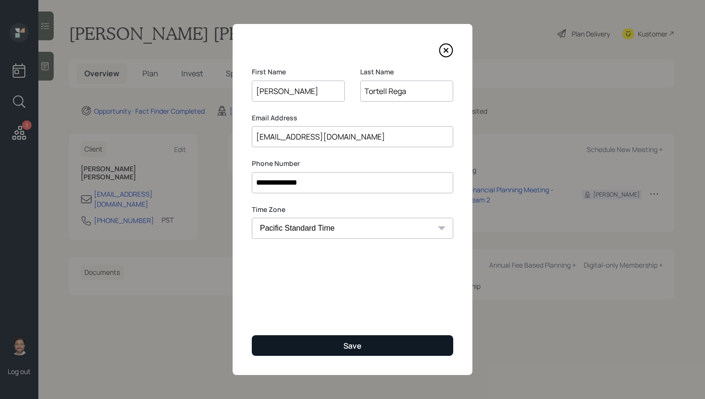
type input "Tortell Rega"
click at [387, 344] on button "Save" at bounding box center [352, 345] width 201 height 21
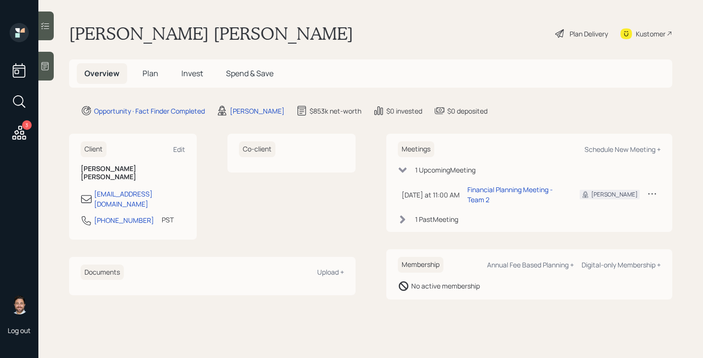
click at [153, 73] on span "Plan" at bounding box center [150, 73] width 16 height 11
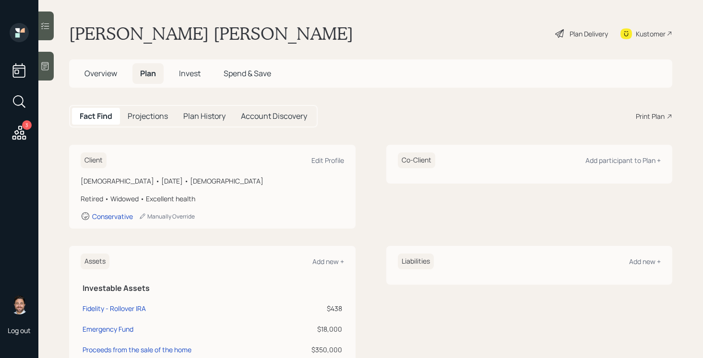
click at [185, 74] on span "Invest" at bounding box center [190, 73] width 22 height 11
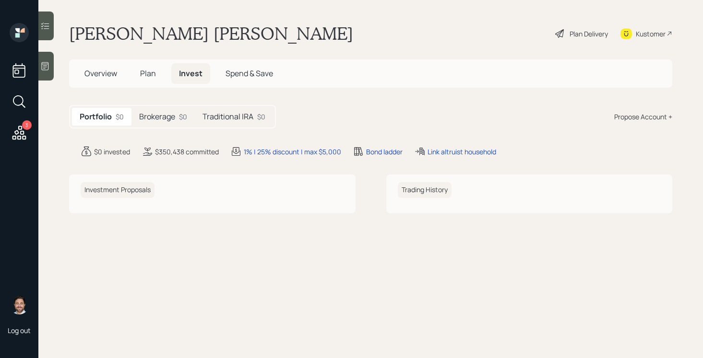
click at [244, 78] on span "Spend & Save" at bounding box center [248, 73] width 47 height 11
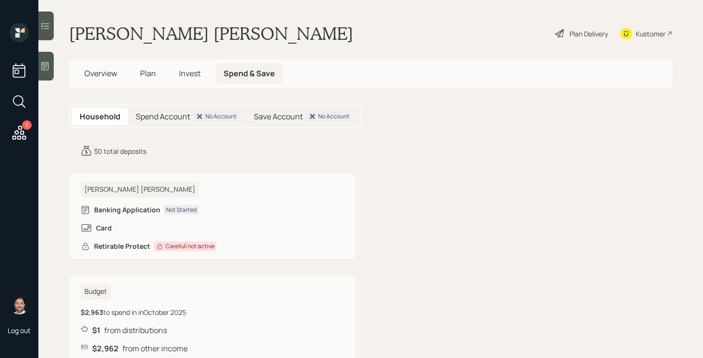
click at [151, 75] on span "Plan" at bounding box center [148, 73] width 16 height 11
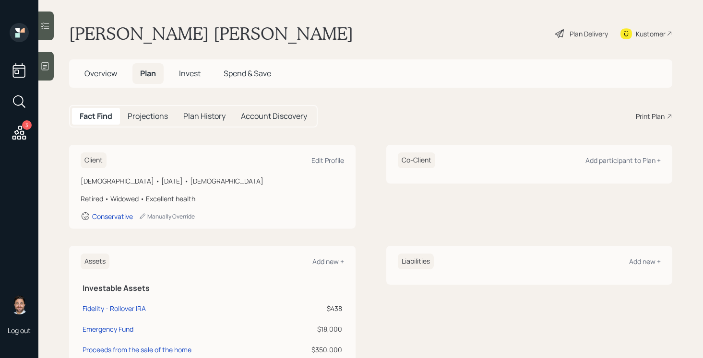
click at [91, 74] on span "Overview" at bounding box center [100, 73] width 33 height 11
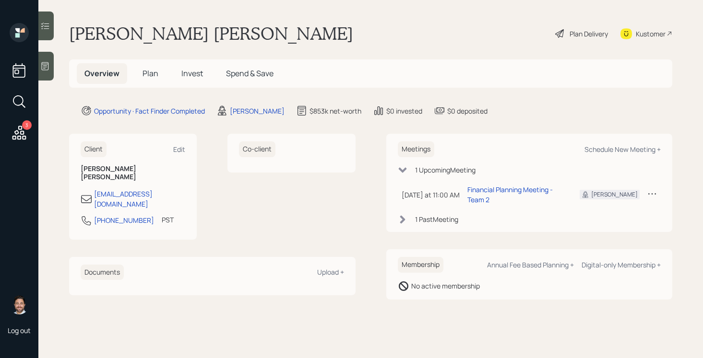
click at [149, 73] on span "Plan" at bounding box center [150, 73] width 16 height 11
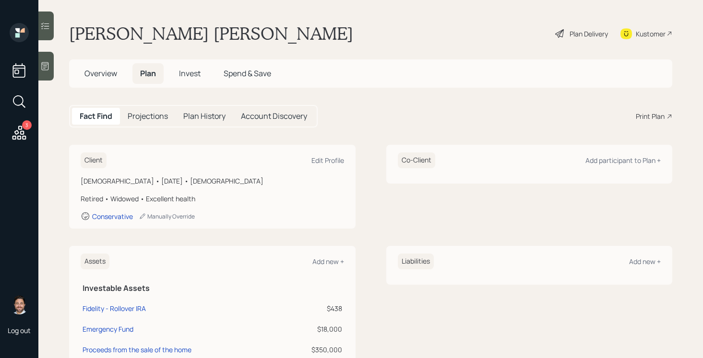
click at [194, 76] on span "Invest" at bounding box center [190, 73] width 22 height 11
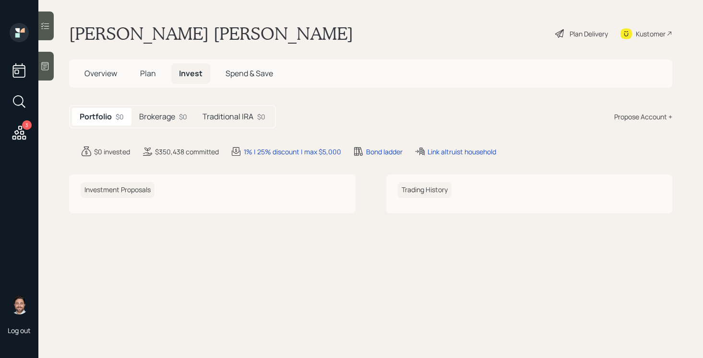
click at [149, 74] on span "Plan" at bounding box center [148, 73] width 16 height 11
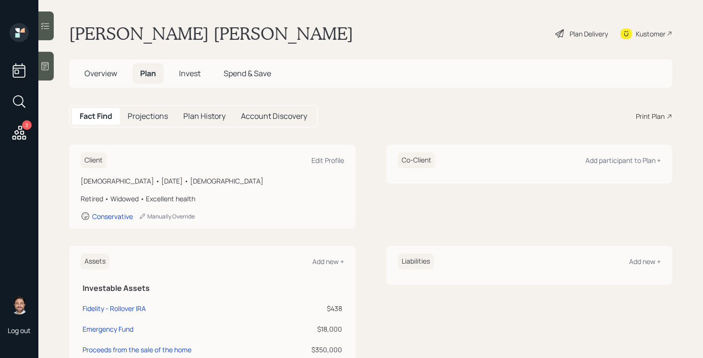
click at [113, 75] on span "Overview" at bounding box center [100, 73] width 33 height 11
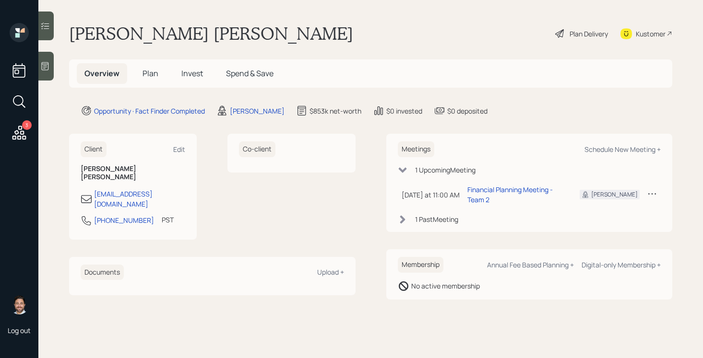
click at [146, 73] on span "Plan" at bounding box center [150, 73] width 16 height 11
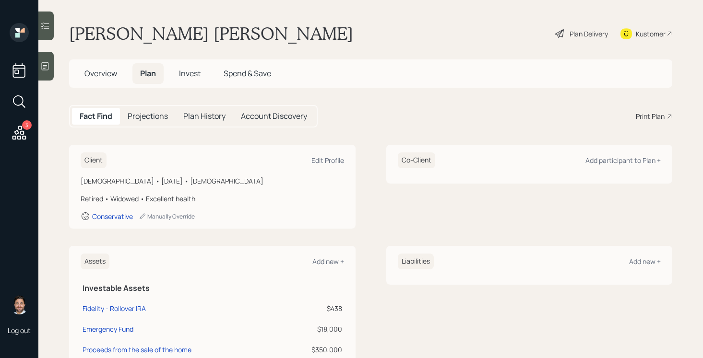
click at [109, 68] on span "Overview" at bounding box center [100, 73] width 33 height 11
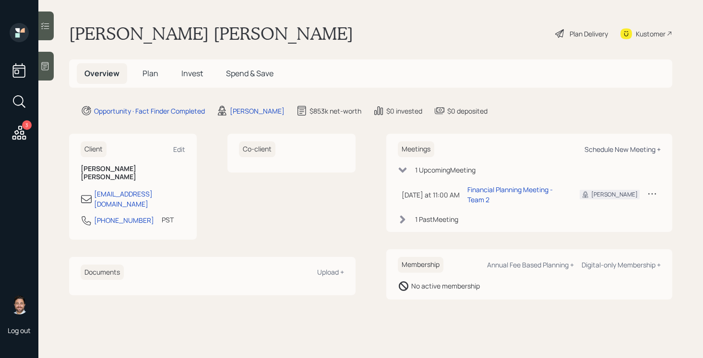
click at [615, 149] on div "Schedule New Meeting +" at bounding box center [622, 149] width 76 height 9
select select "bffa7908-1b2a-4c79-9bb6-f0ec9aed22d3"
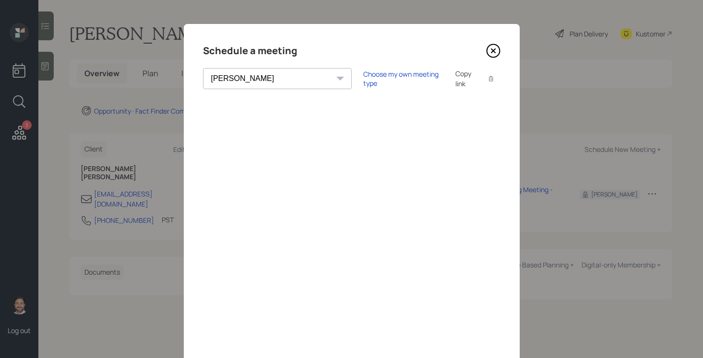
click at [488, 53] on icon at bounding box center [493, 51] width 14 height 14
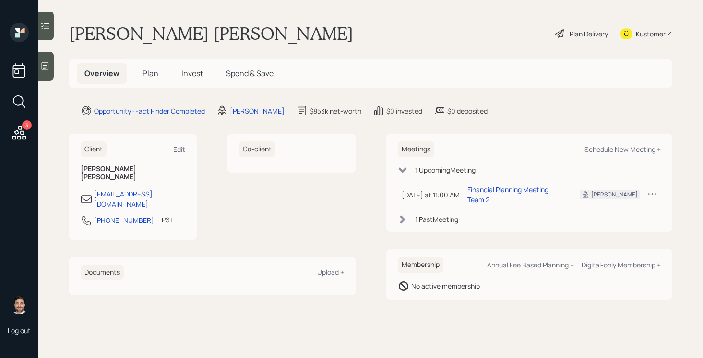
click at [153, 74] on span "Plan" at bounding box center [150, 73] width 16 height 11
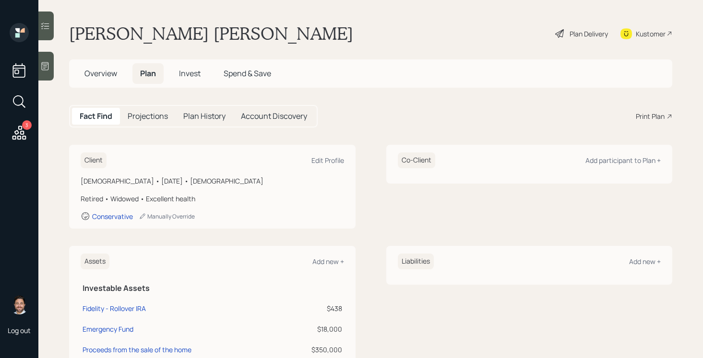
click at [112, 74] on span "Overview" at bounding box center [100, 73] width 33 height 11
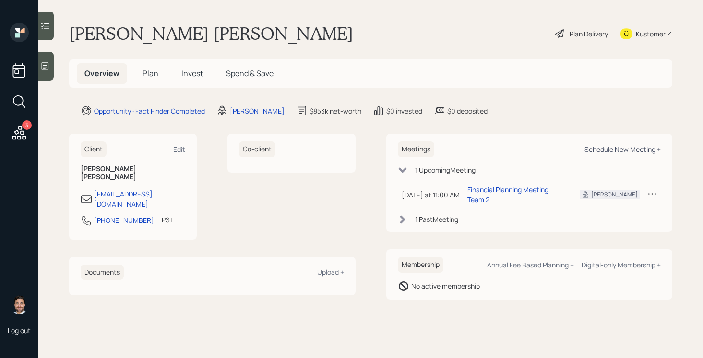
click at [632, 152] on div "Schedule New Meeting +" at bounding box center [622, 149] width 76 height 9
select select "bffa7908-1b2a-4c79-9bb6-f0ec9aed22d3"
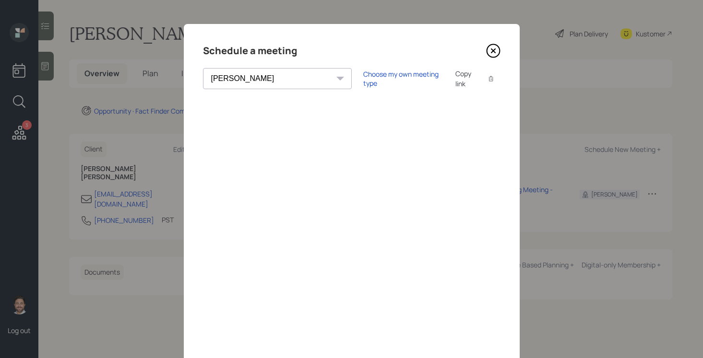
click at [497, 48] on icon at bounding box center [493, 51] width 14 height 14
